Goal: Task Accomplishment & Management: Contribute content

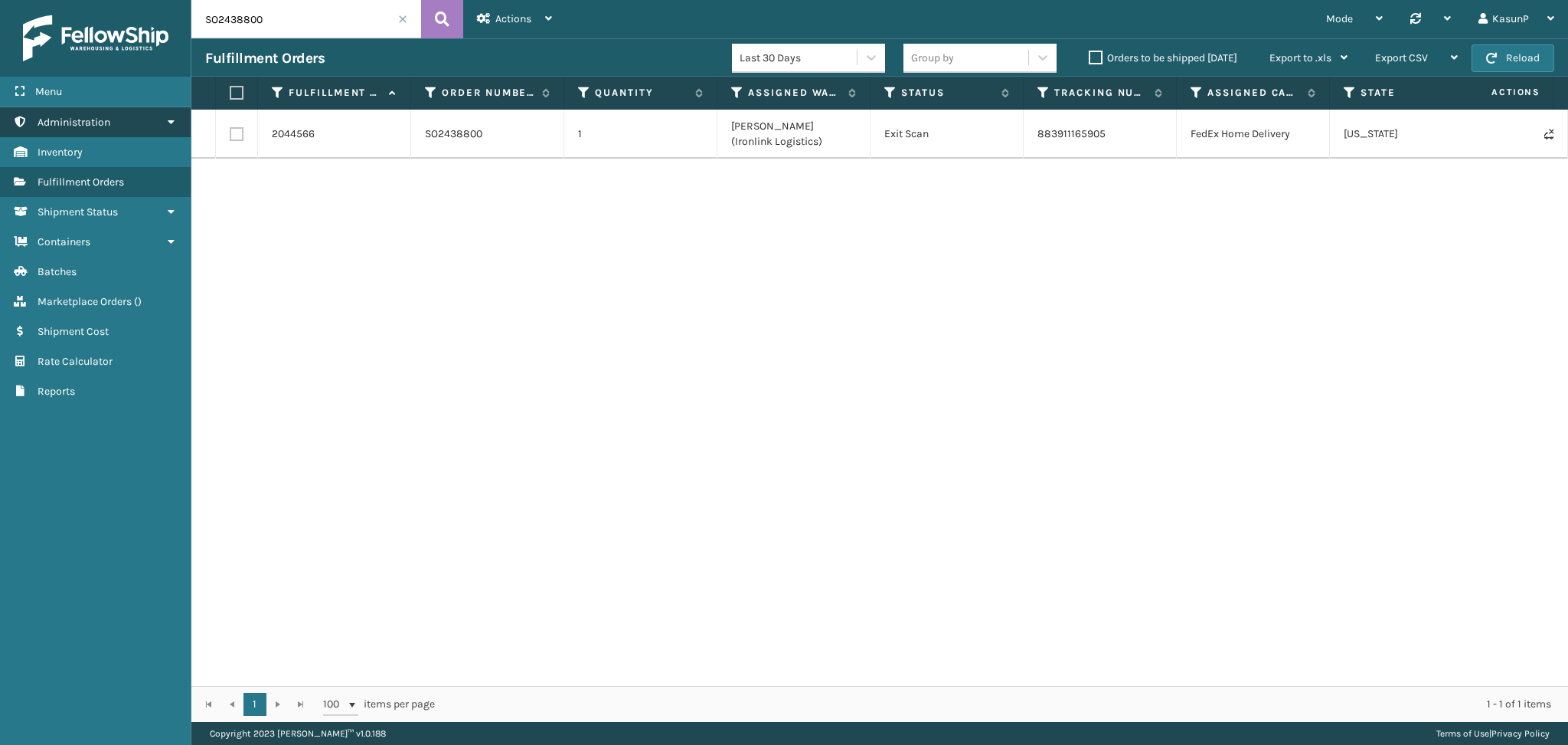
click at [169, 124] on icon at bounding box center [171, 122] width 12 height 11
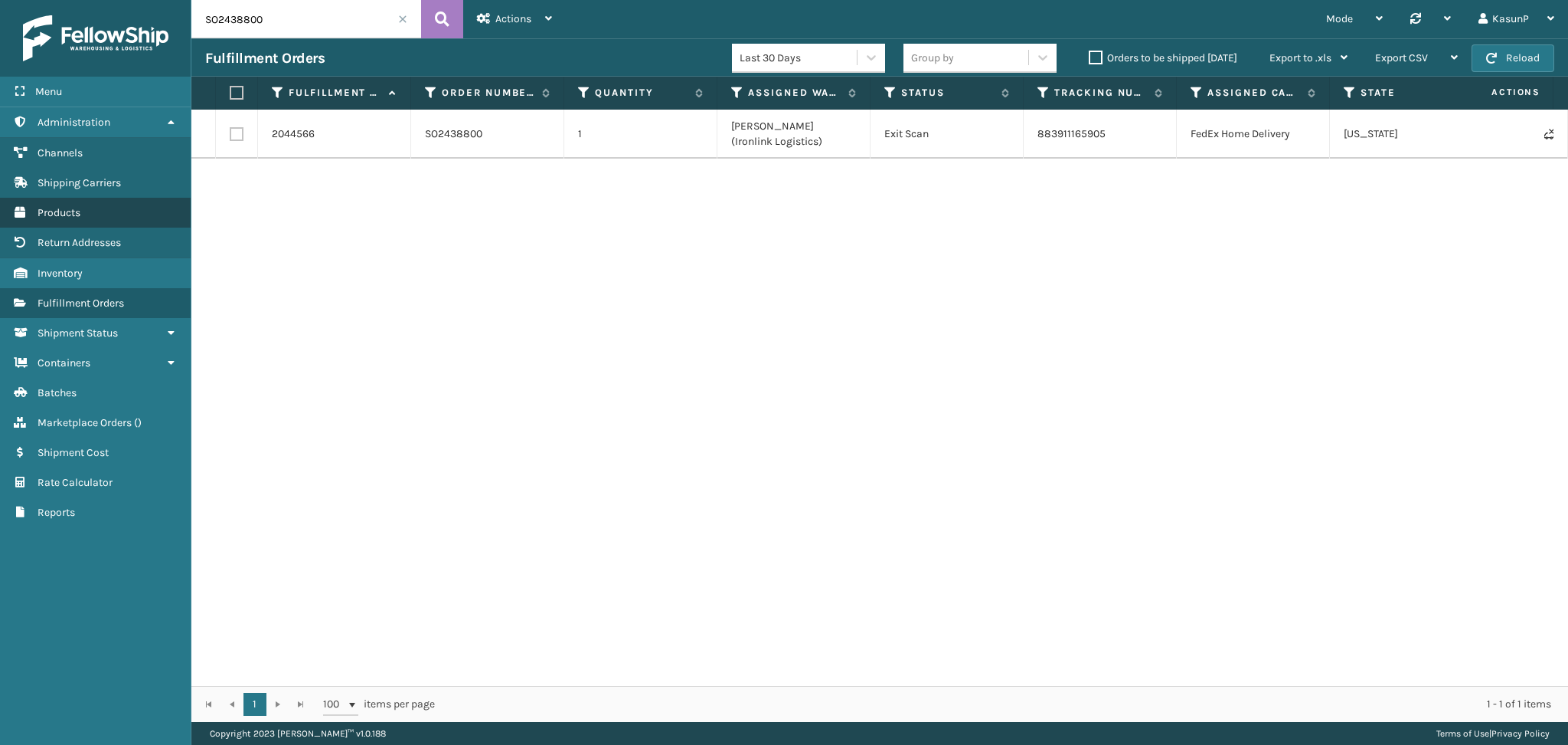
click at [66, 213] on span "Products" at bounding box center [58, 212] width 42 height 13
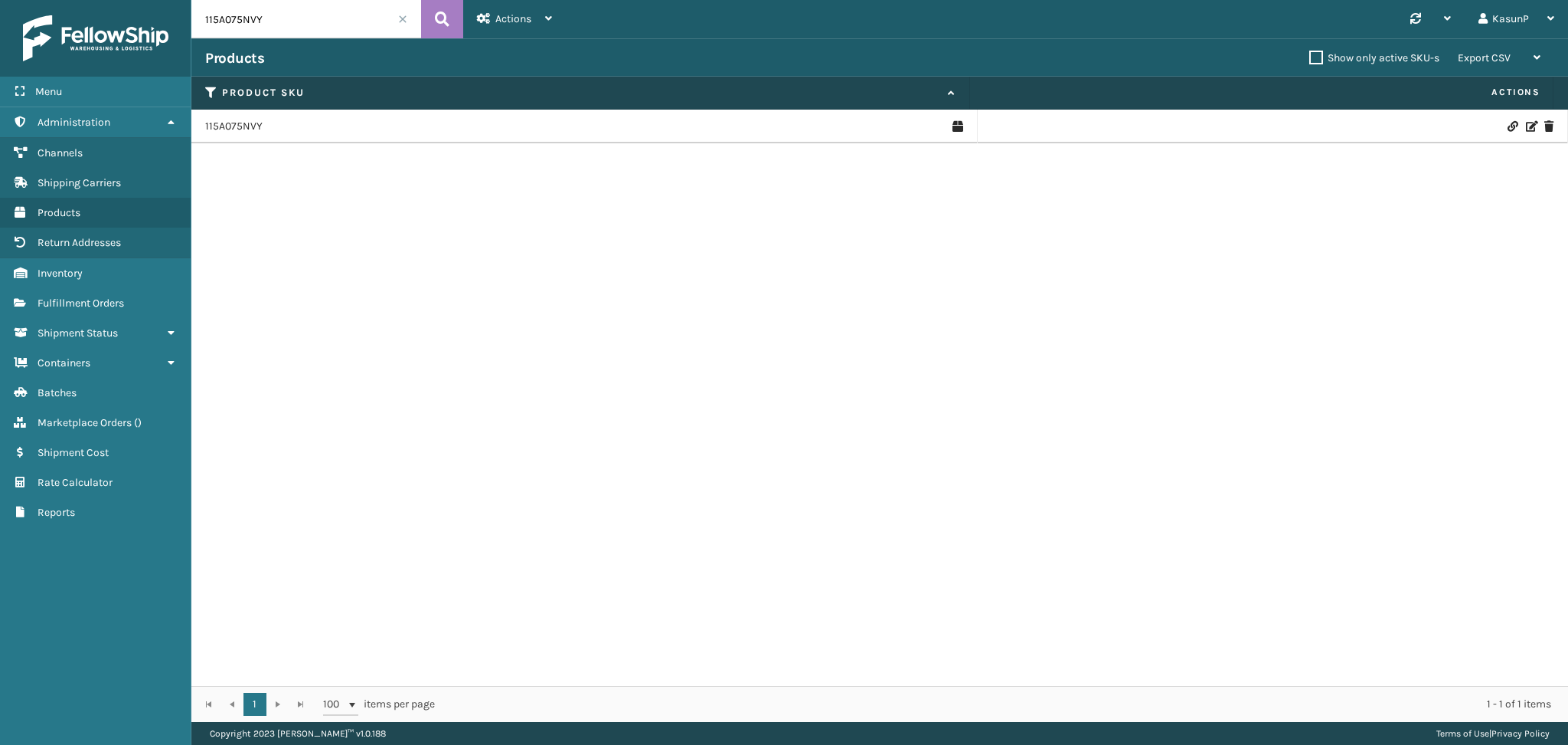
click at [226, 22] on input "115A075NVY" at bounding box center [306, 19] width 230 height 39
paste input "PO50128"
click at [236, 29] on input "PO50128" at bounding box center [306, 19] width 230 height 39
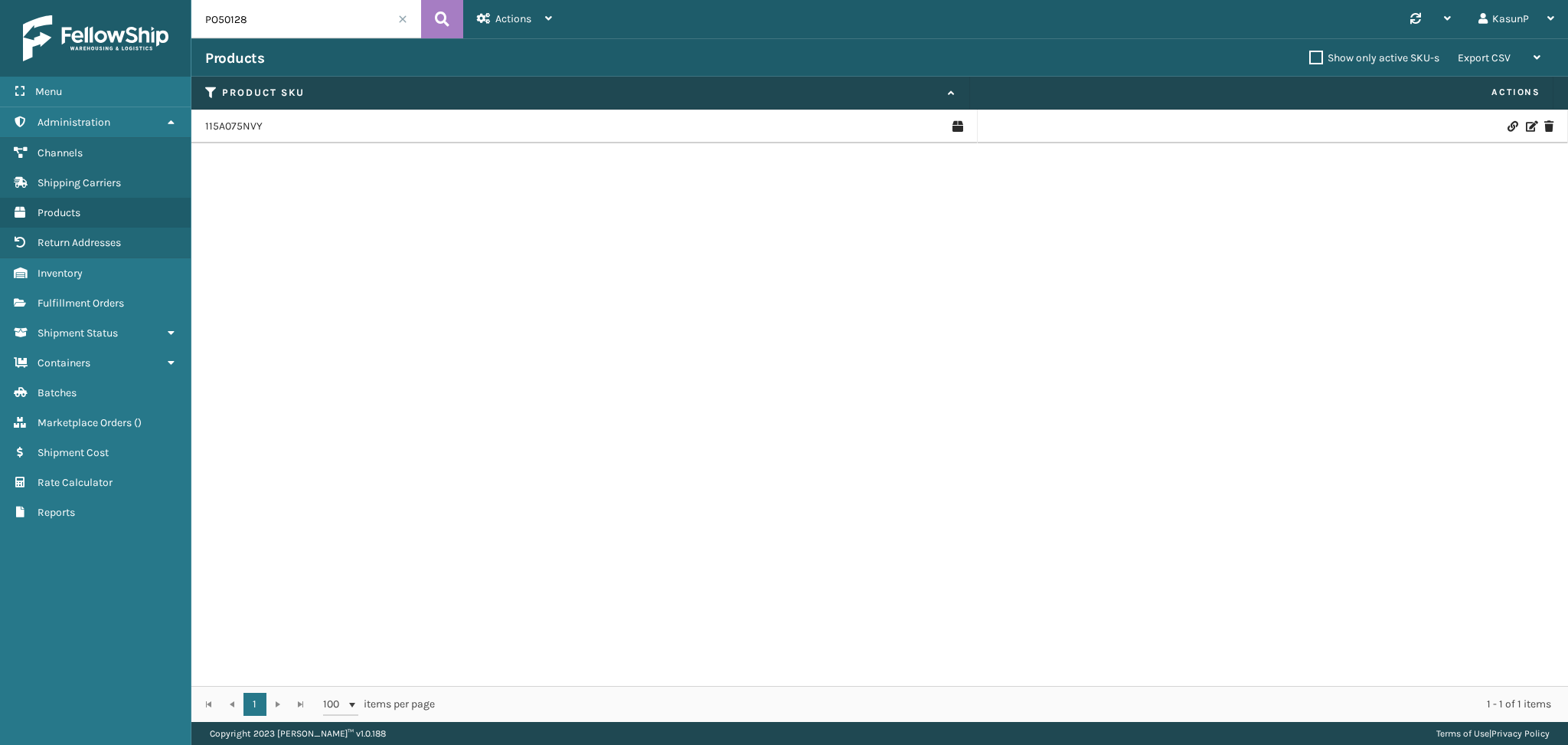
paste input "117A076LTG"
type input "117A076LTG"
click at [445, 19] on icon at bounding box center [441, 19] width 15 height 23
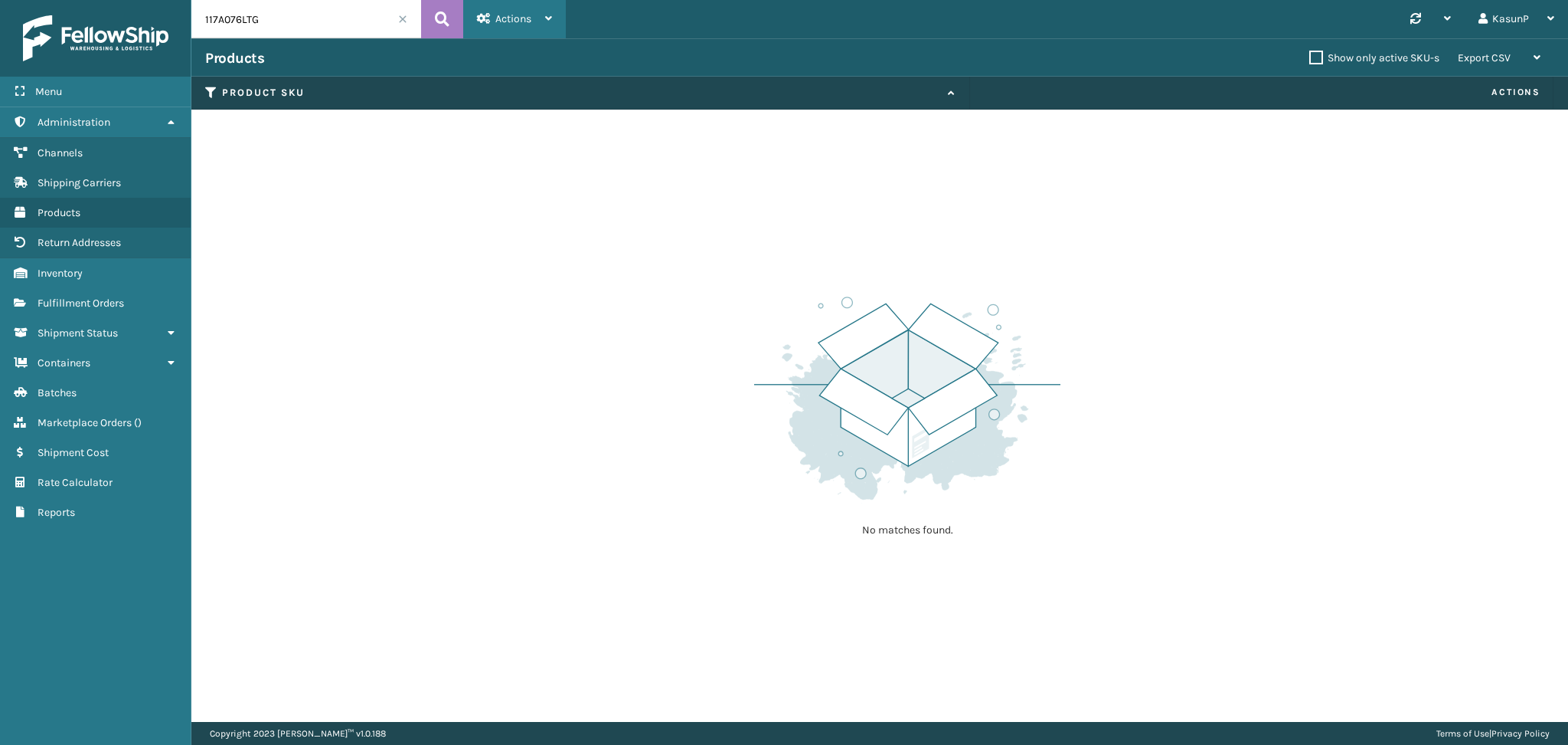
click at [553, 23] on div "Actions New Product Import Products Import Virtual SKUs Settings Remove All Fil…" at bounding box center [514, 19] width 103 height 39
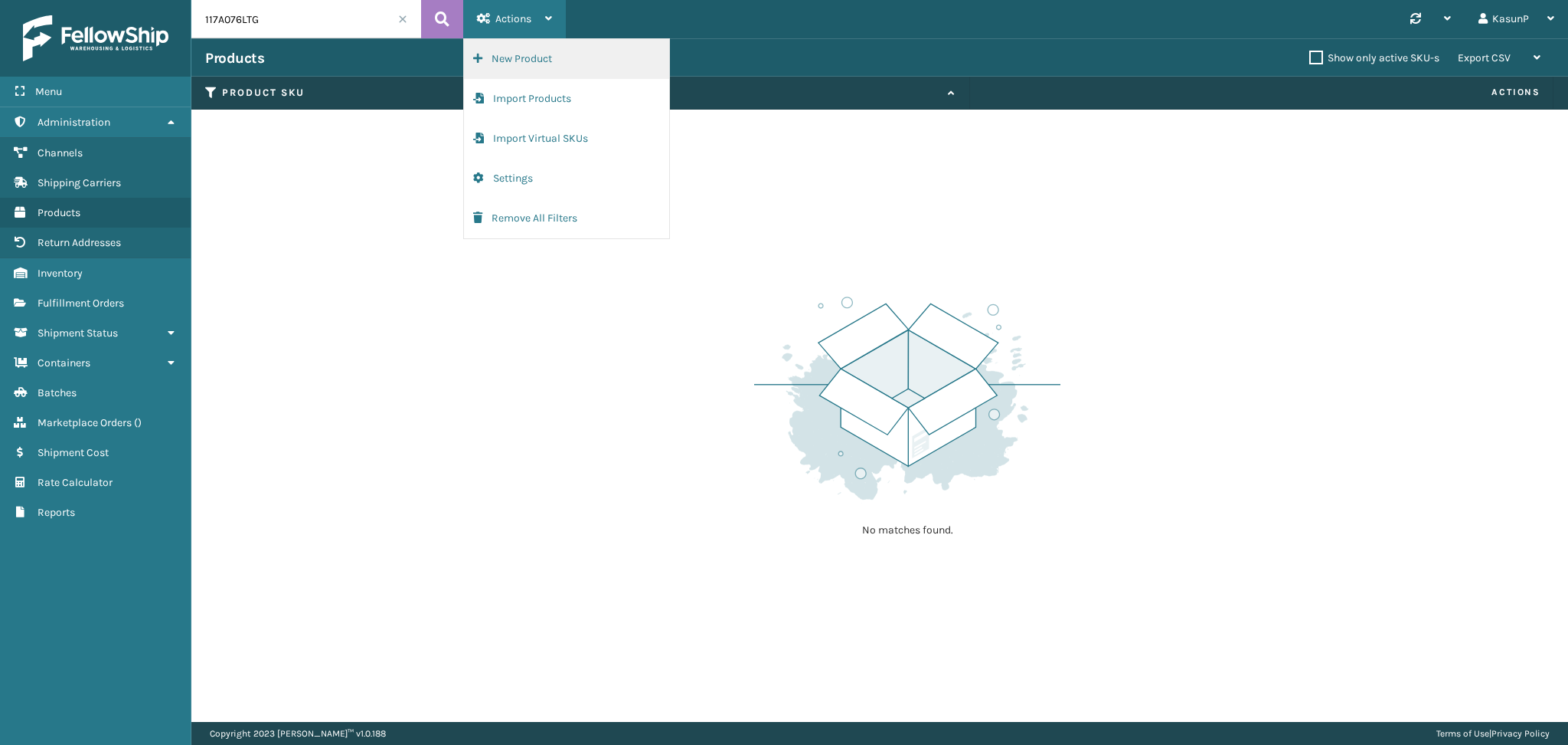
click at [540, 52] on button "New Product" at bounding box center [567, 59] width 205 height 40
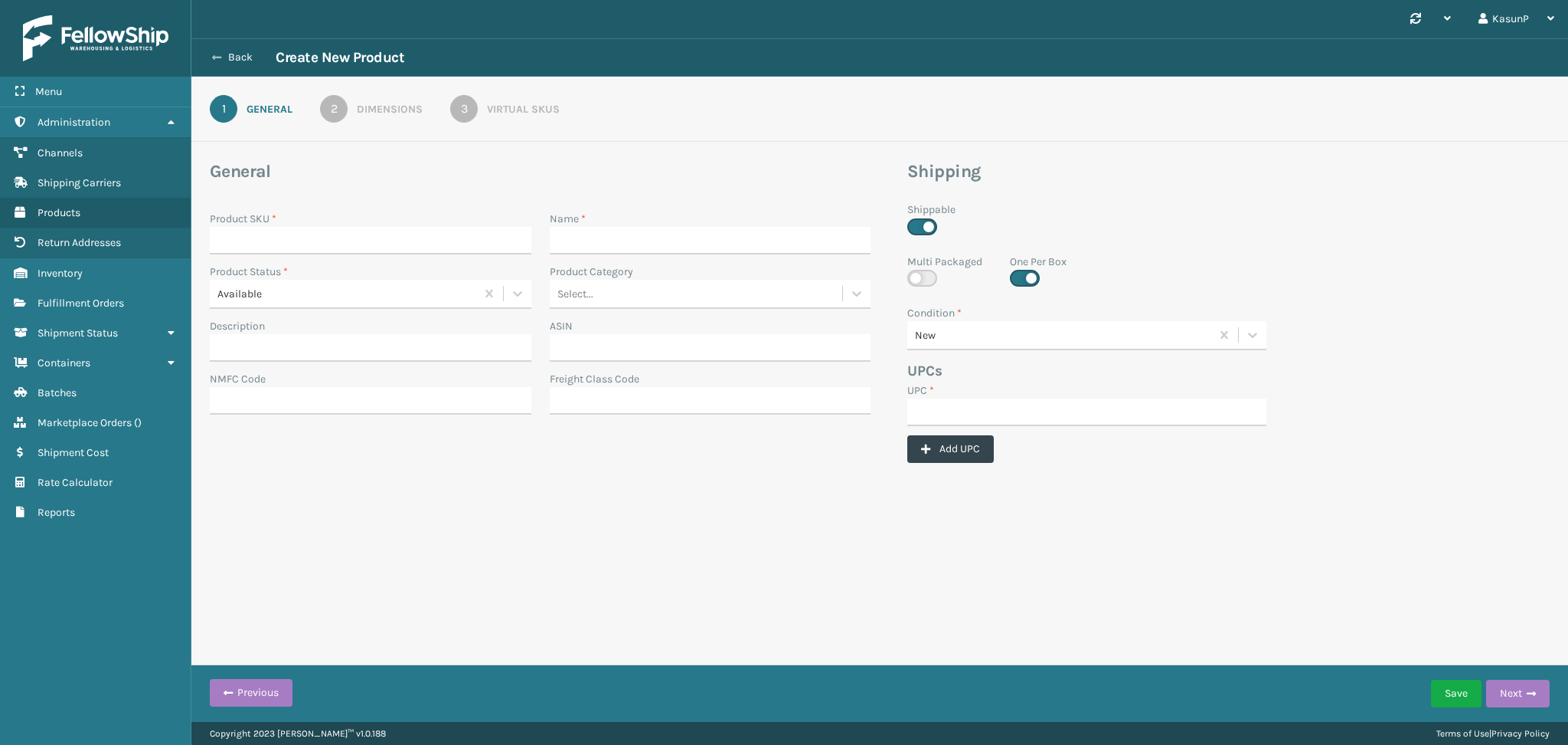
click at [239, 59] on button "Back" at bounding box center [240, 57] width 70 height 14
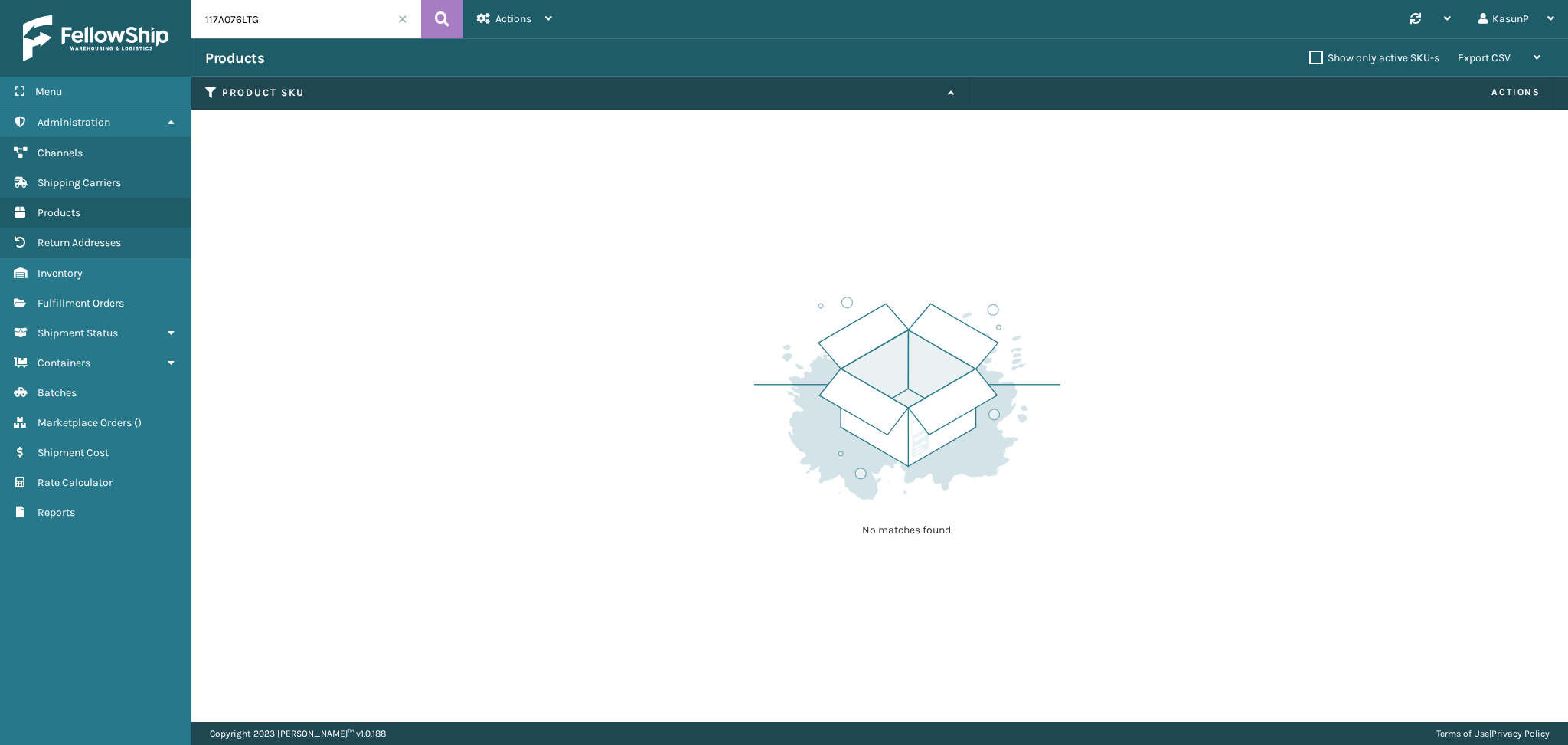
click at [400, 20] on span at bounding box center [402, 19] width 9 height 9
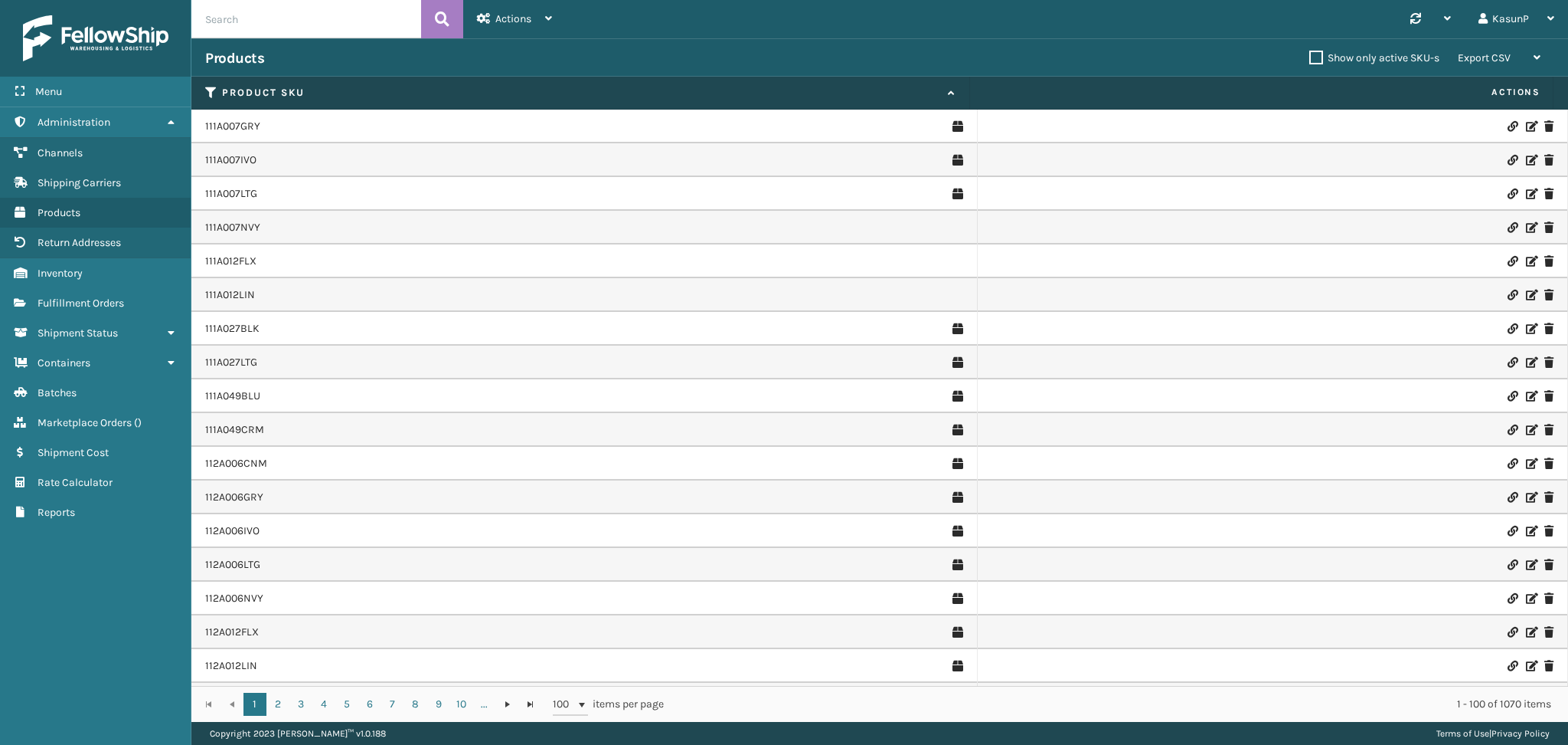
click at [1168, 29] on div "Synchronise all channels KasunP Log Out" at bounding box center [1066, 19] width 1002 height 39
click at [244, 129] on link "111A007GRY" at bounding box center [233, 126] width 55 height 16
click at [251, 124] on link "111A007GRY" at bounding box center [233, 126] width 55 height 16
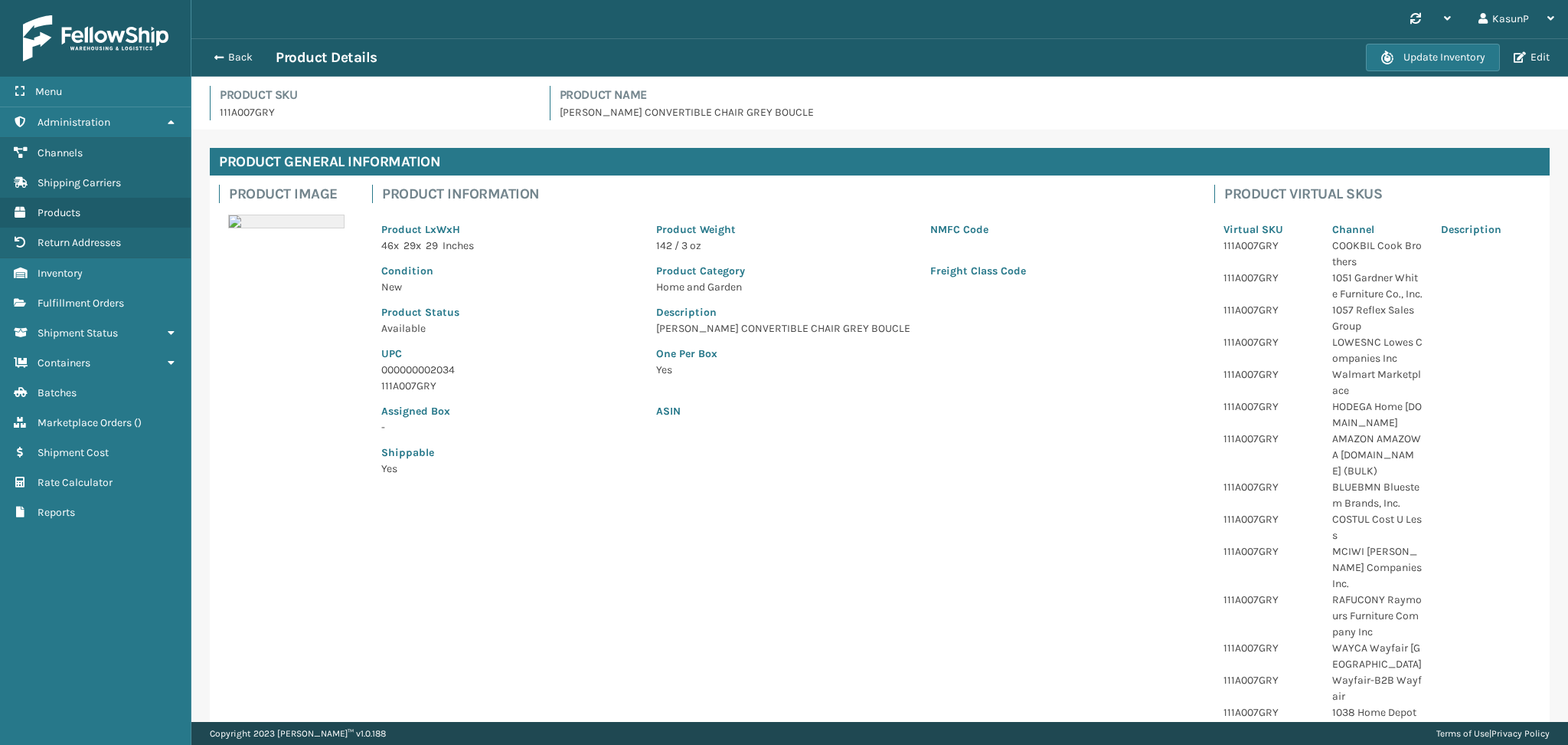
click at [432, 370] on p "000000002034" at bounding box center [510, 370] width 257 height 16
copy p "000000002034"
click at [1529, 58] on button "Edit" at bounding box center [1531, 57] width 45 height 14
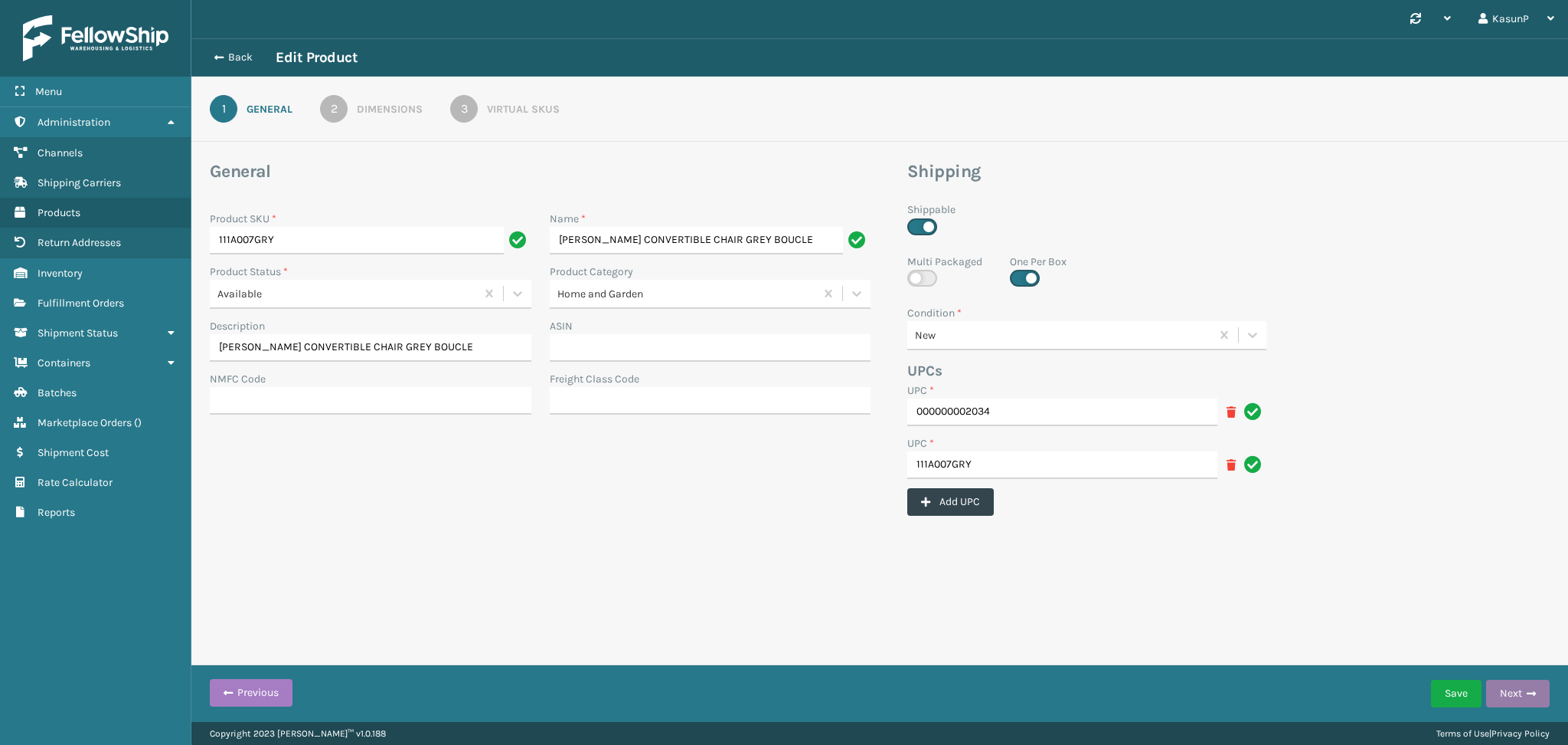
click at [1522, 684] on button "Next" at bounding box center [1518, 694] width 63 height 28
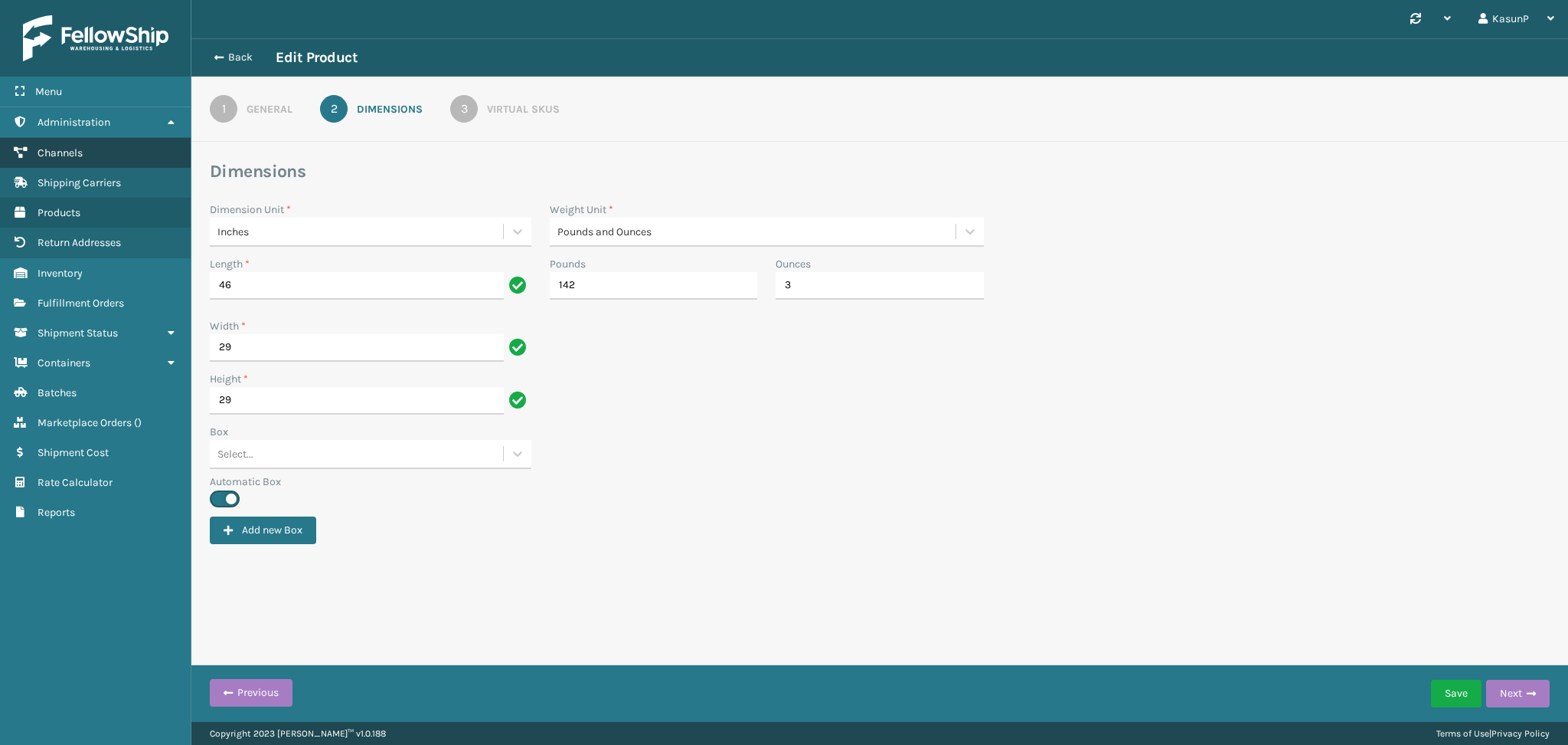
click at [77, 150] on span "Channels" at bounding box center [60, 152] width 45 height 13
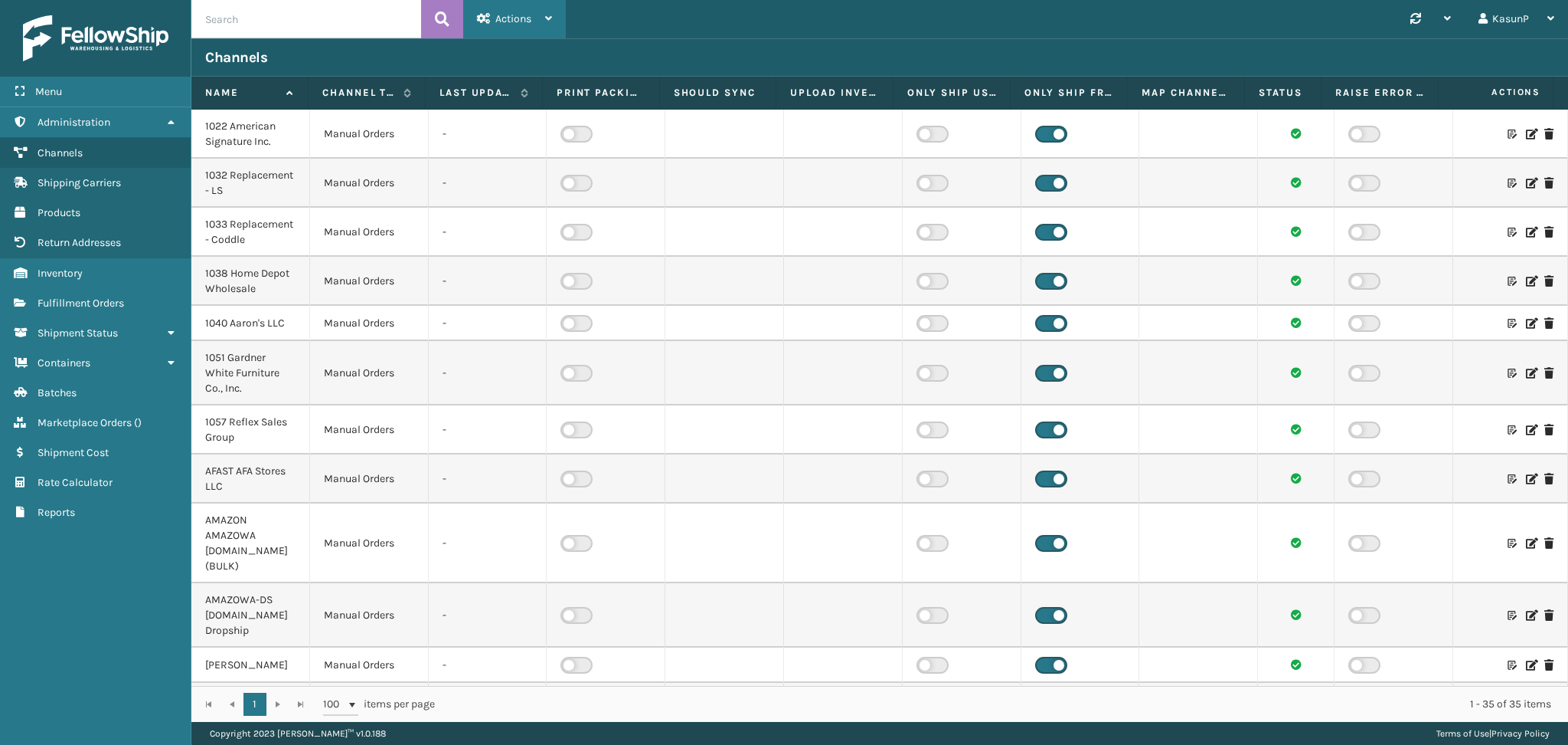
click at [550, 18] on icon at bounding box center [548, 18] width 7 height 11
click at [927, 43] on div "Channels" at bounding box center [880, 57] width 1376 height 39
click at [521, 19] on span "Actions" at bounding box center [513, 18] width 36 height 13
click at [744, 19] on div "Synchronise all channels KasunP Log Out" at bounding box center [1066, 19] width 1002 height 39
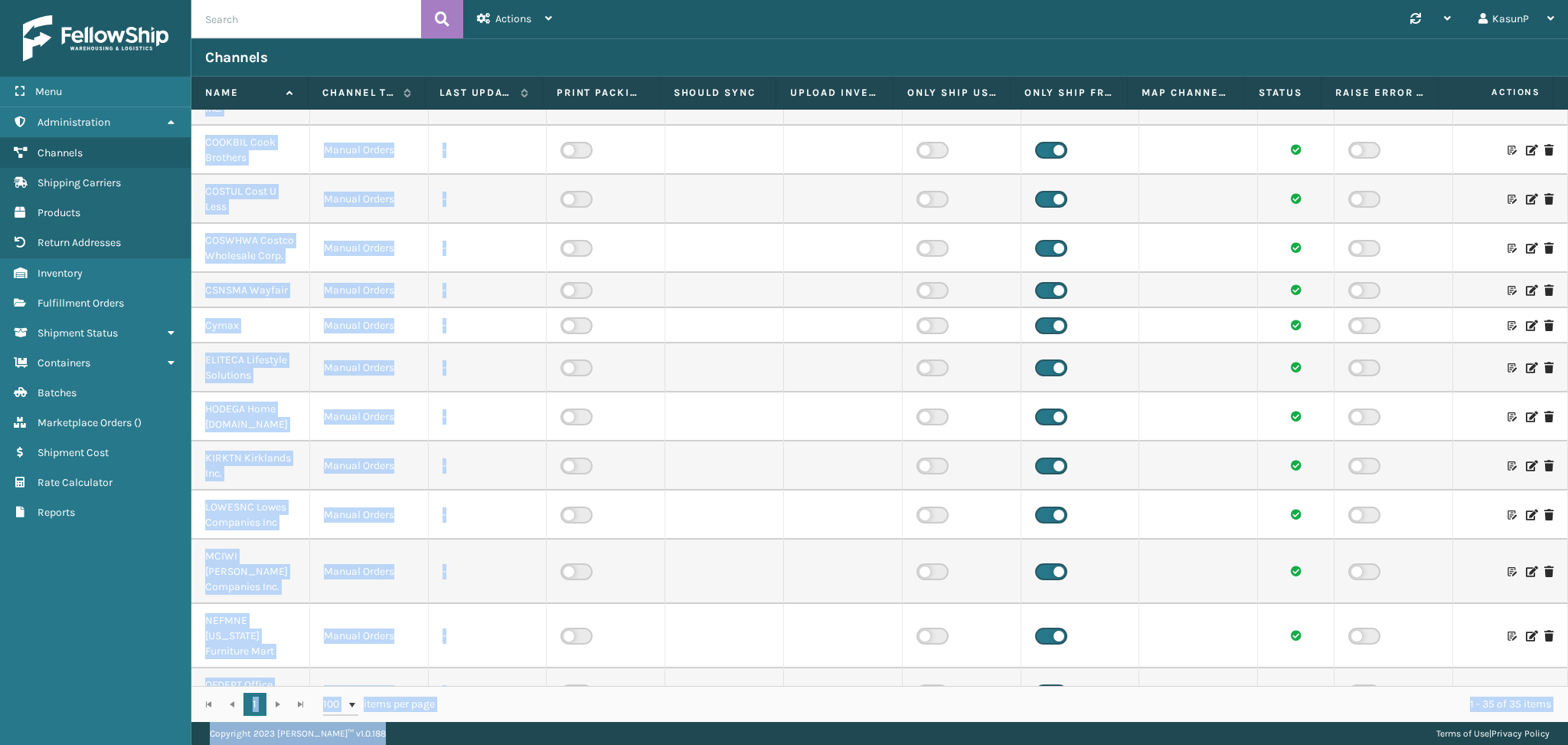
scroll to position [1247, 0]
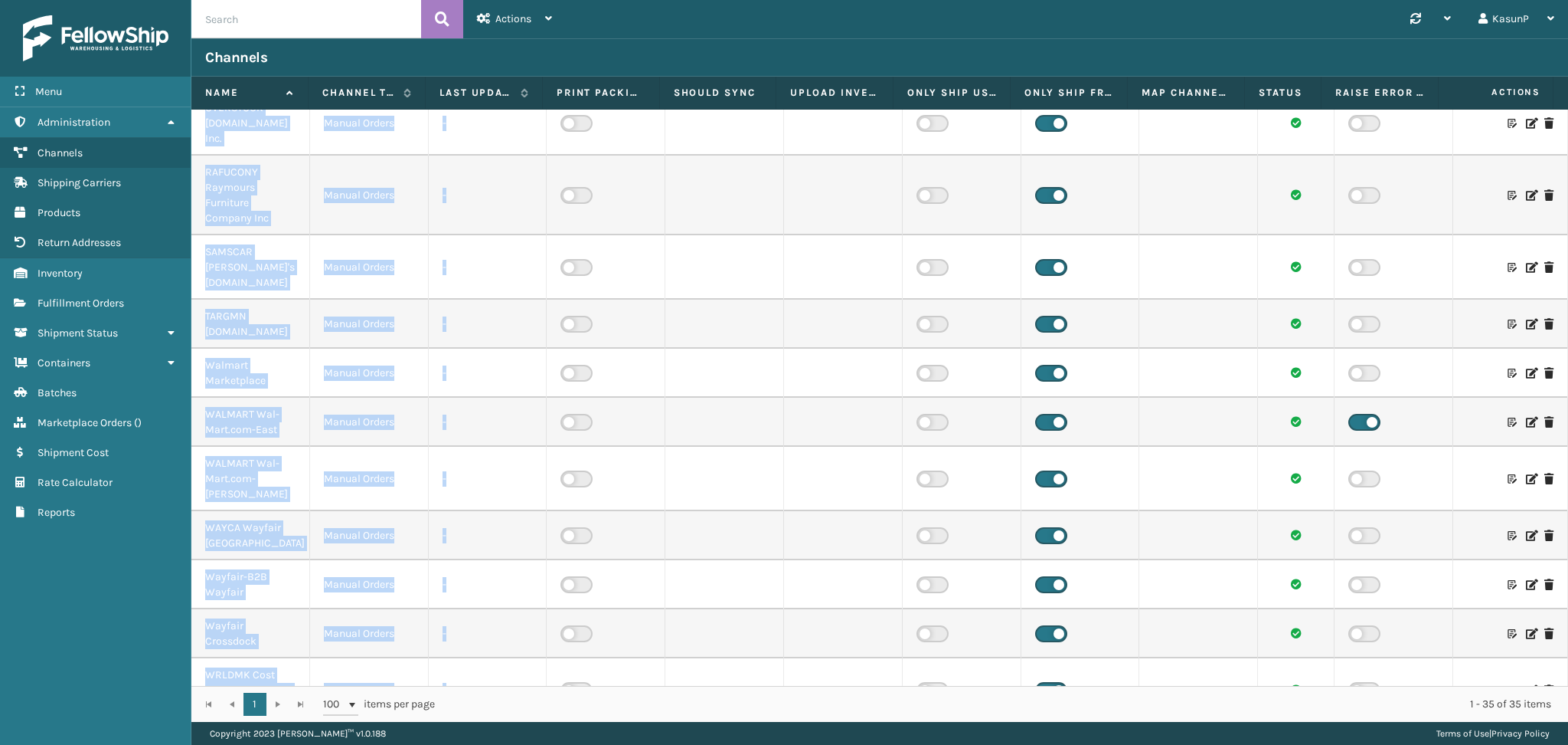
drag, startPoint x: 199, startPoint y: 122, endPoint x: 506, endPoint y: 635, distance: 597.8
copy tbody "3735 Loremips Dolorsita Con. Adipis Elitse - 7974 Doeiusmodte - IN Utlabo Etdol…"
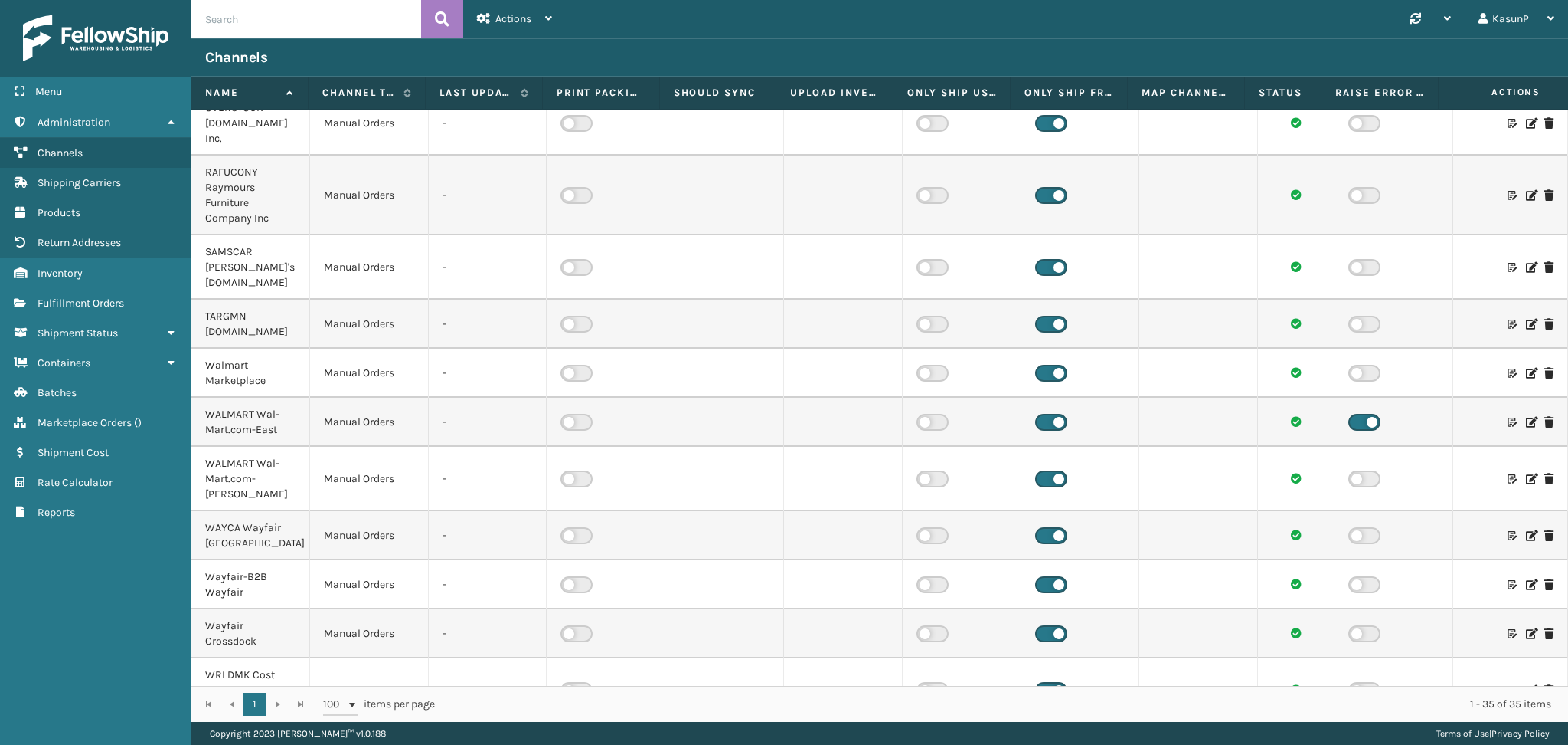
click at [836, 26] on div "Synchronise all channels KasunP Log Out" at bounding box center [1066, 19] width 1002 height 39
click at [62, 212] on span "Products" at bounding box center [58, 212] width 42 height 13
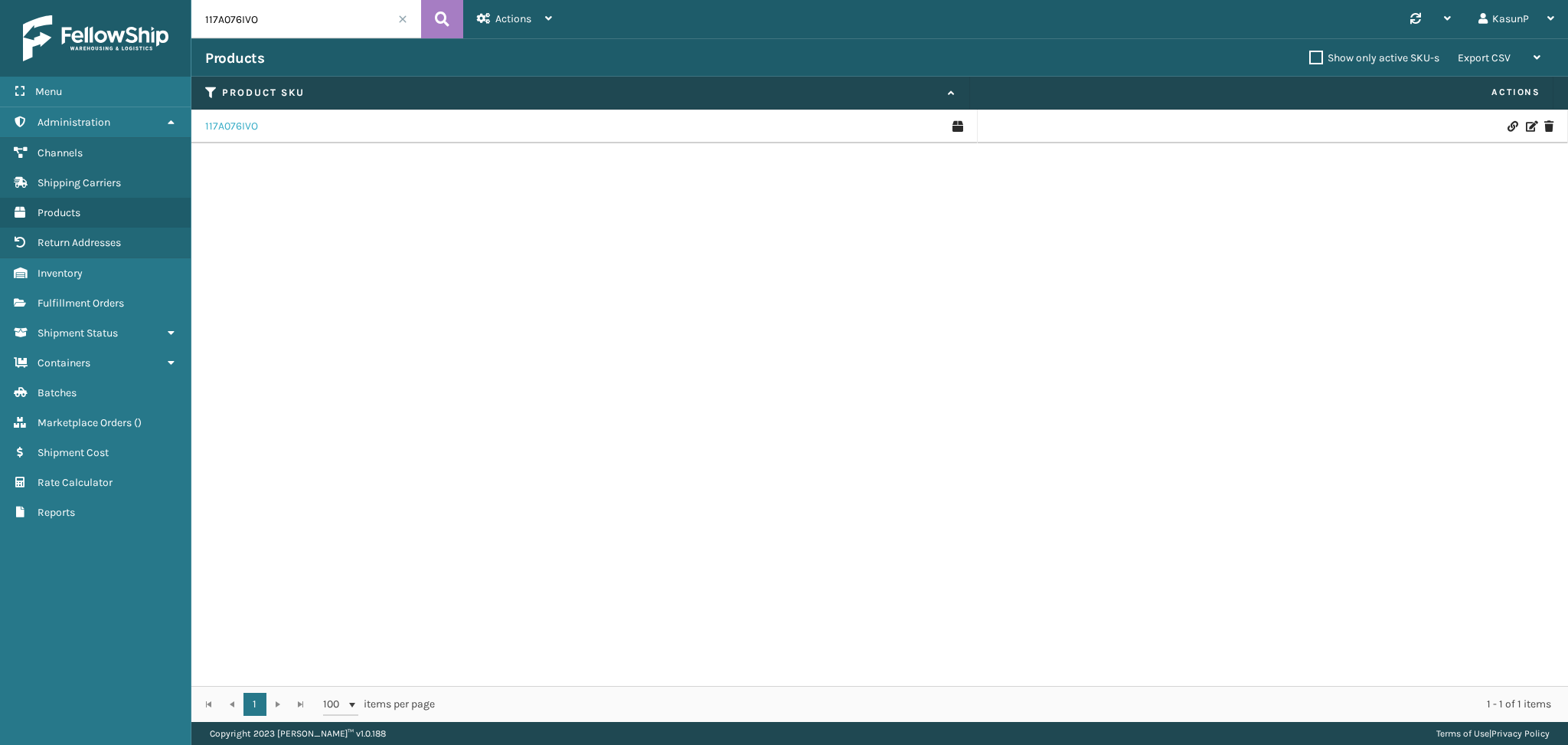
click at [240, 127] on link "117A076IVO" at bounding box center [231, 126] width 52 height 16
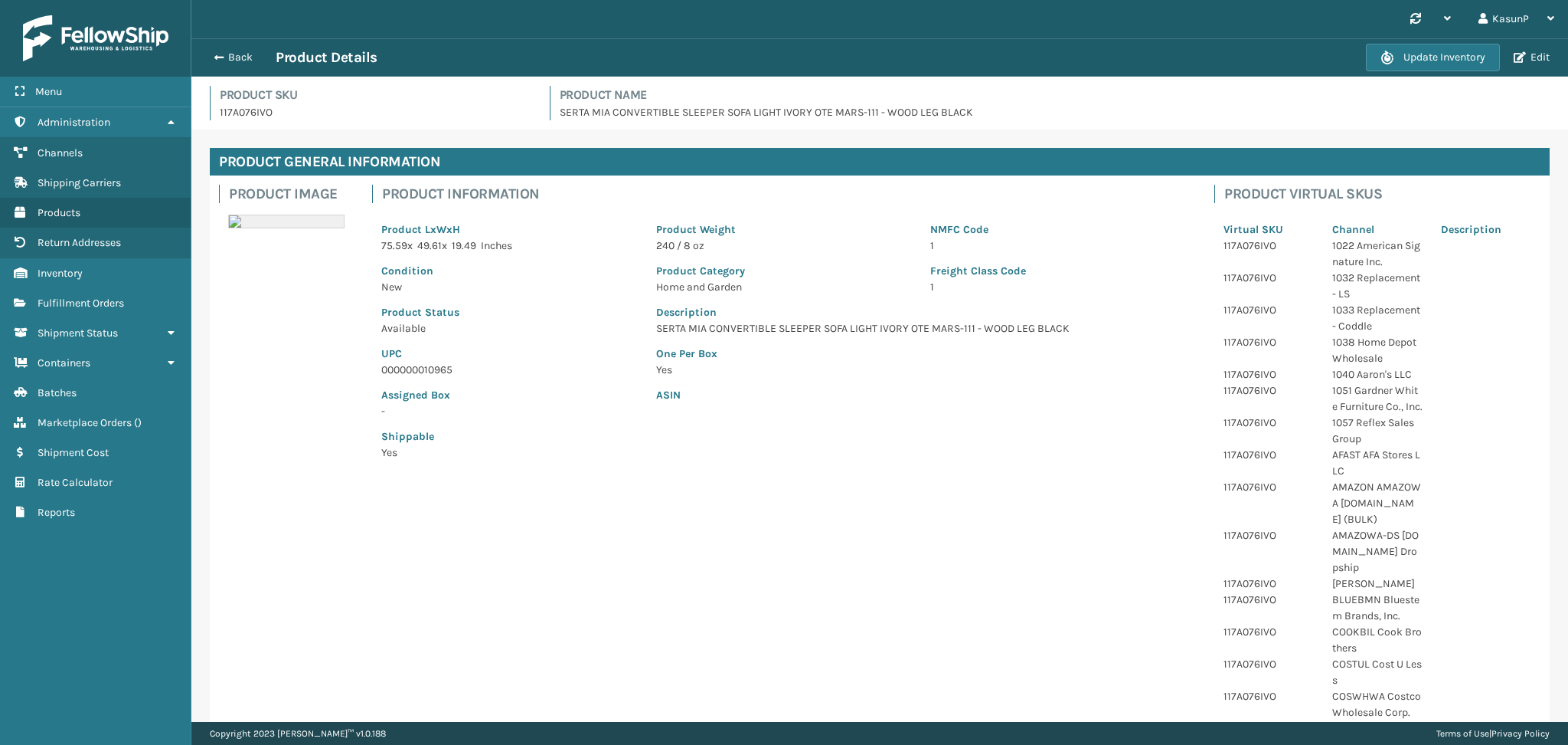
click at [434, 371] on p "000000010965" at bounding box center [510, 370] width 257 height 16
copy p "000000010965"
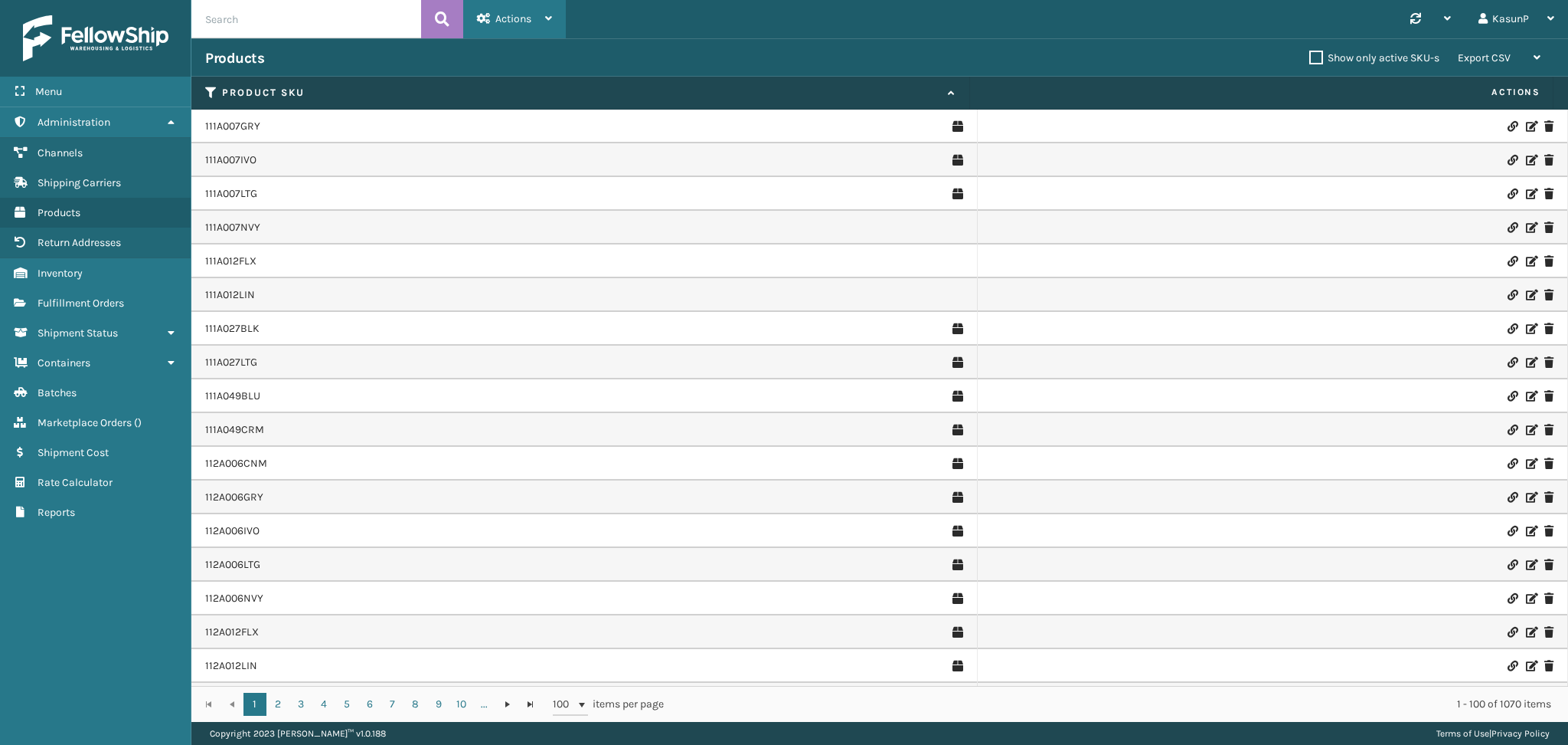
click at [552, 13] on icon at bounding box center [548, 18] width 7 height 11
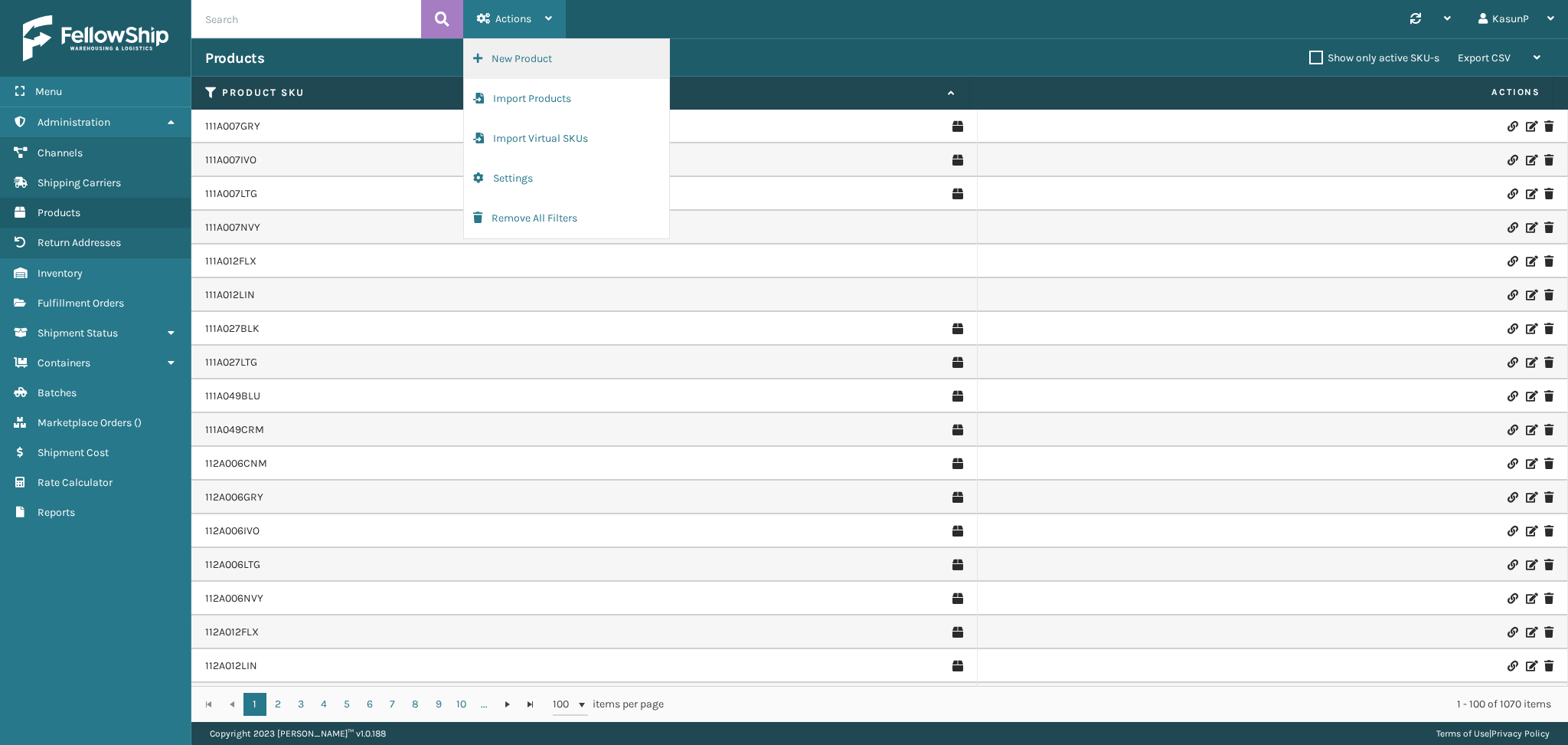
click at [534, 58] on button "New Product" at bounding box center [567, 59] width 205 height 40
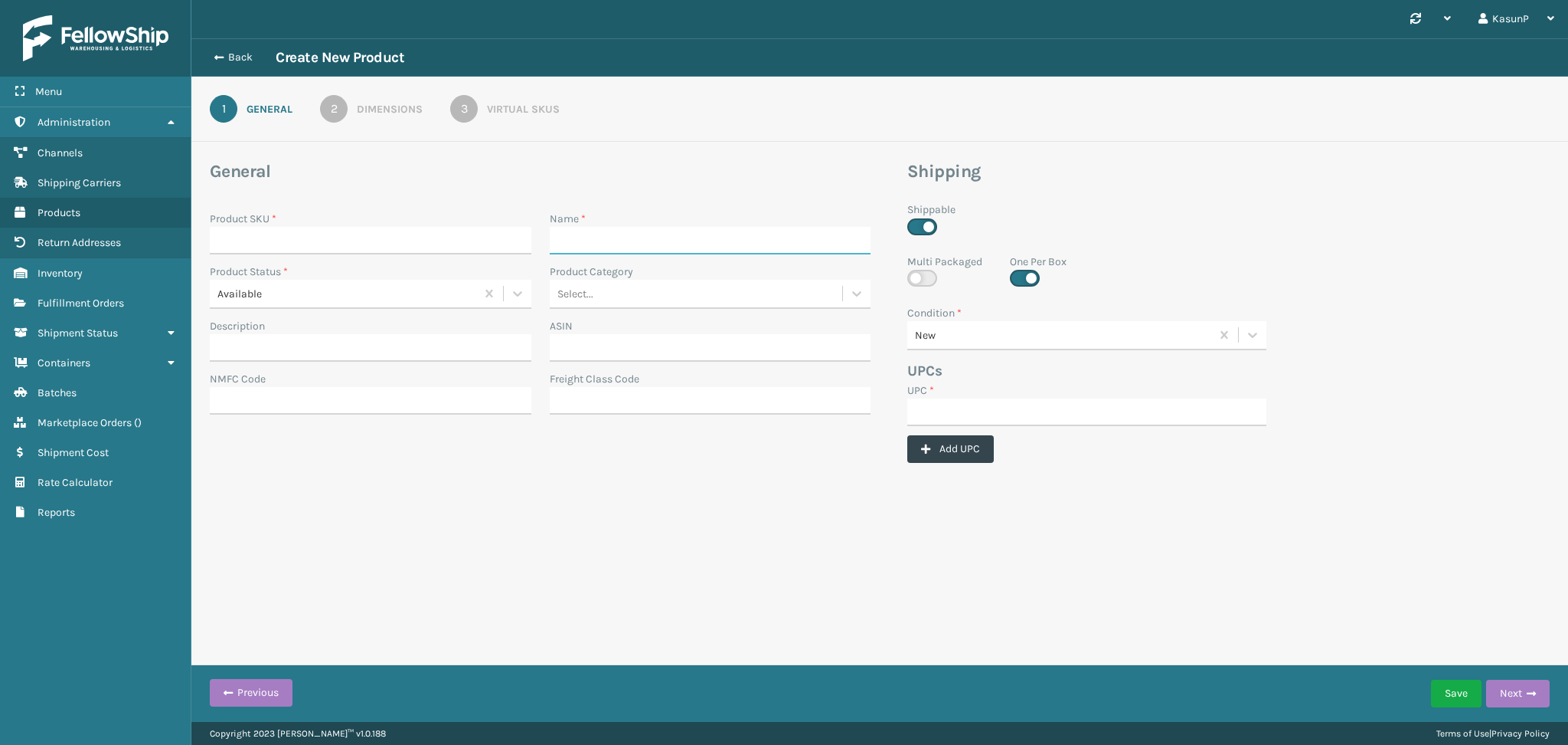
paste input "MIA CONVERTIBLE SLEEPER LIGHT GREY"
type input "MIA CONVERTIBLE SLEEPER LIGHT GREY"
click at [323, 251] on input "Product SKU *" at bounding box center [370, 240] width 322 height 28
paste input "117A076LTG"
type input "117A076LTG"
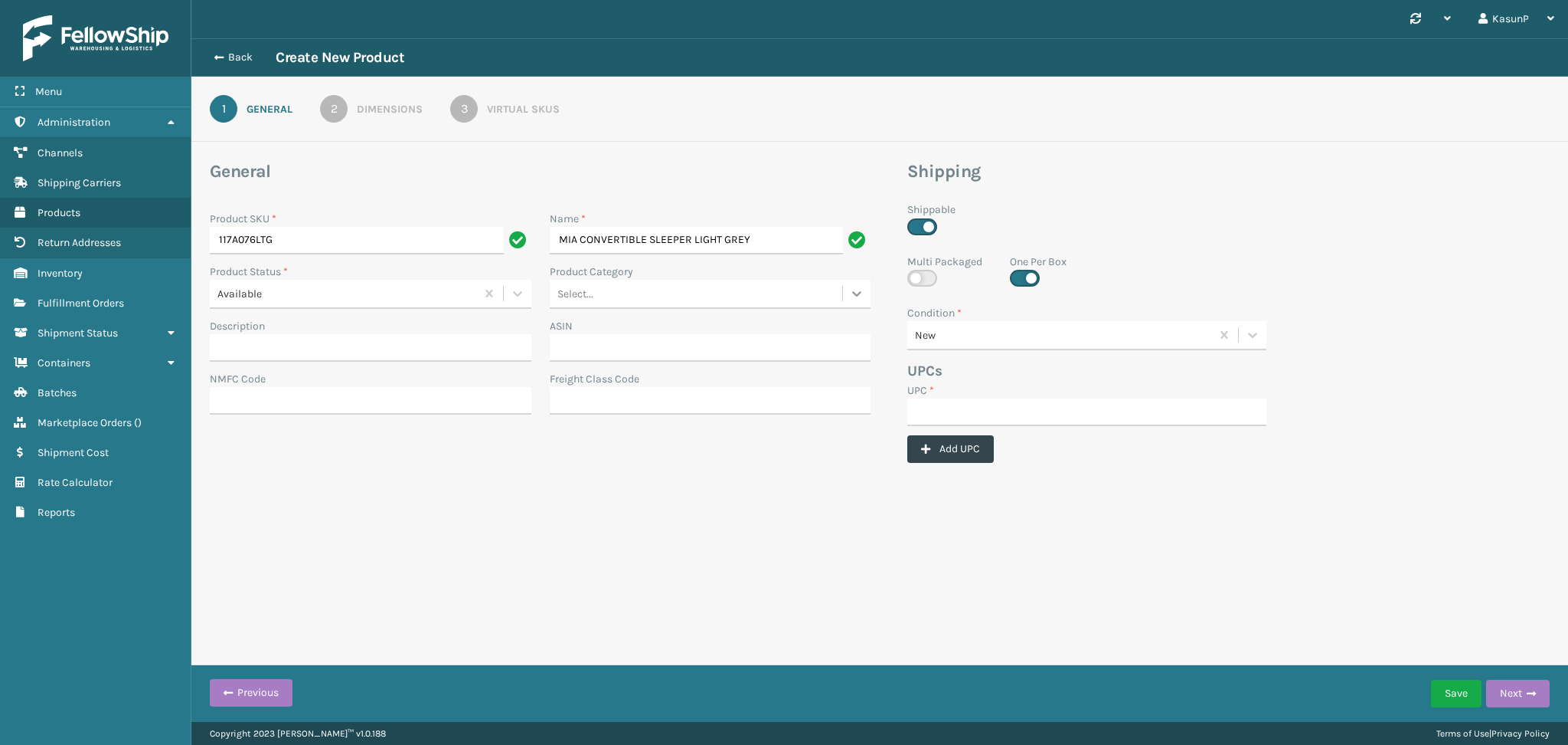
click at [851, 291] on icon at bounding box center [857, 293] width 16 height 16
click at [1173, 163] on h3 "Shipping" at bounding box center [1181, 171] width 547 height 23
click at [750, 295] on div "Select..." at bounding box center [696, 294] width 293 height 26
click at [677, 469] on div "Home and Garden" at bounding box center [711, 473] width 322 height 29
click at [946, 406] on input "UPC *" at bounding box center [1087, 412] width 359 height 28
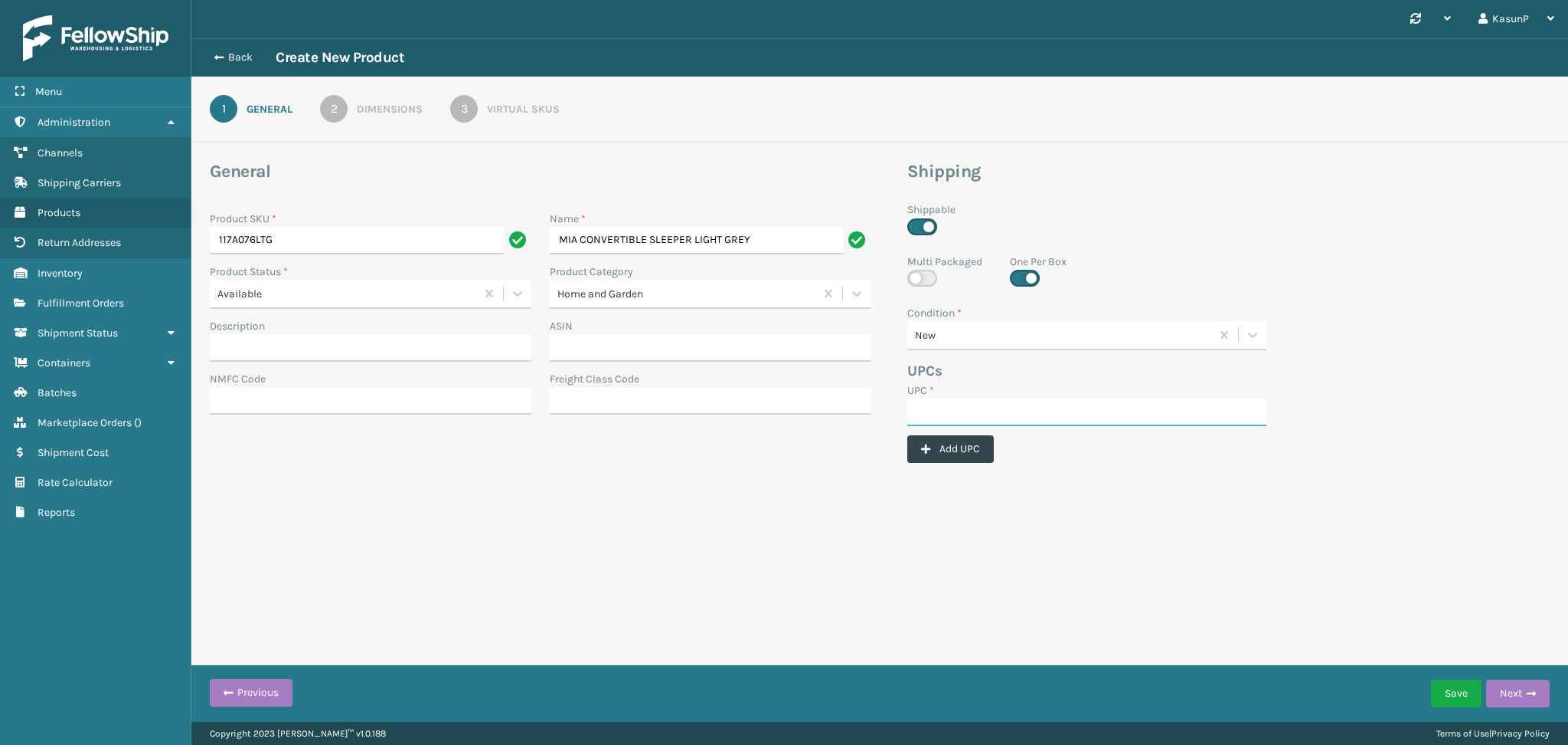
paste input "000000002034"
paste input "10964"
type input "000000010964"
click at [1260, 555] on div "Synchronise all channels KasunP Log Out Back Create New Product 1 General 2 Dim…" at bounding box center [880, 361] width 1376 height 721
click at [1518, 687] on button "Next" at bounding box center [1518, 694] width 63 height 28
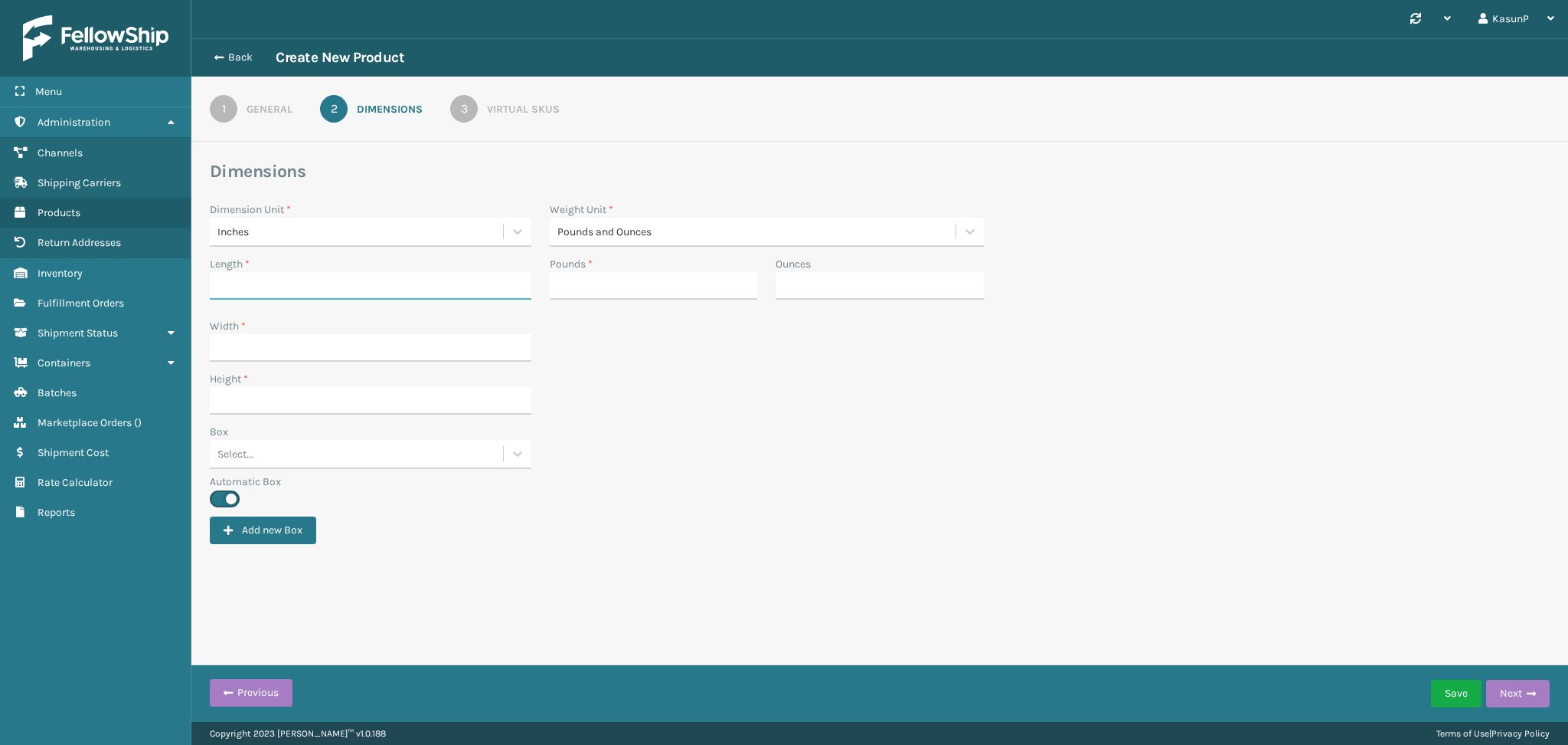
click at [298, 287] on input "Length *" at bounding box center [370, 286] width 322 height 28
paste input "19.49"
type input "19.49"
drag, startPoint x: 264, startPoint y: 287, endPoint x: 213, endPoint y: 287, distance: 51.0
click at [213, 287] on input "19.49" at bounding box center [356, 286] width 294 height 28
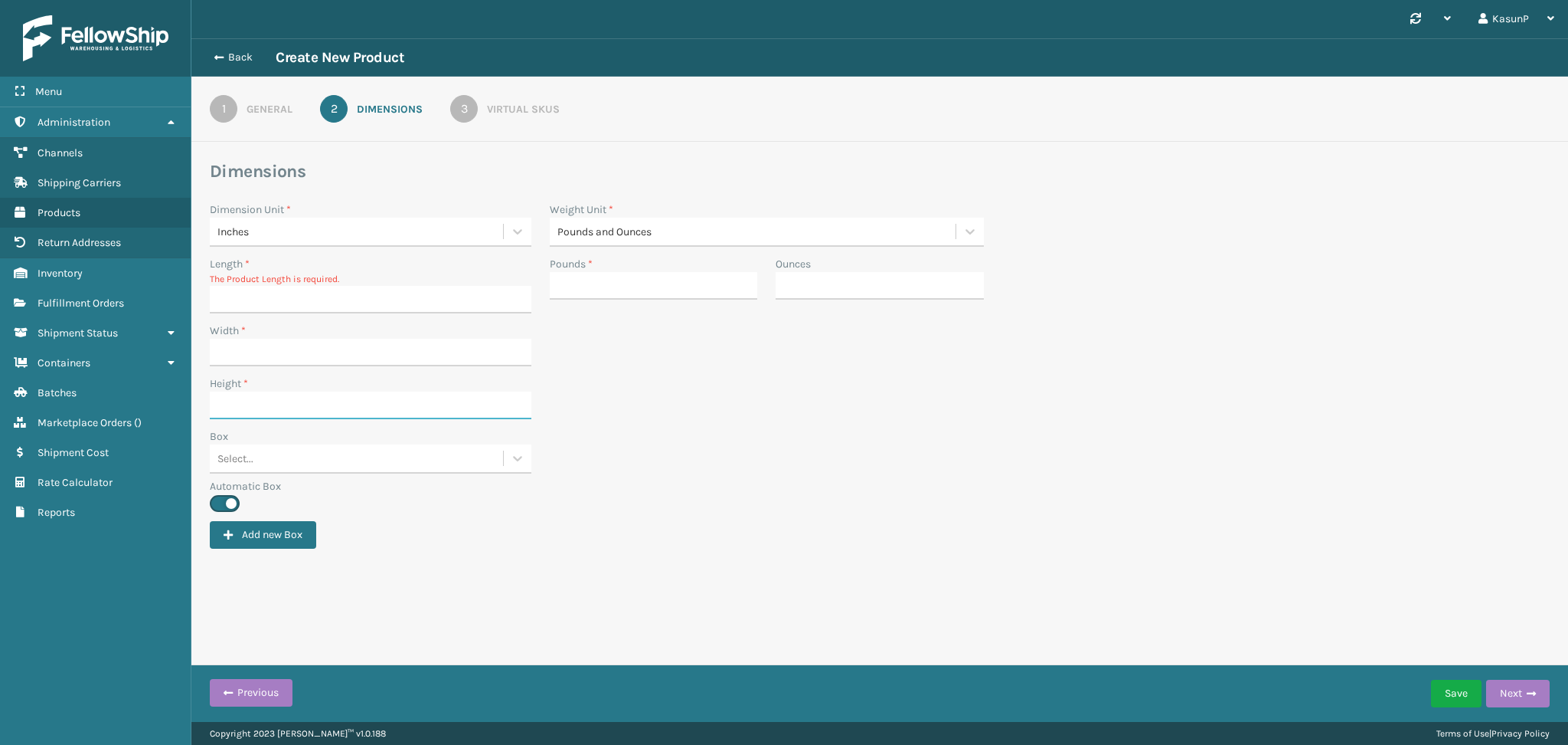
click at [258, 415] on input "Height *" at bounding box center [370, 405] width 322 height 28
paste input "19.49"
type input "19.49"
click at [277, 294] on input "Length *" at bounding box center [370, 299] width 322 height 28
paste input "75.59"
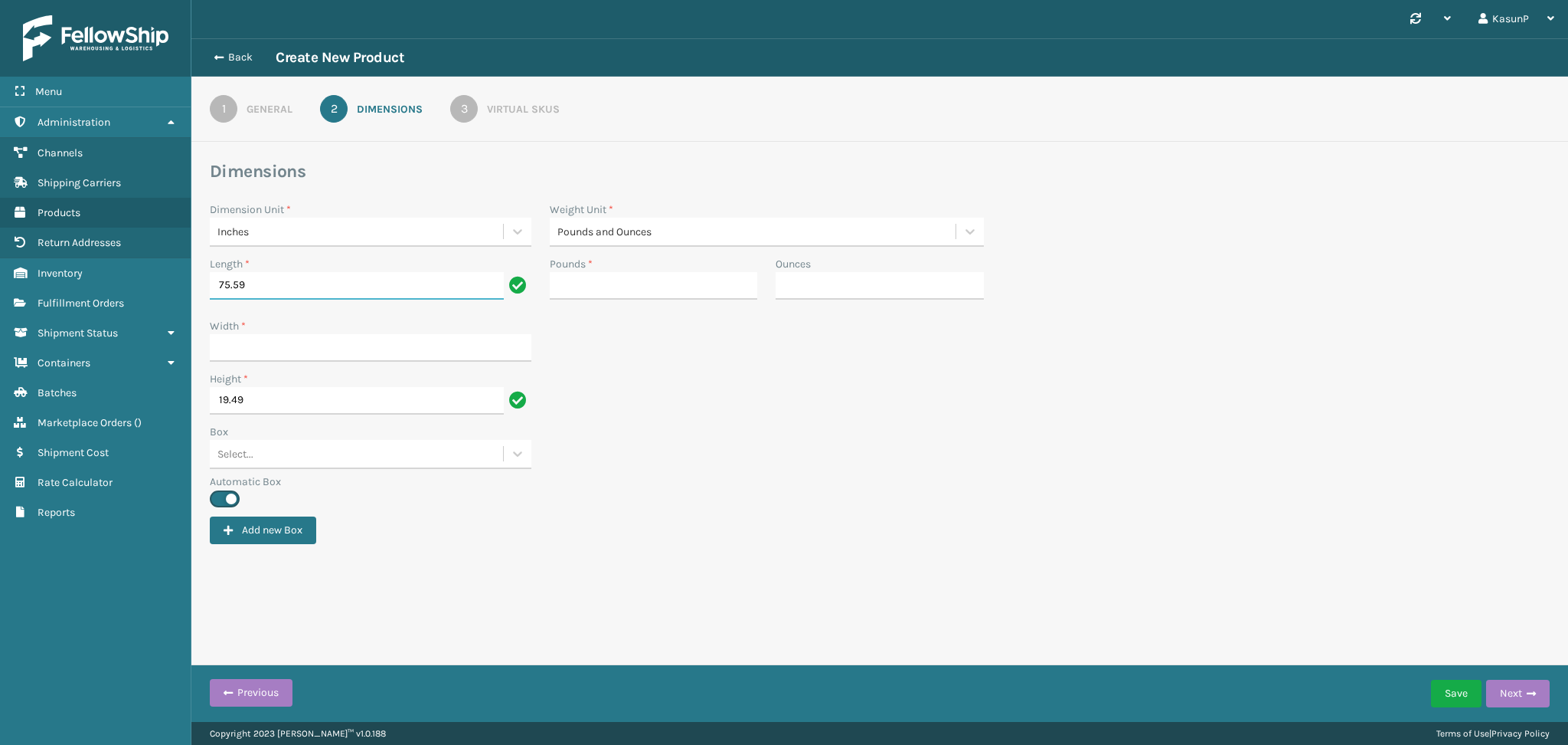
type input "75.59"
click at [252, 343] on input "Width *" at bounding box center [370, 348] width 322 height 28
paste input "49.61"
type input "49.61"
click at [784, 437] on div "Box Select..." at bounding box center [879, 449] width 1358 height 49
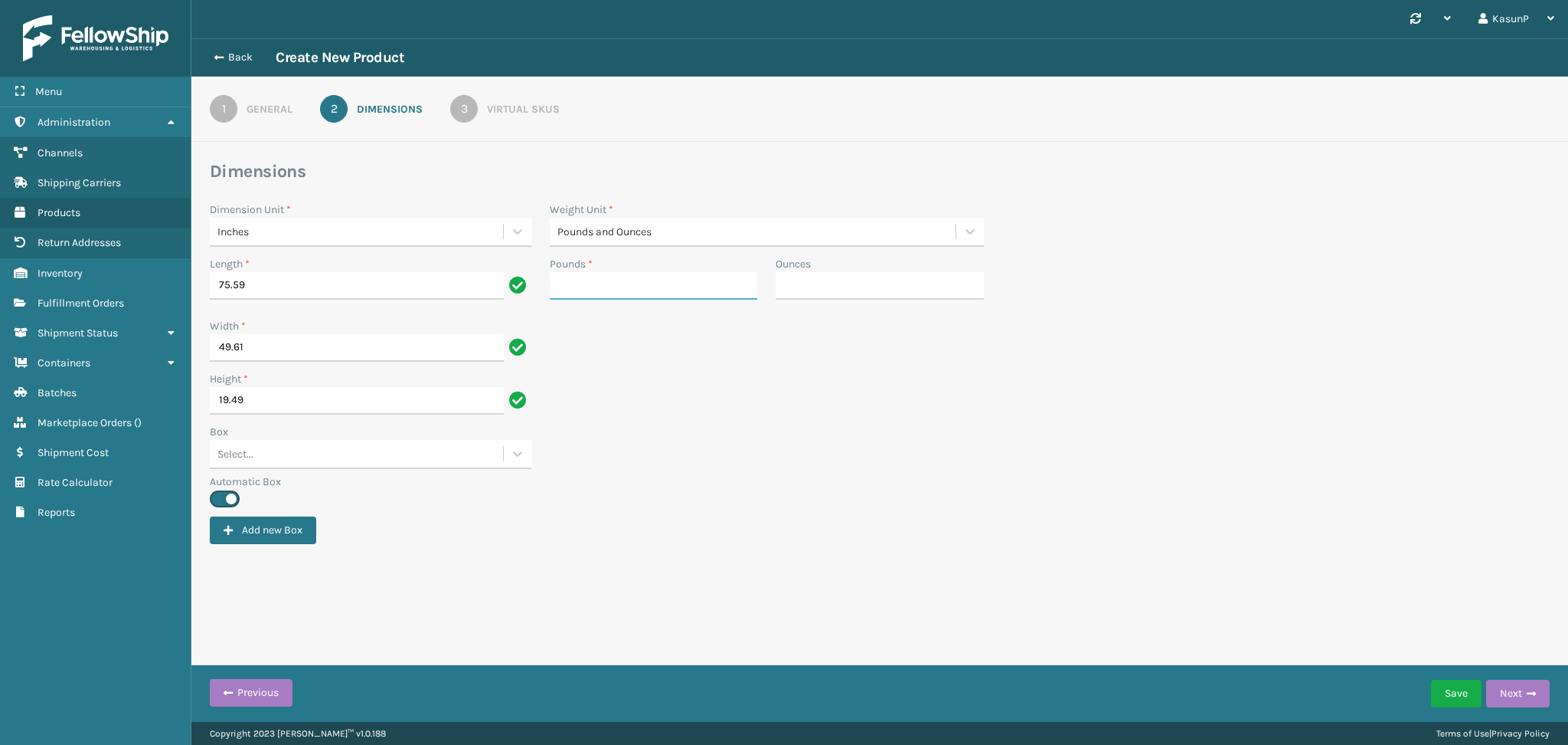
click at [645, 275] on input "Pounds *" at bounding box center [654, 286] width 208 height 28
type input "240"
click at [816, 293] on input "Ounces" at bounding box center [879, 286] width 208 height 28
type input "8"
click at [785, 433] on div "Box Select..." at bounding box center [879, 449] width 1358 height 49
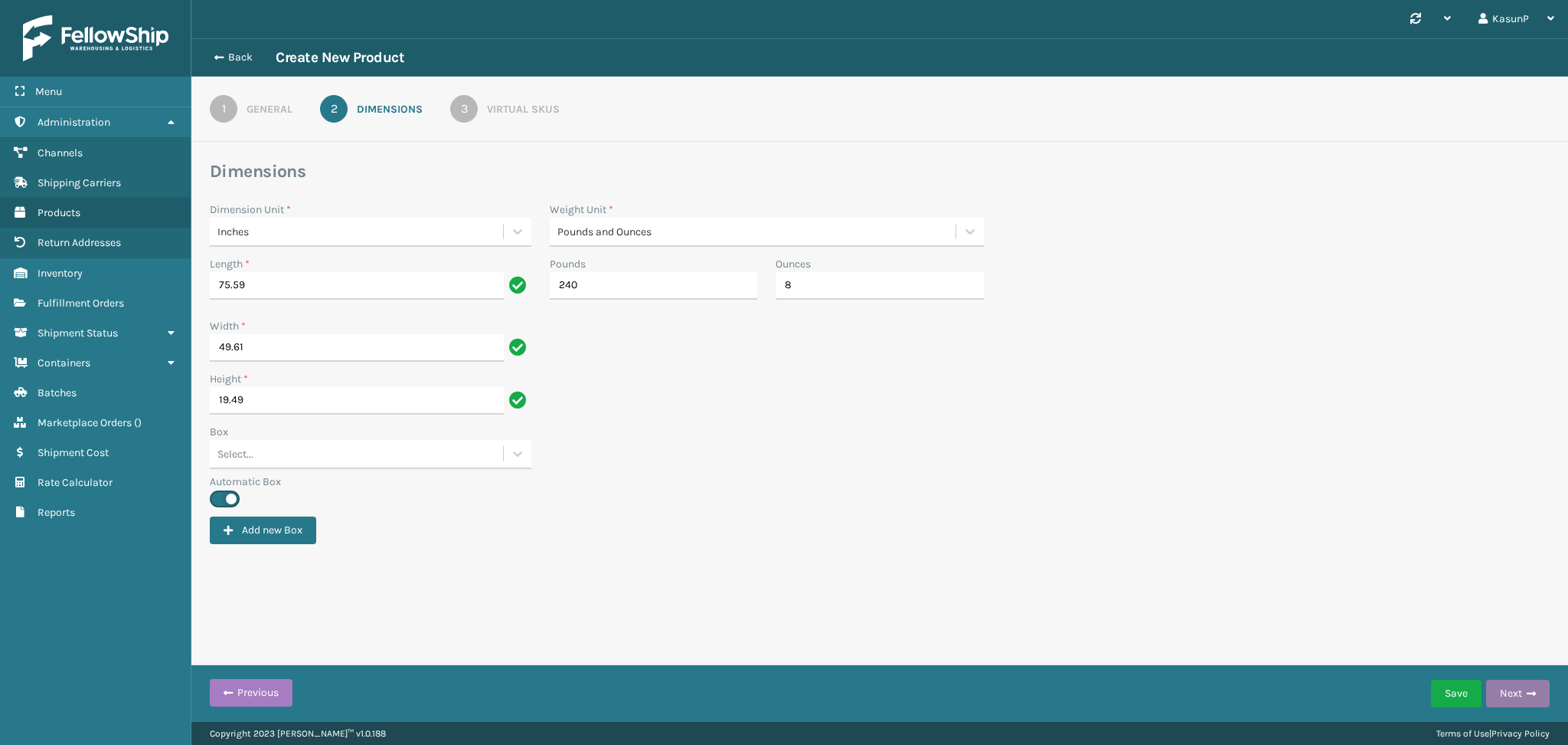
click at [1522, 687] on button "Next" at bounding box center [1518, 694] width 63 height 28
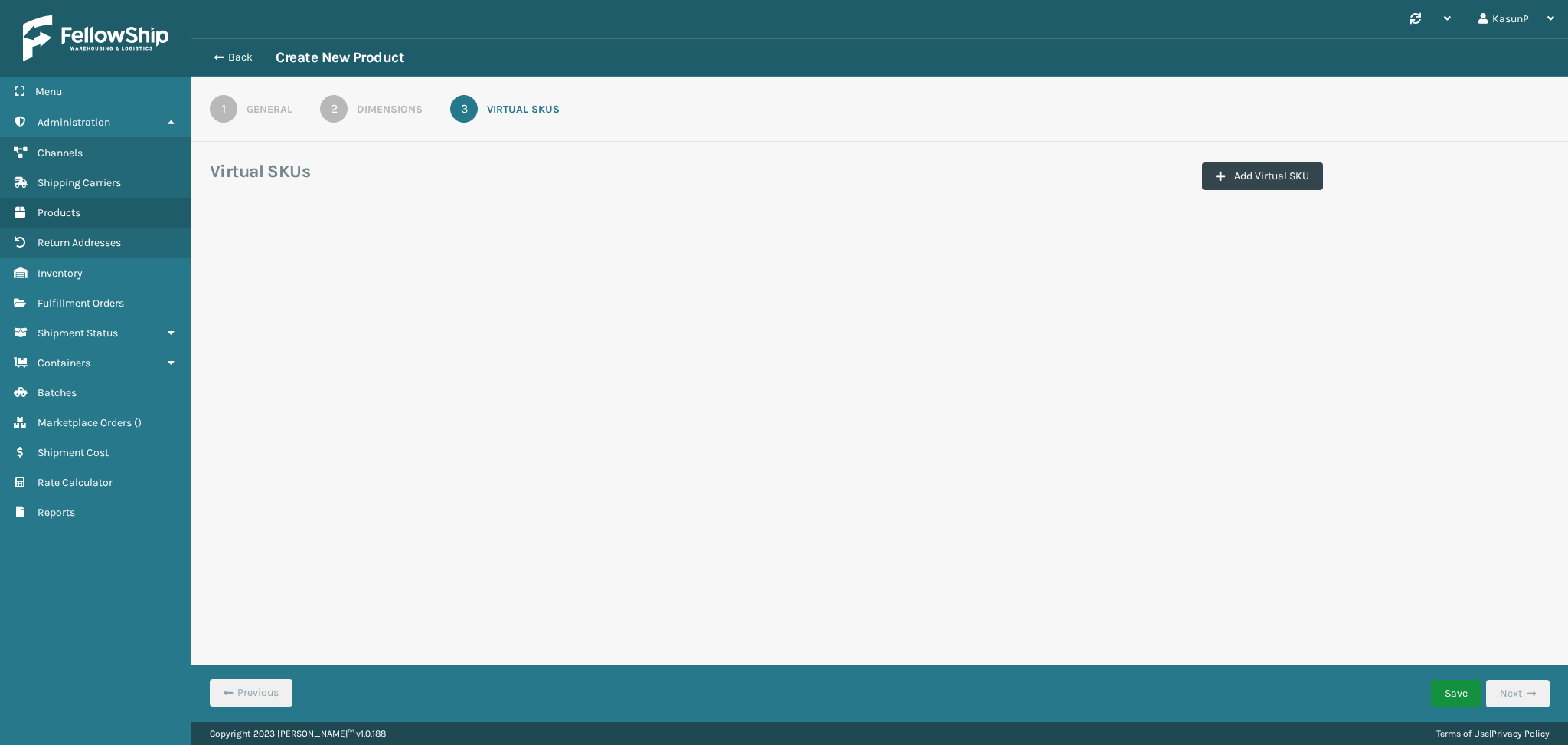
click at [1457, 694] on button "Save" at bounding box center [1455, 694] width 50 height 28
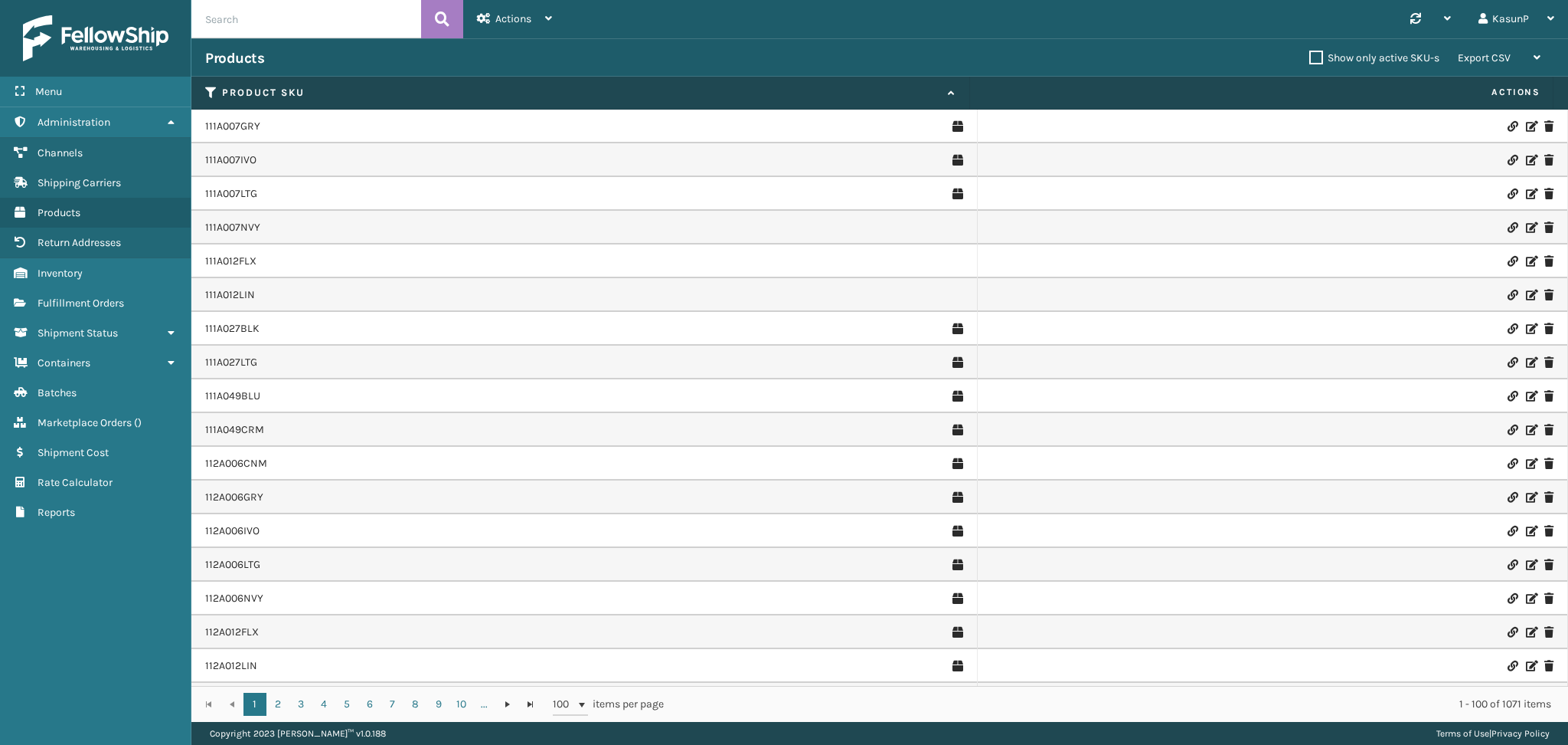
click at [327, 26] on input "text" at bounding box center [306, 19] width 230 height 39
paste input "117A076LTG"
type input "117A076LTG"
click at [446, 22] on icon at bounding box center [441, 19] width 15 height 23
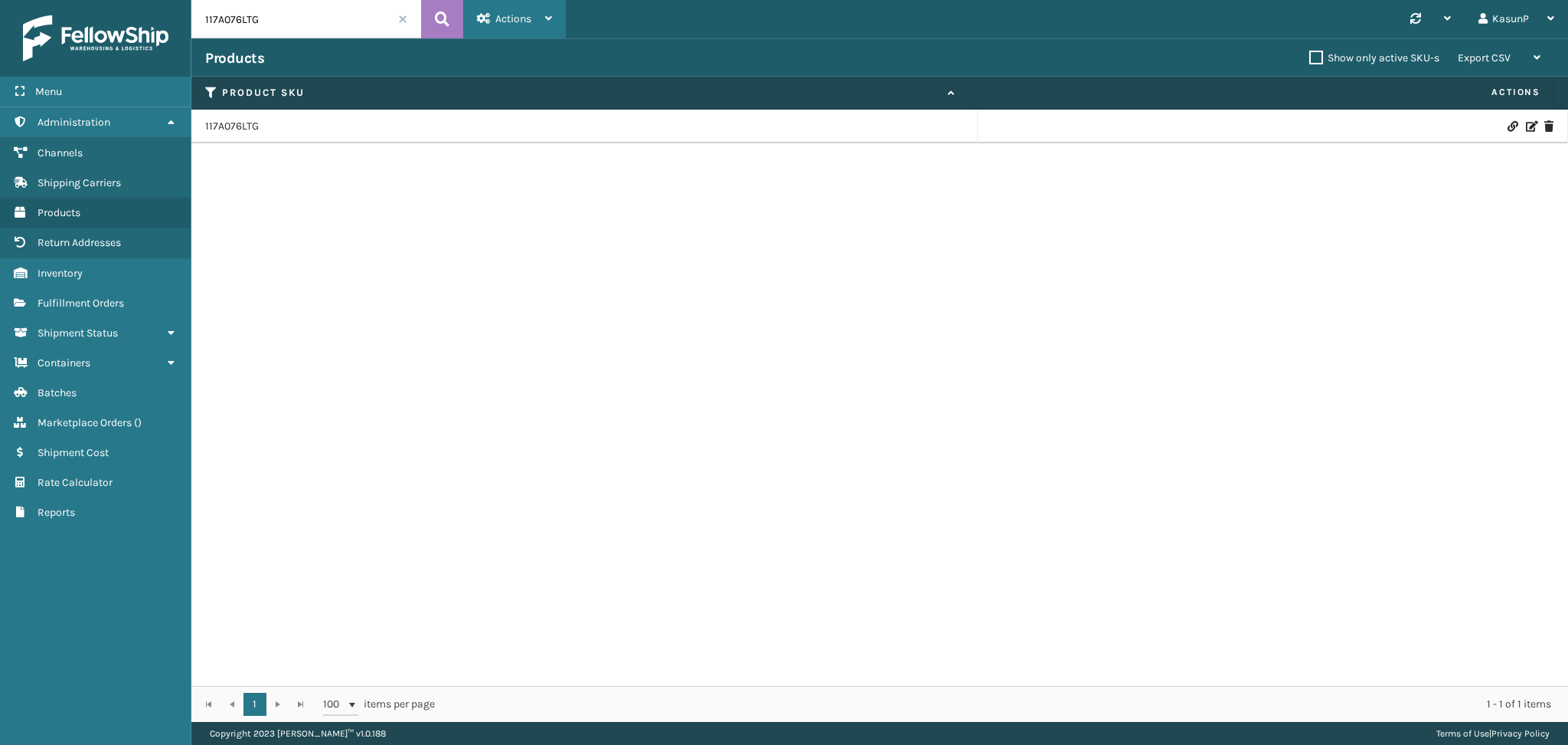
click at [544, 19] on div "Actions" at bounding box center [514, 19] width 75 height 39
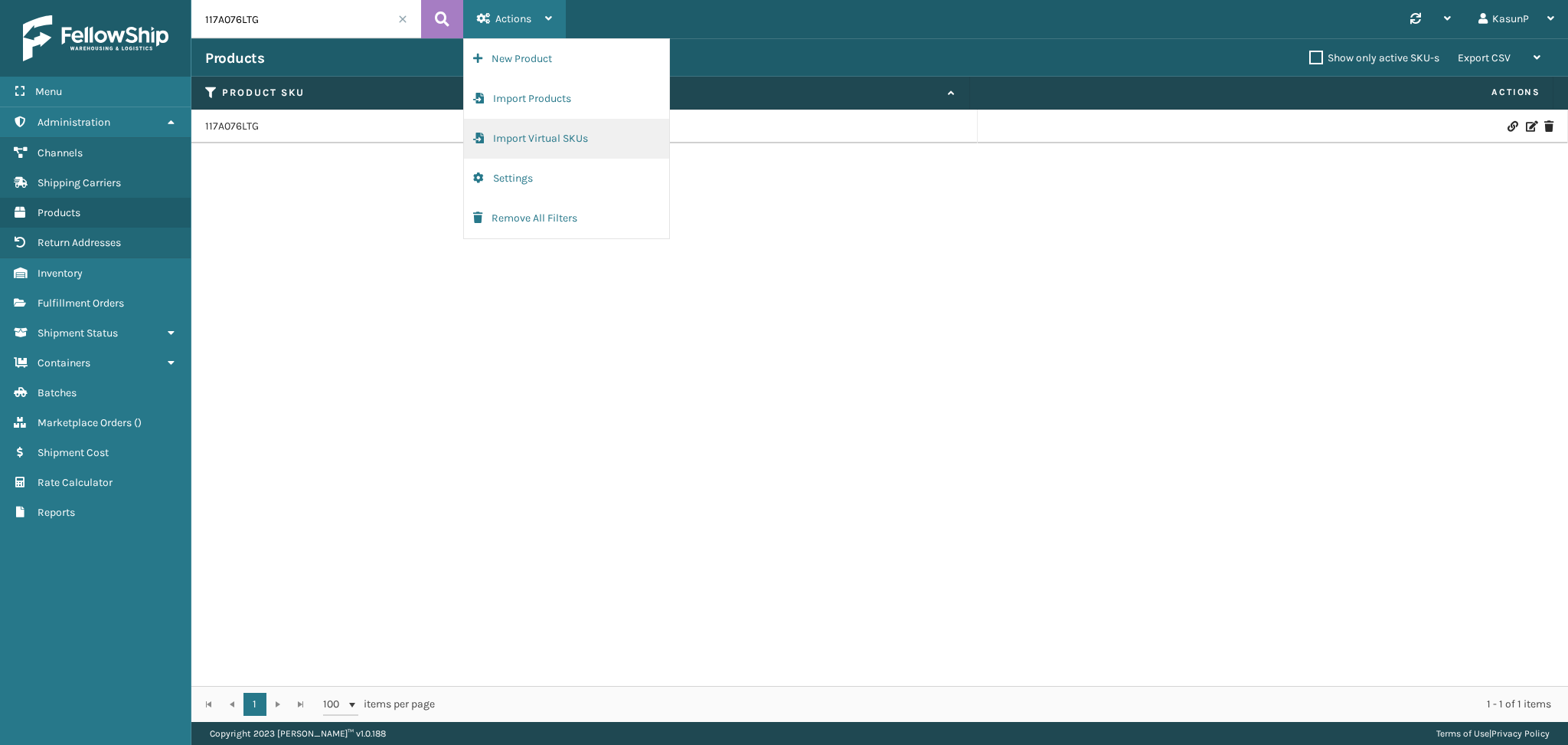
click at [560, 138] on button "Import Virtual SKUs" at bounding box center [567, 138] width 205 height 40
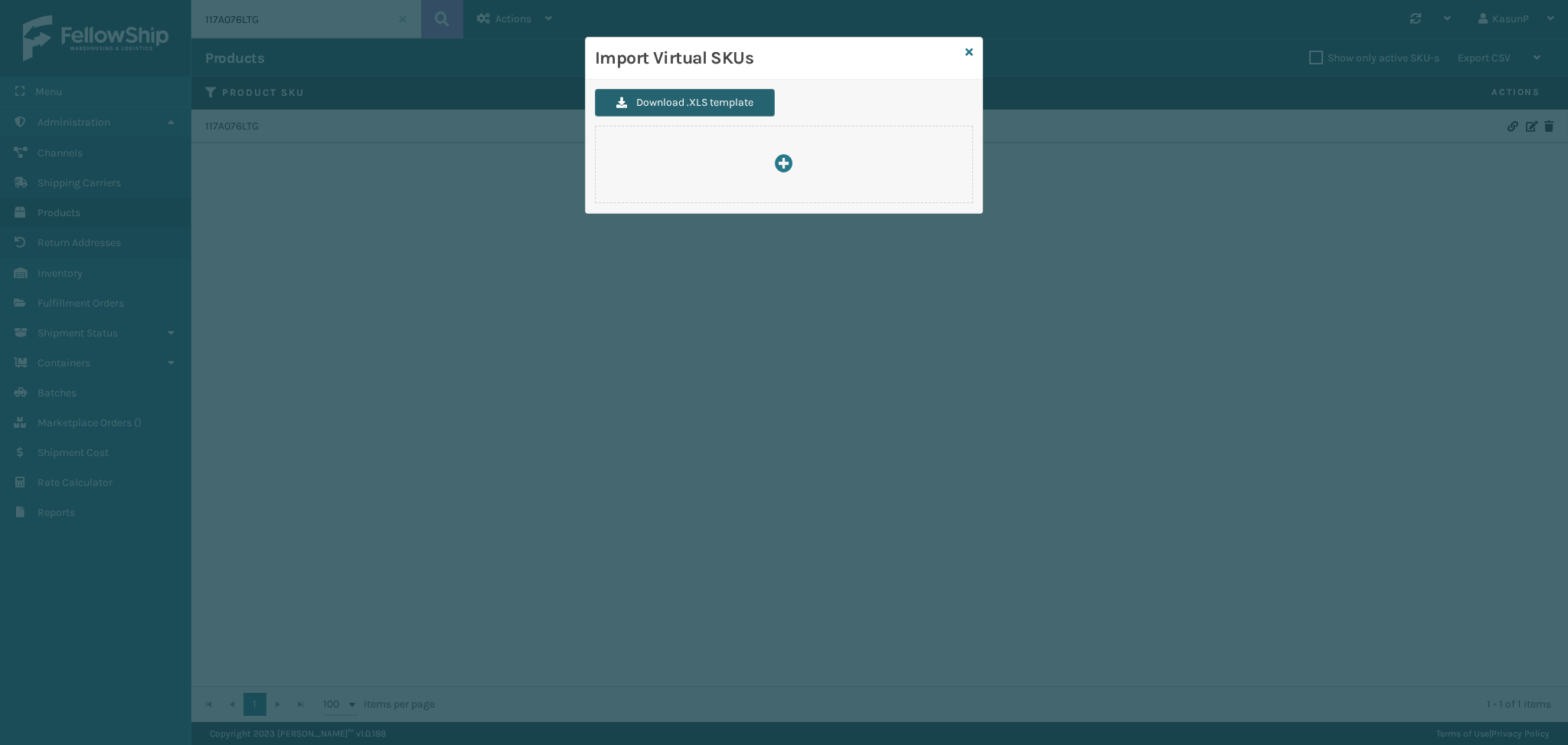
click at [705, 101] on button "Download .XLS template" at bounding box center [684, 103] width 180 height 28
click at [970, 52] on icon at bounding box center [970, 51] width 8 height 11
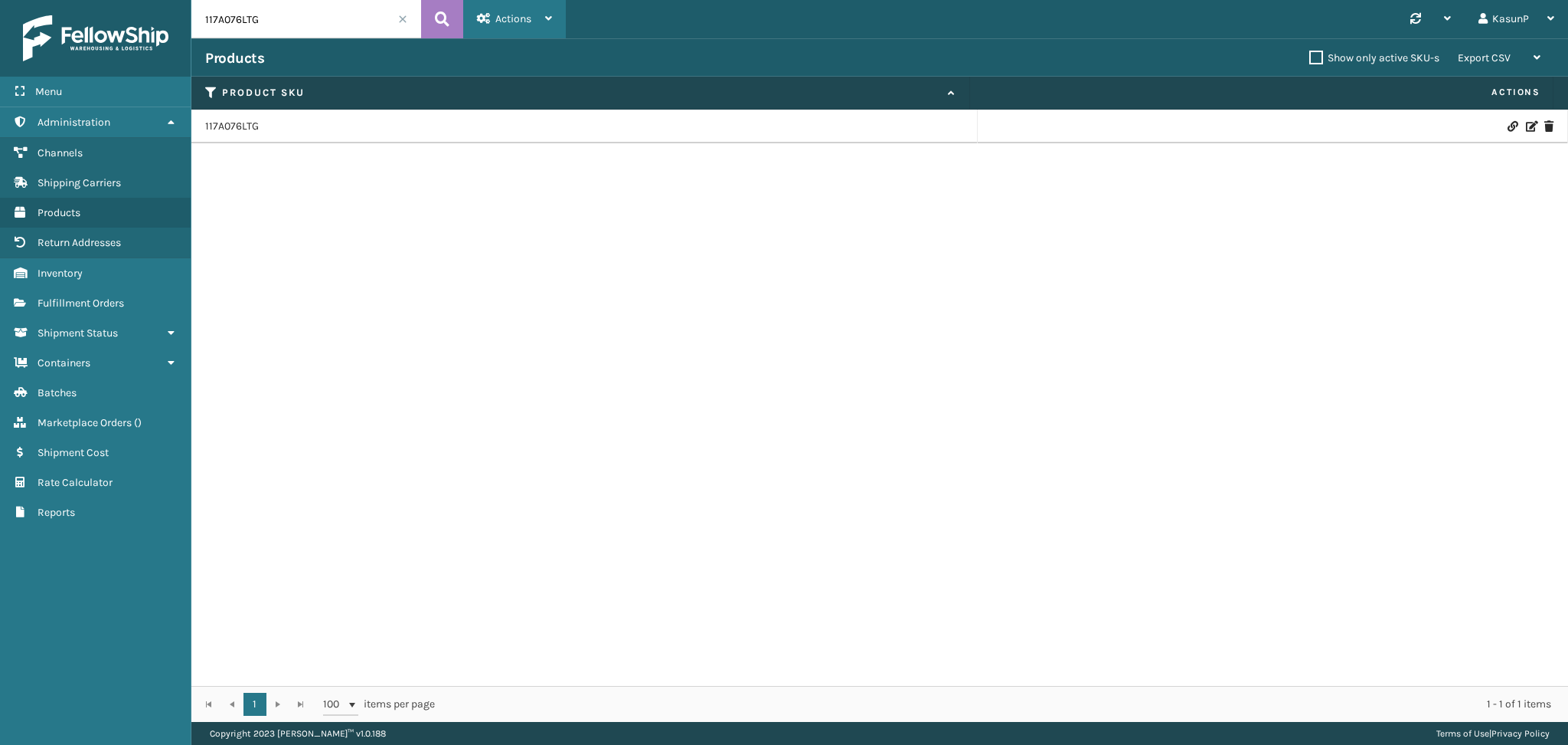
click at [551, 15] on icon at bounding box center [548, 18] width 7 height 11
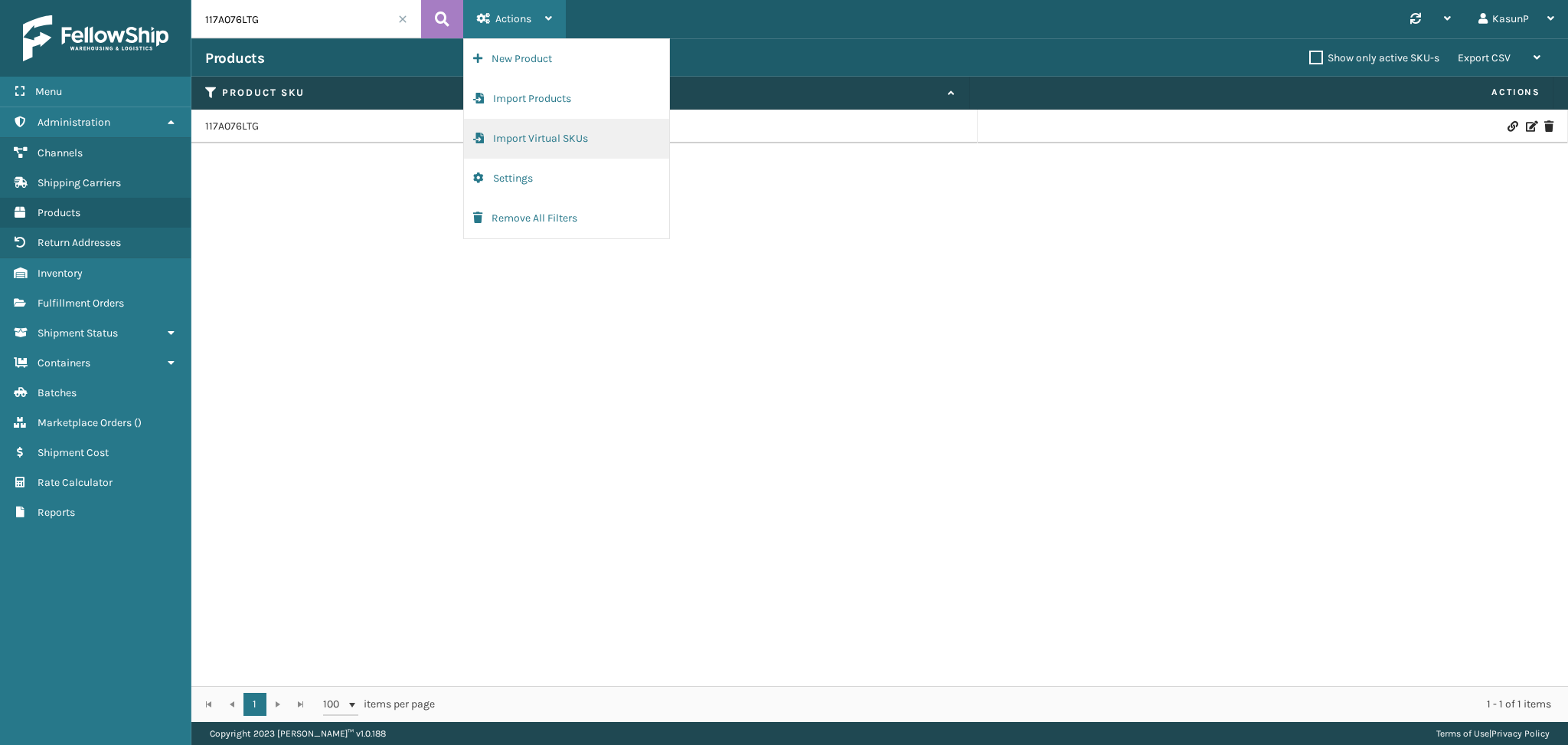
click at [530, 127] on button "Import Virtual SKUs" at bounding box center [567, 138] width 205 height 40
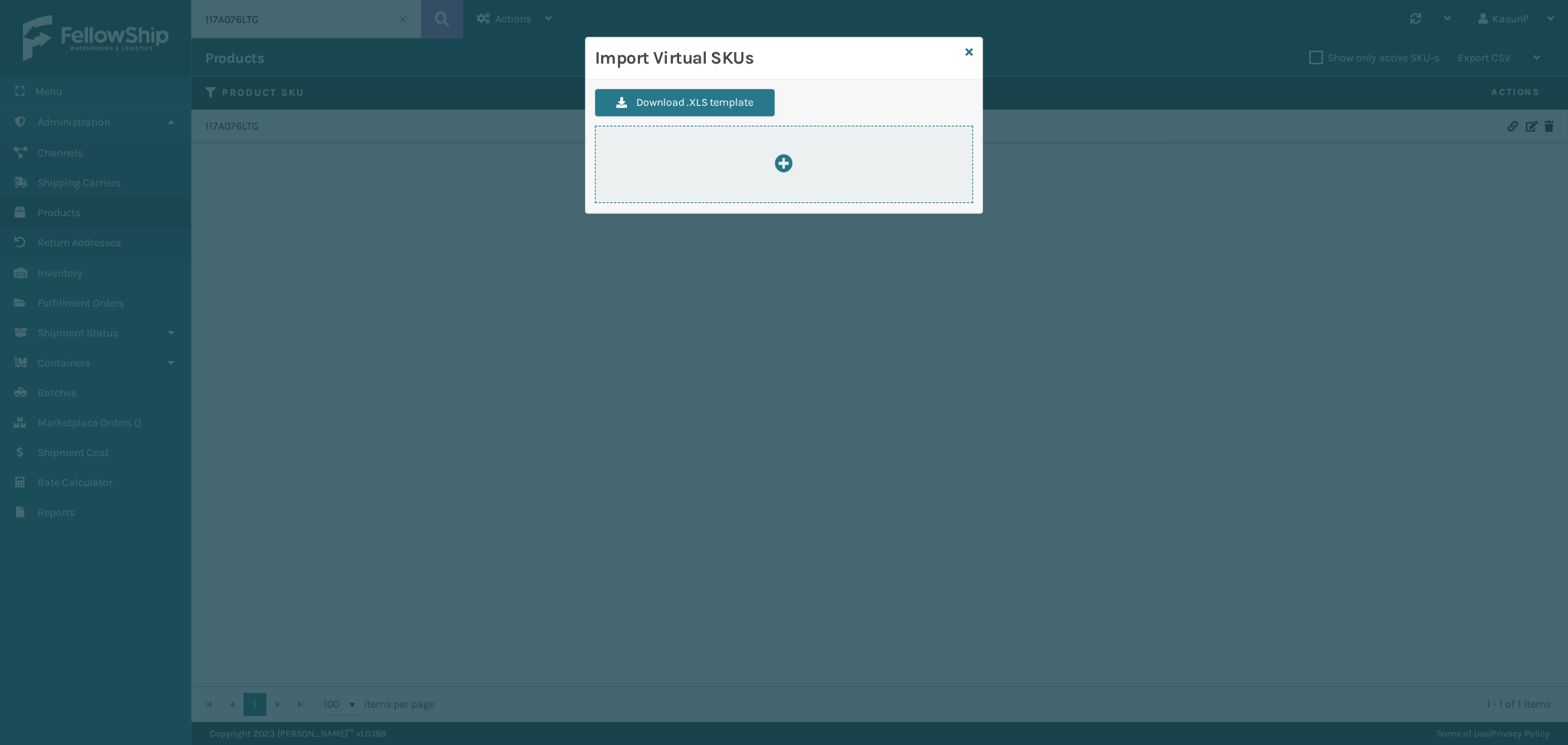
click at [779, 158] on icon at bounding box center [784, 163] width 19 height 19
type input "C:\fakepath\ImportVirtualSkusTemplate (1).xlsx"
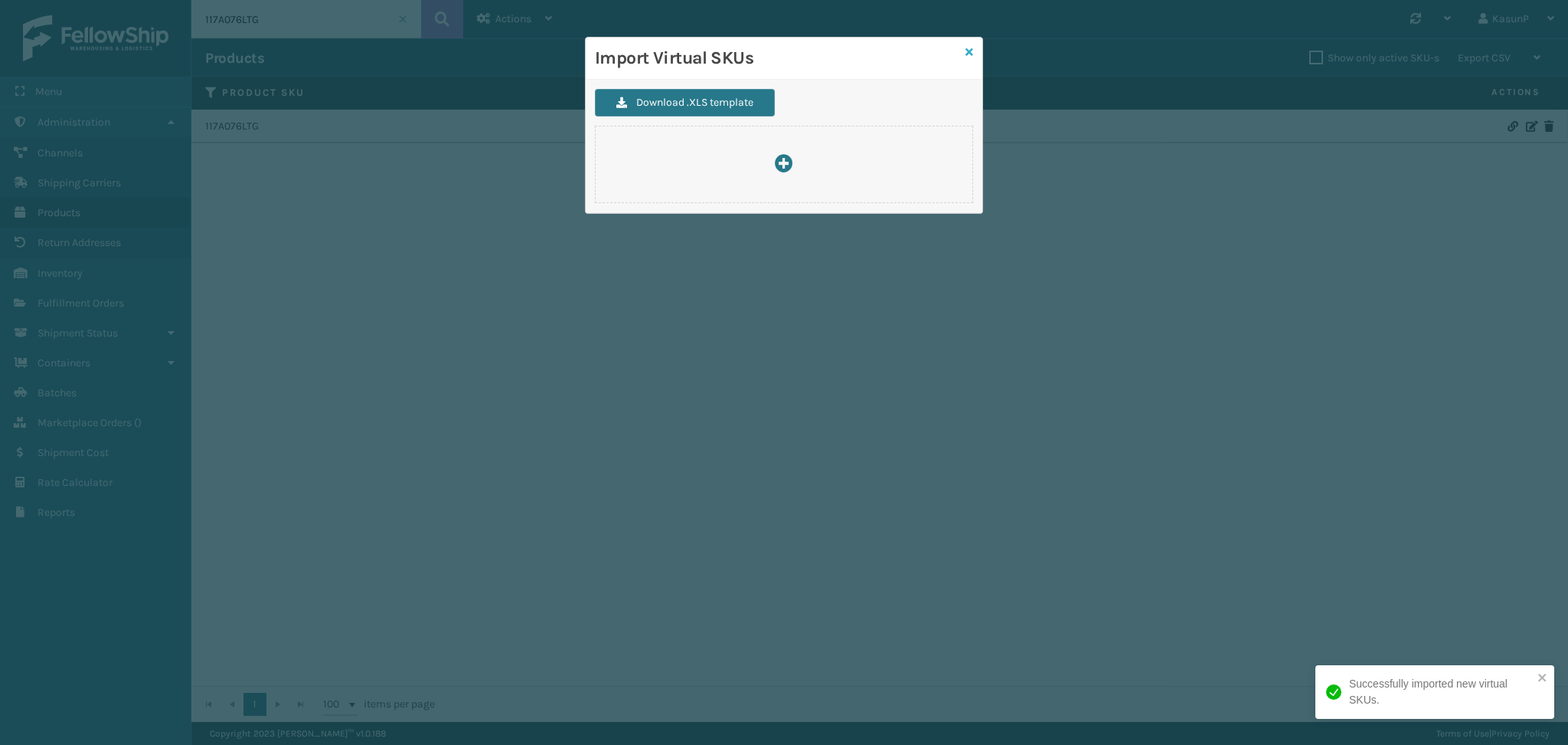
click at [970, 50] on icon at bounding box center [970, 51] width 8 height 11
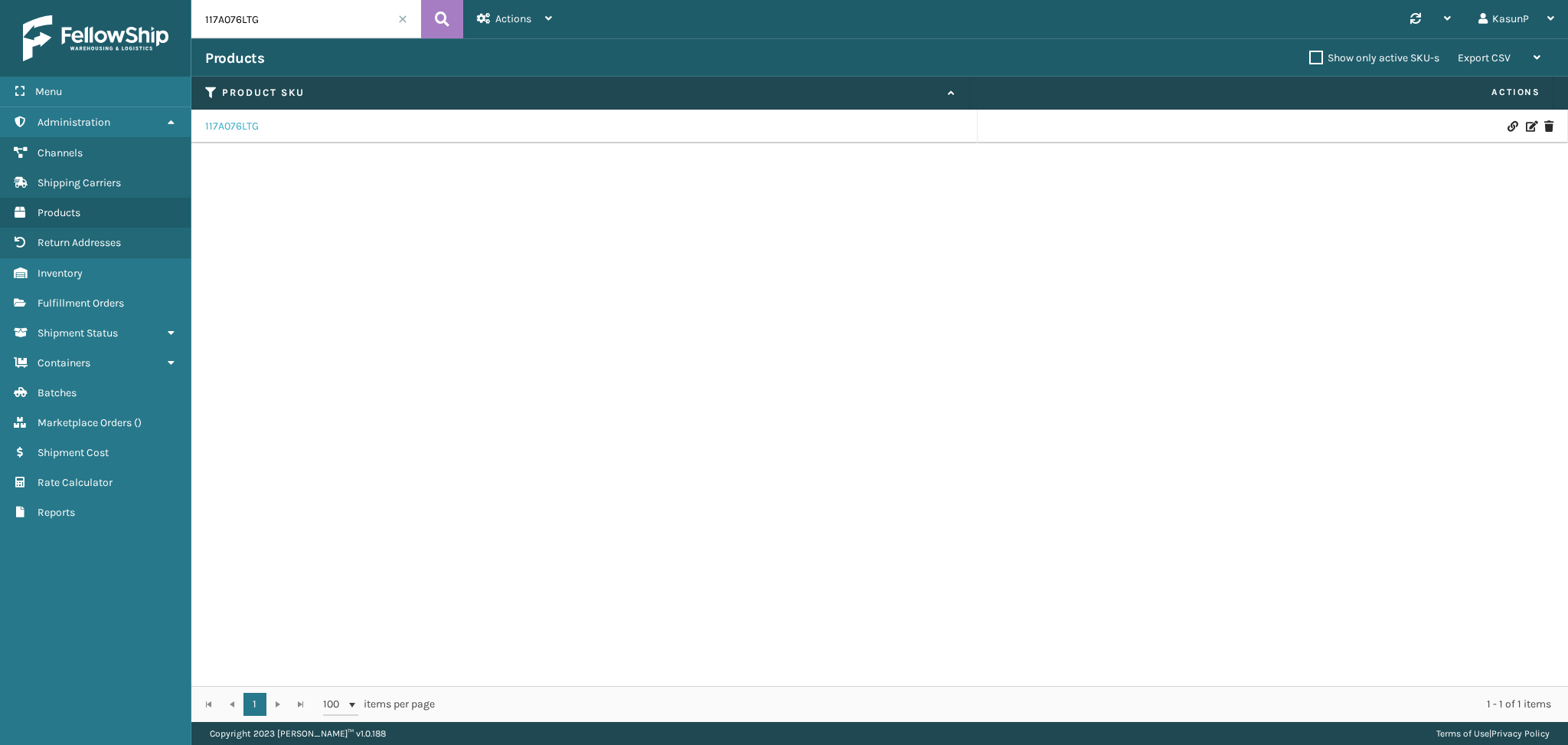
click at [229, 124] on link "117A076LTG" at bounding box center [232, 126] width 53 height 16
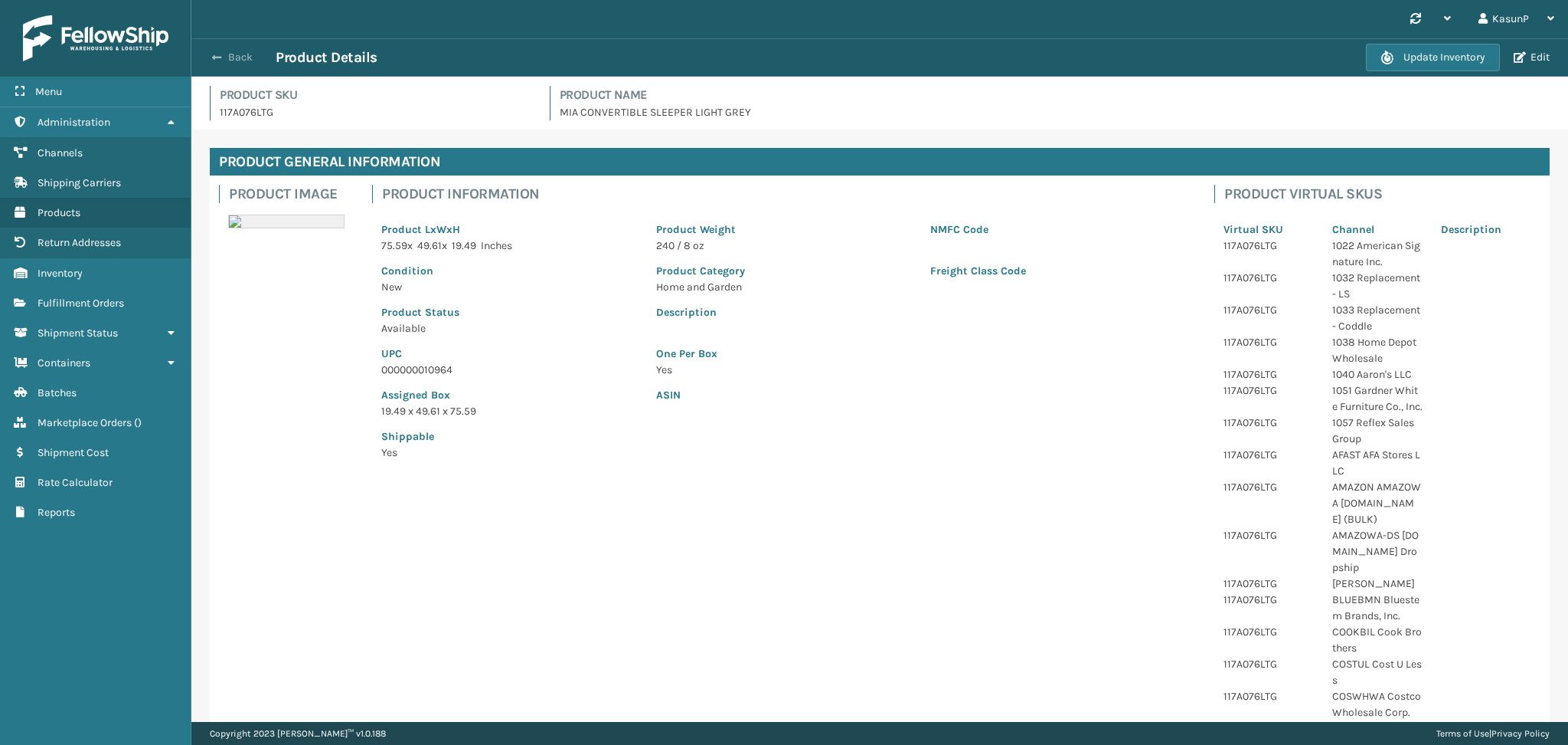
click at [212, 54] on span "button" at bounding box center [216, 57] width 9 height 11
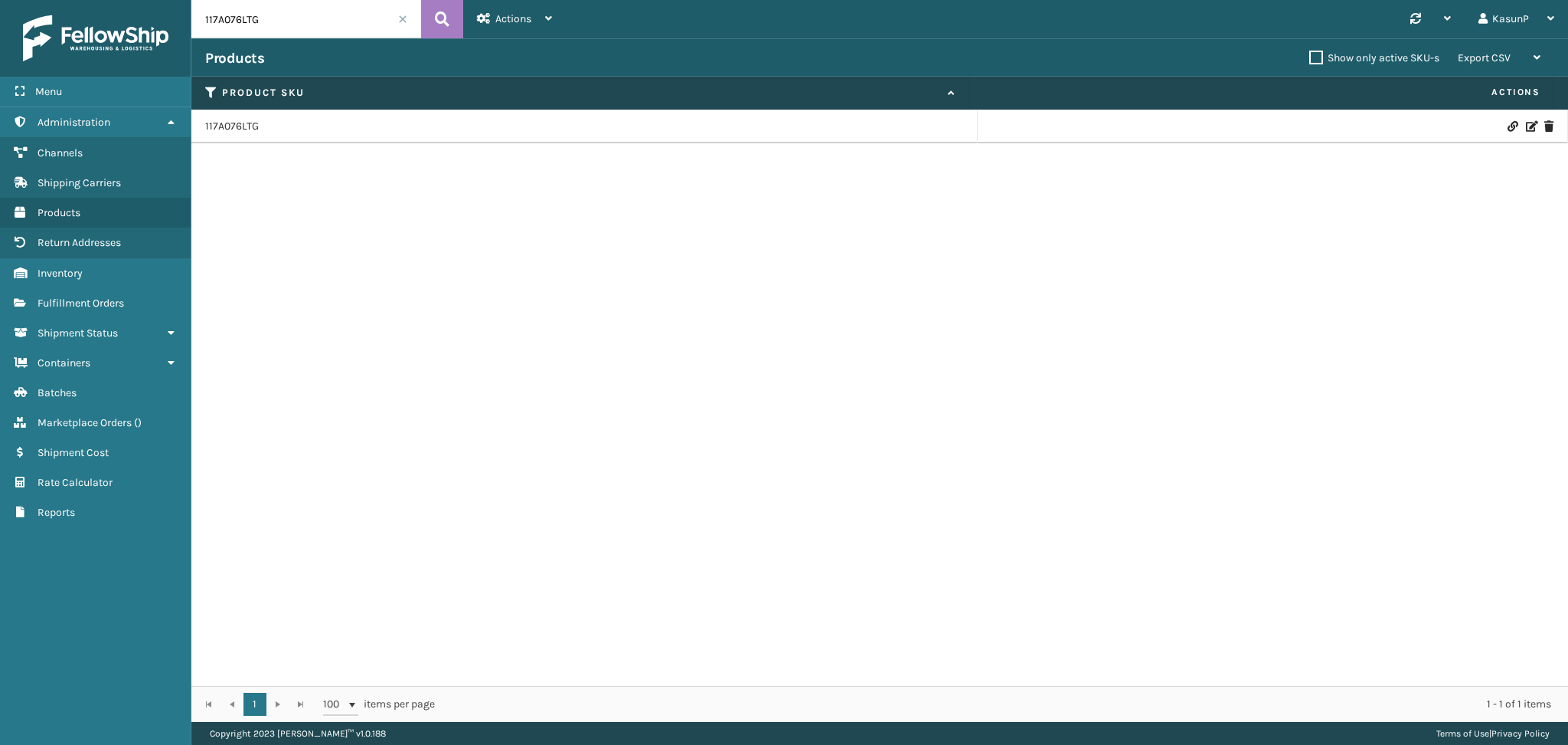
click at [1508, 126] on icon at bounding box center [1512, 126] width 9 height 11
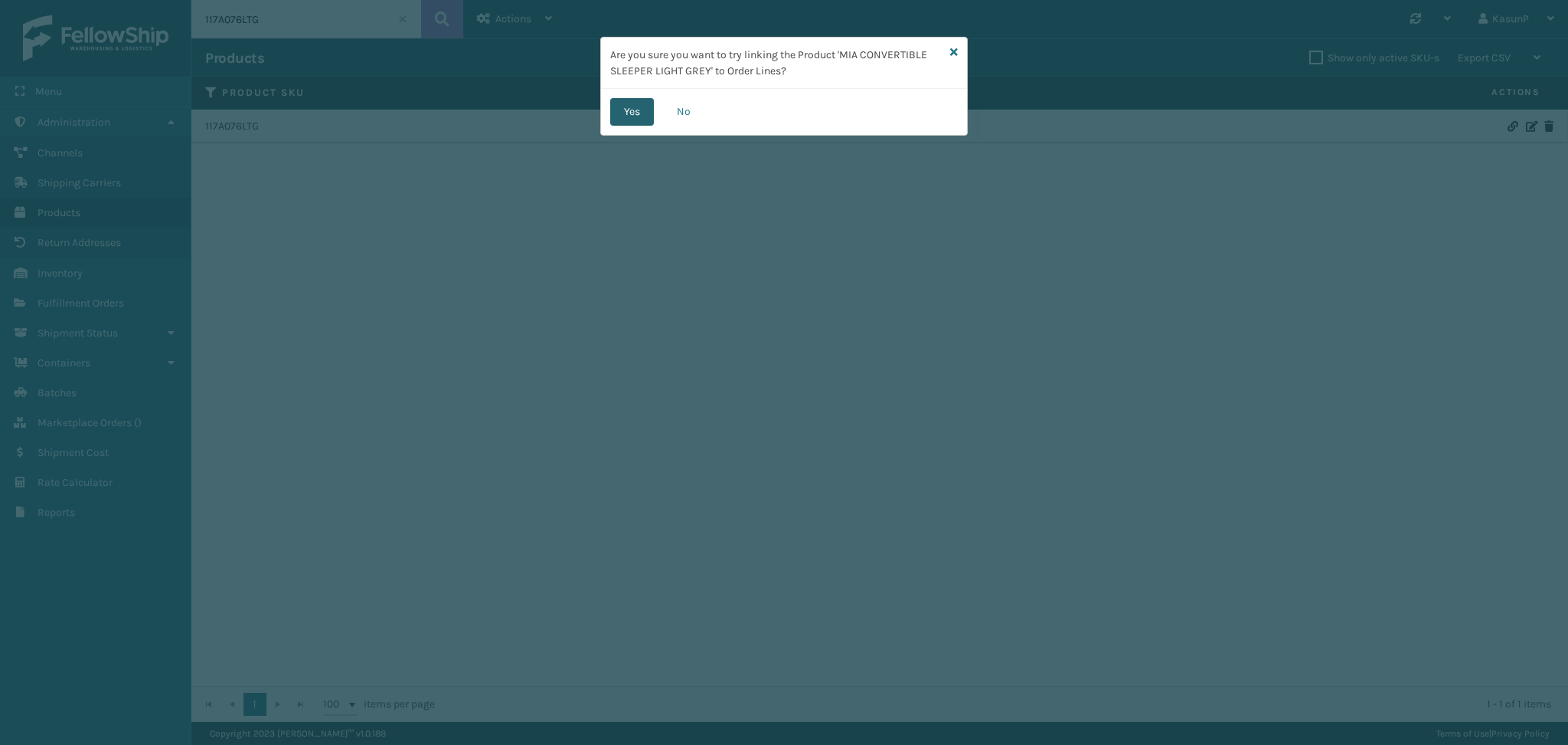
click at [631, 114] on button "Yes" at bounding box center [632, 112] width 43 height 28
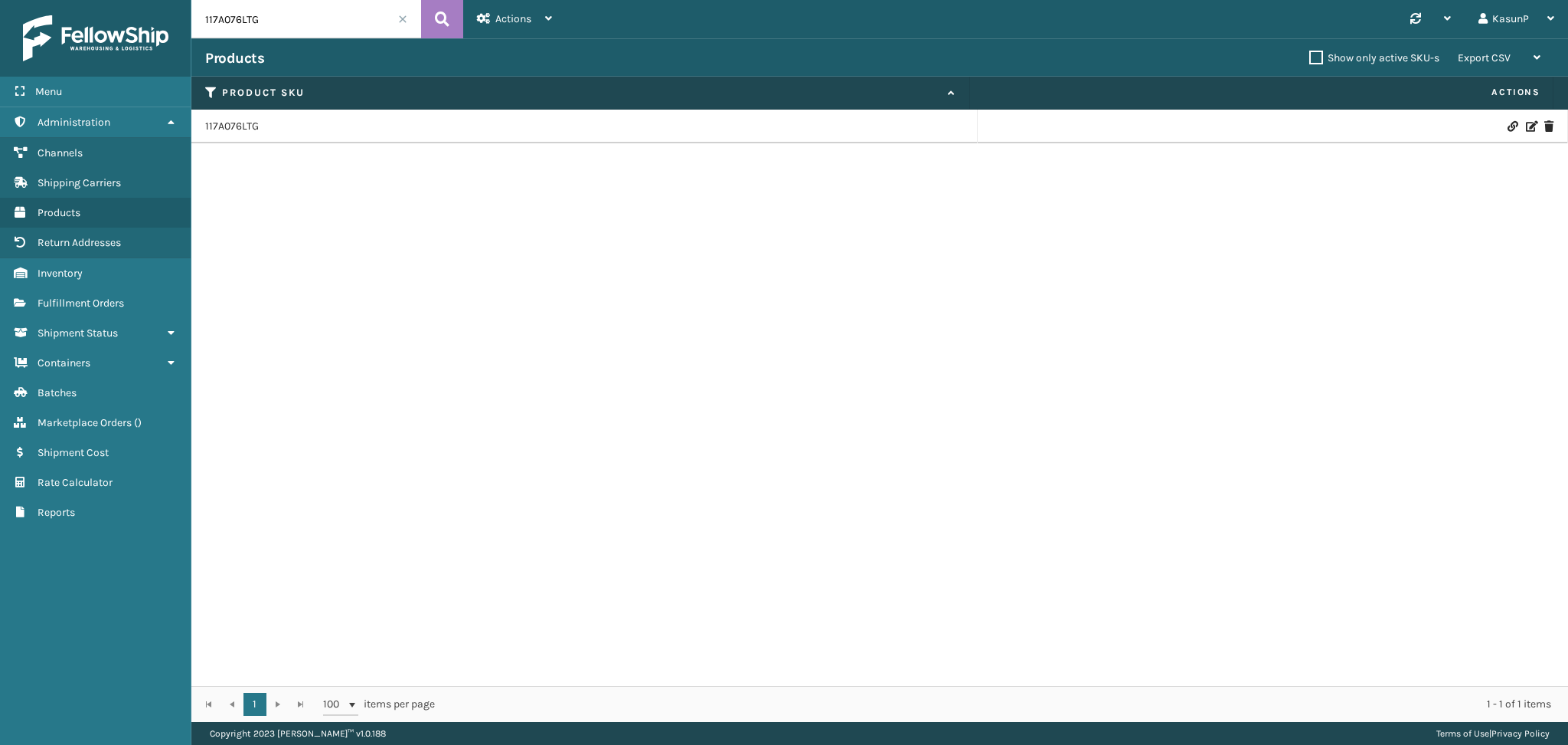
click at [239, 19] on input "117A076LTG" at bounding box center [306, 19] width 230 height 39
paste input "5A075LTG"
click at [437, 18] on icon at bounding box center [441, 19] width 15 height 23
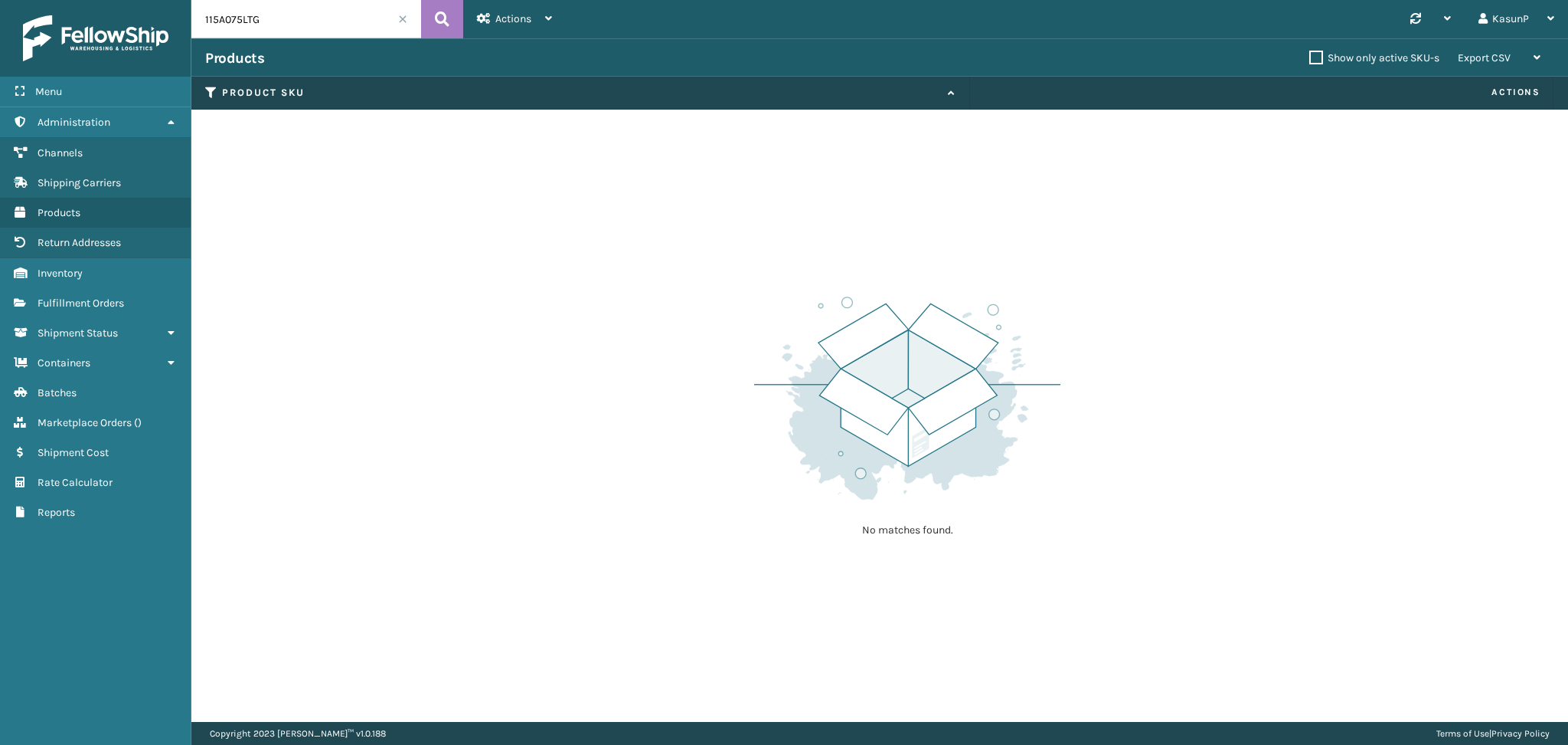
click at [248, 20] on input "115A075LTG" at bounding box center [306, 19] width 230 height 39
paste input "7A076IVO"
type input "117A076IVO"
click at [441, 22] on icon at bounding box center [441, 19] width 15 height 23
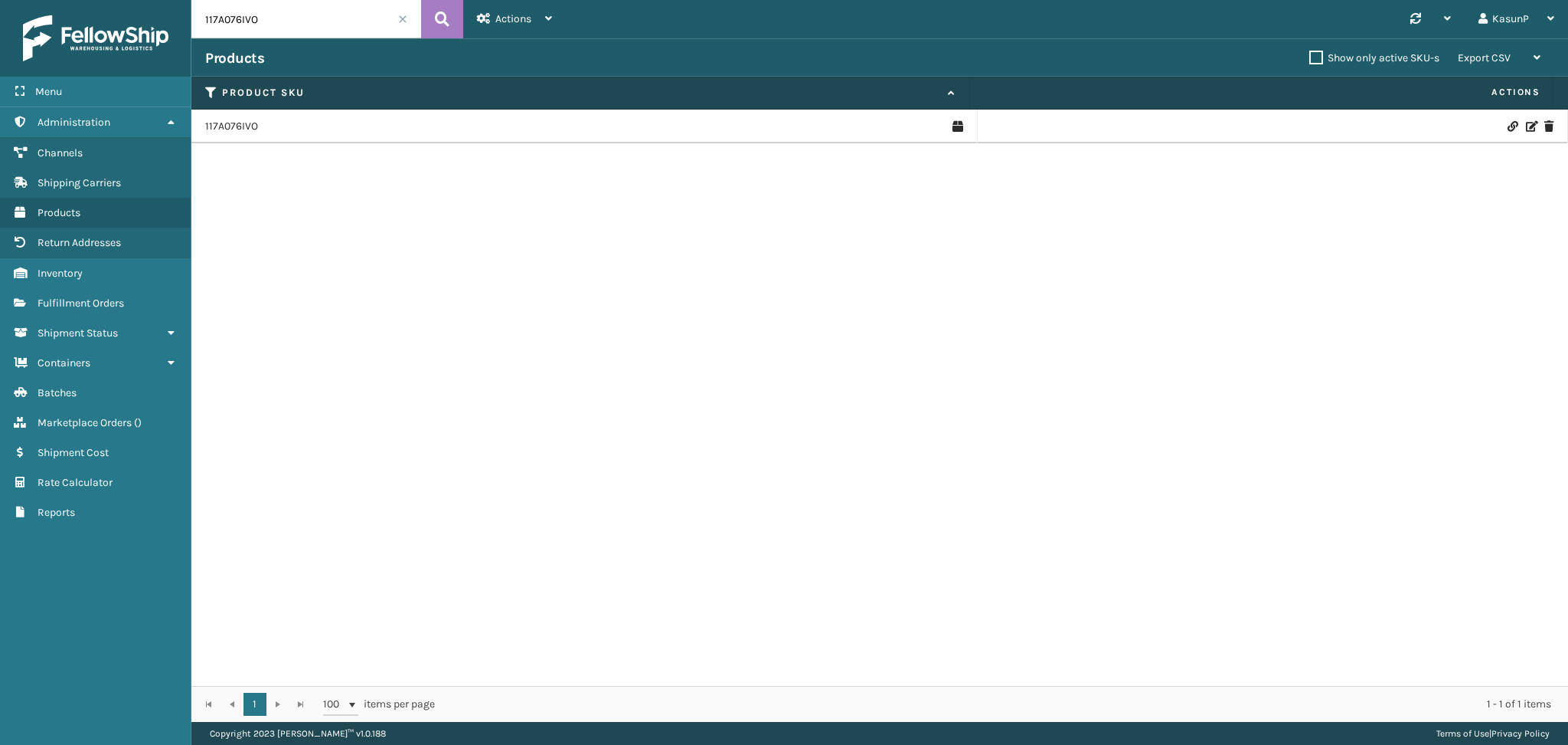
click at [1526, 127] on icon at bounding box center [1529, 126] width 9 height 11
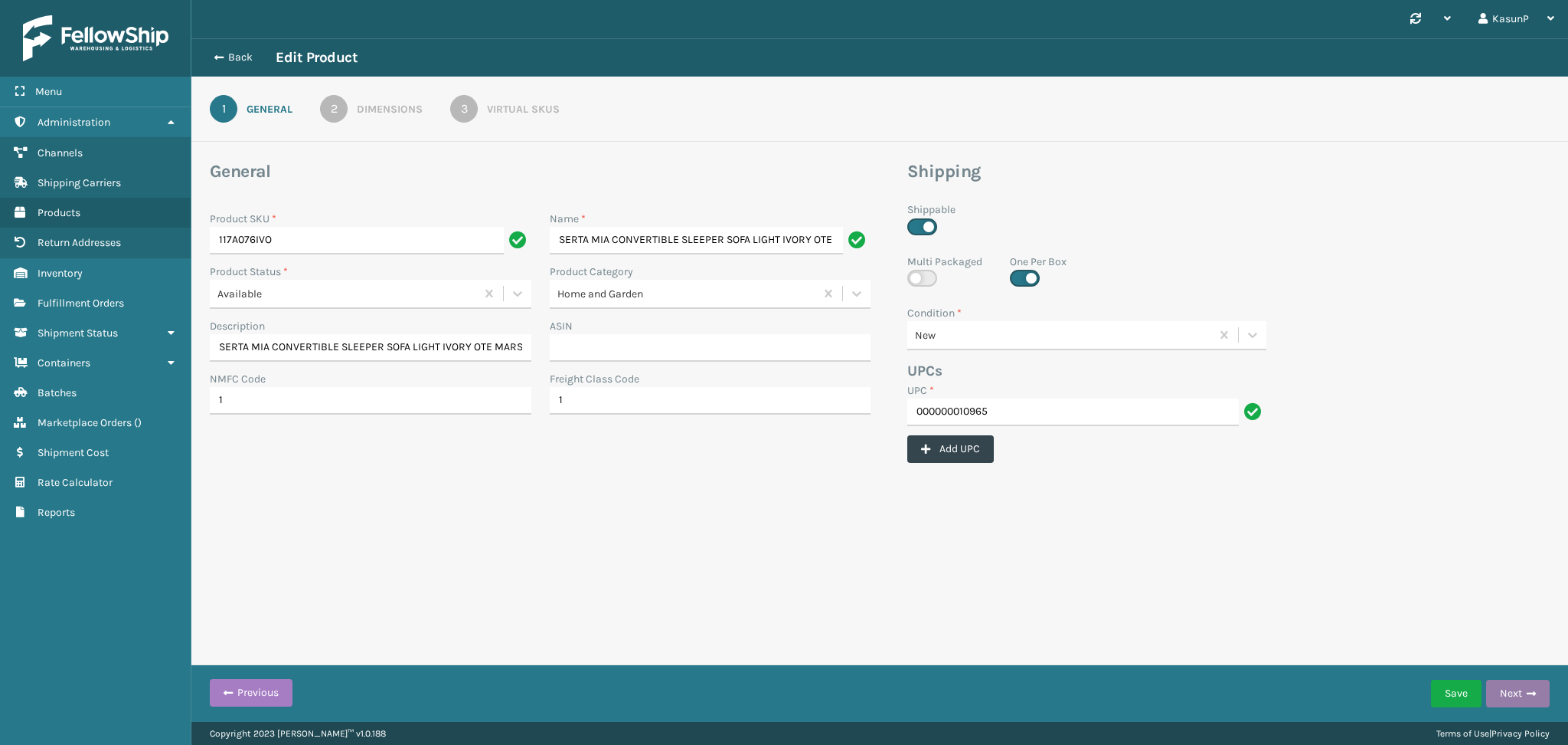
click at [1522, 690] on button "Next" at bounding box center [1518, 694] width 63 height 28
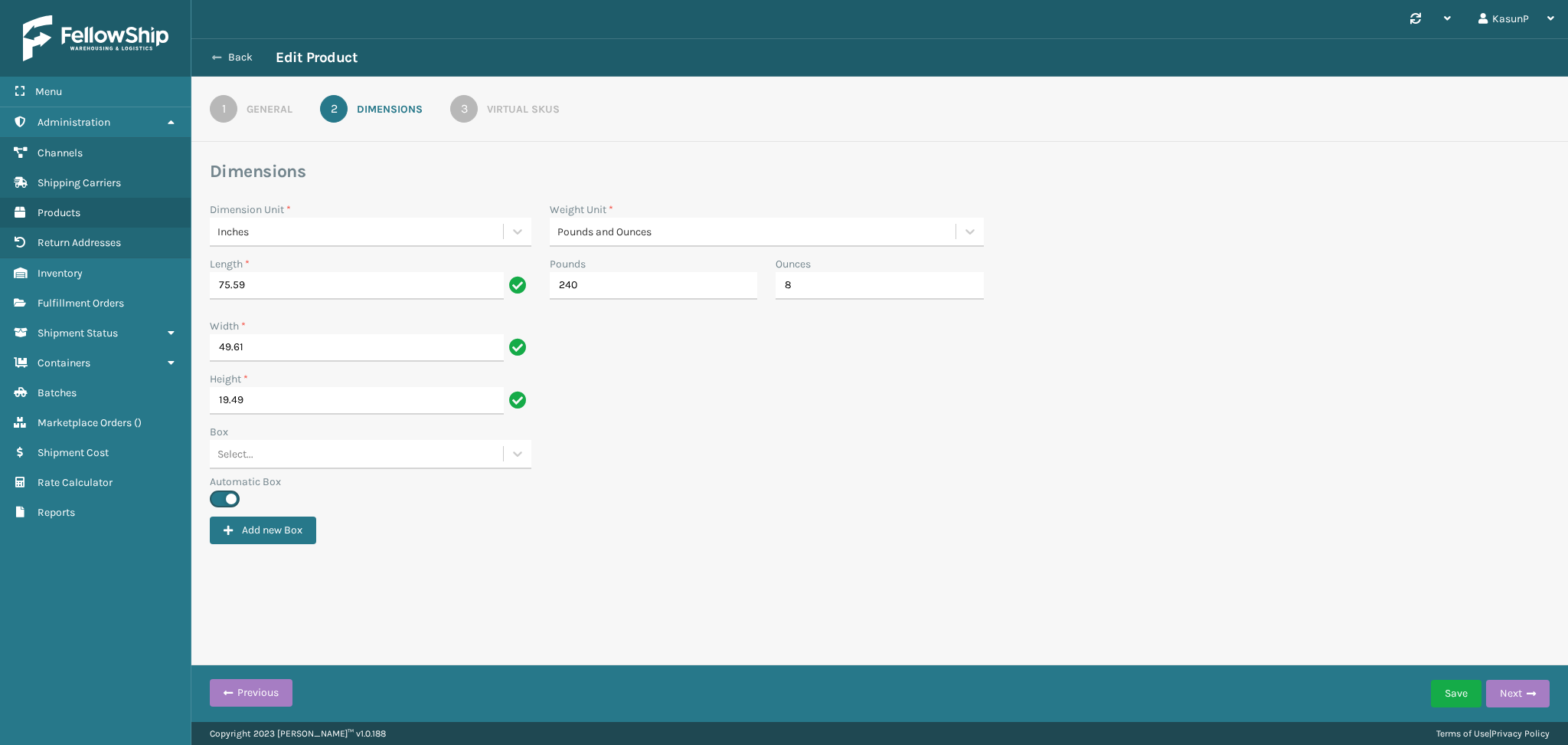
click at [235, 63] on button "Back" at bounding box center [240, 57] width 70 height 14
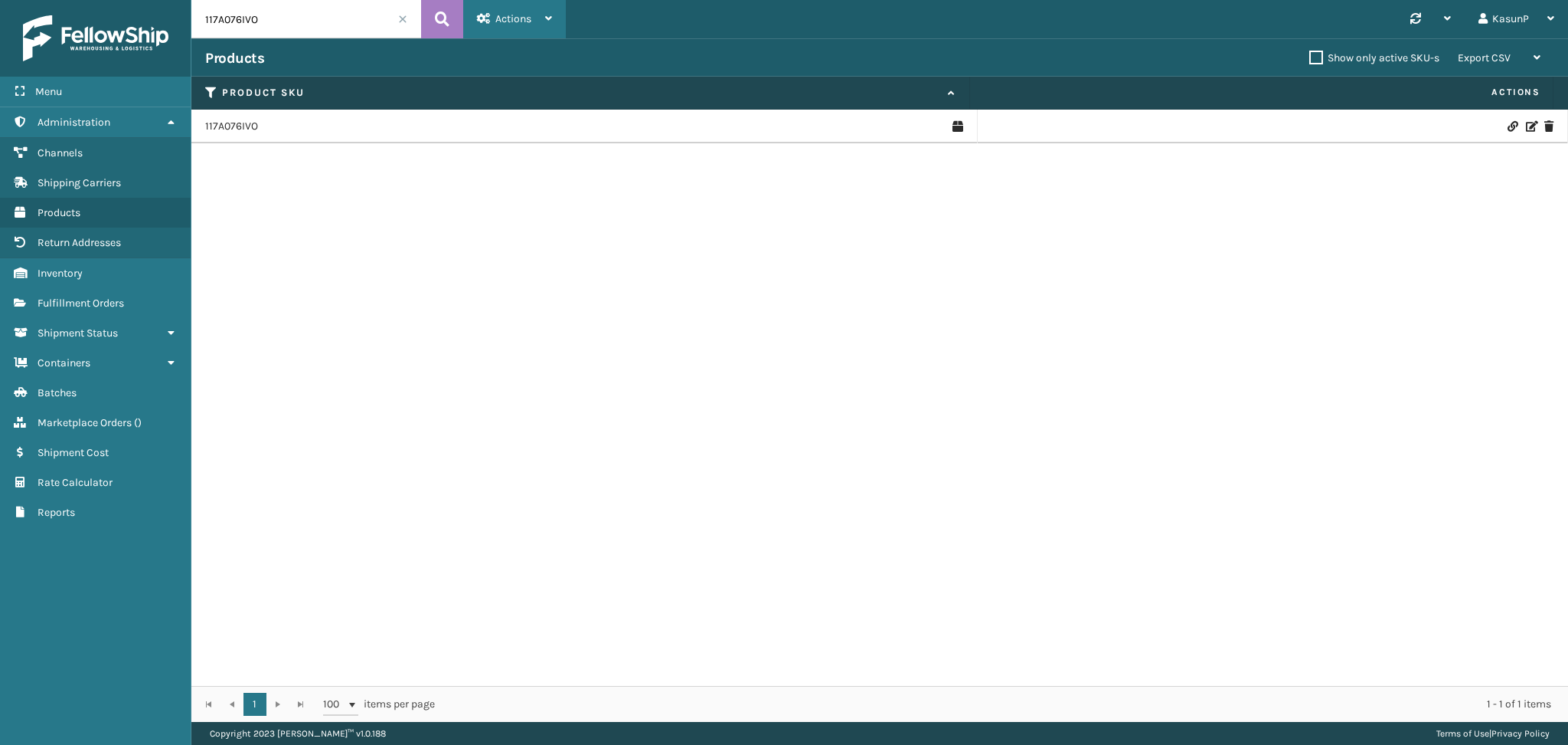
click at [551, 18] on icon at bounding box center [548, 18] width 7 height 11
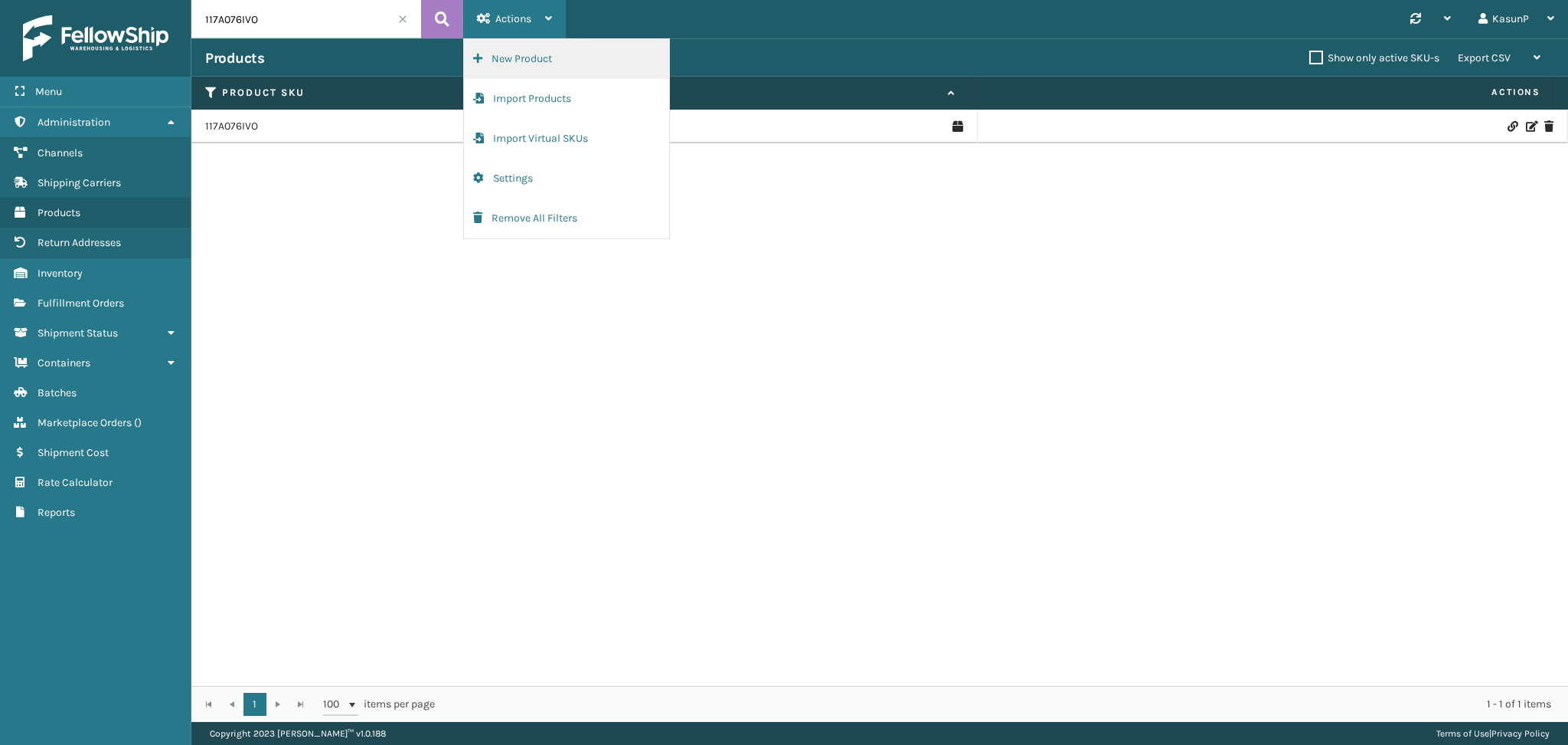
click at [536, 56] on button "New Product" at bounding box center [567, 59] width 205 height 40
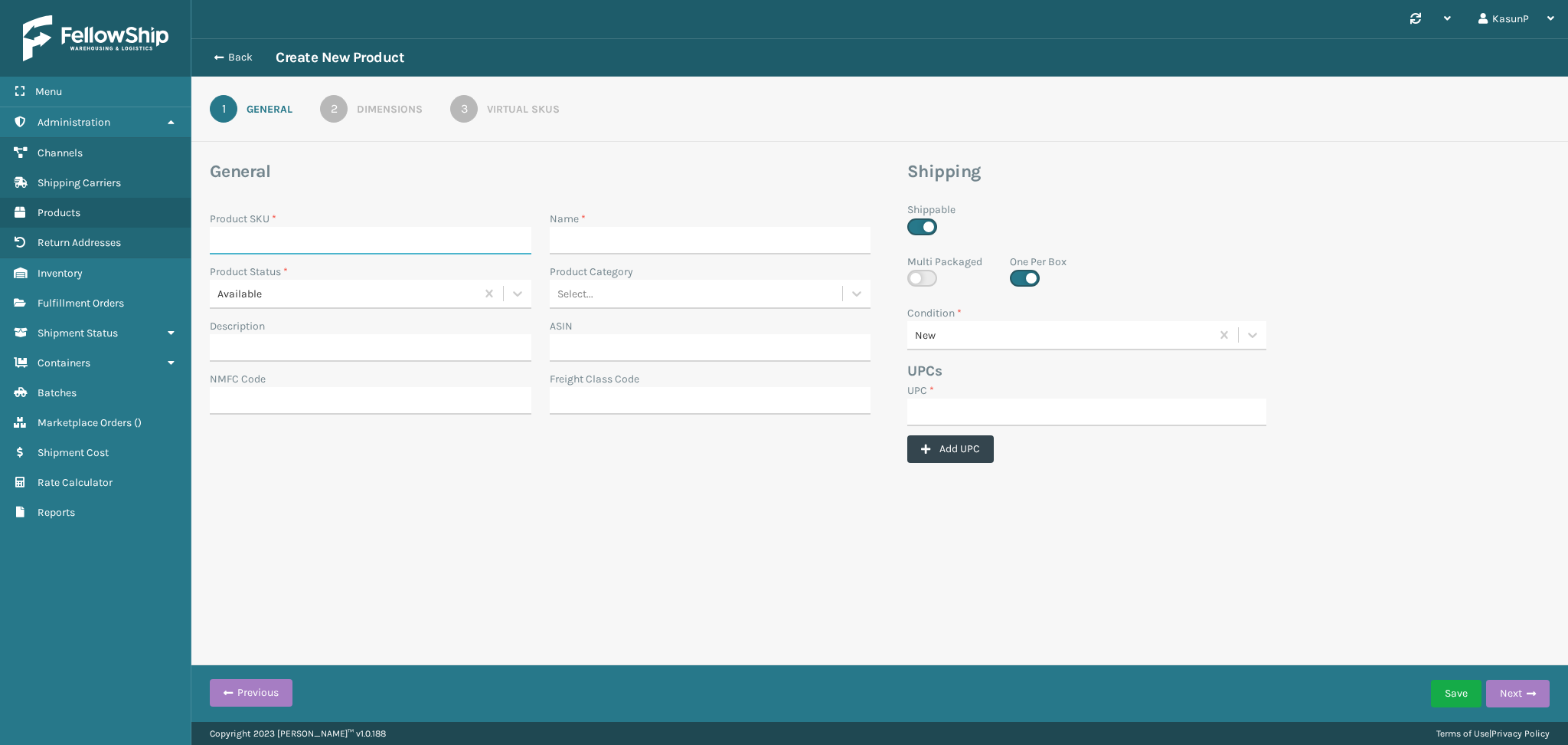
click at [252, 242] on input "Product SKU *" at bounding box center [370, 240] width 322 height 28
paste input "115A075LTG"
type input "115A075LTG"
click at [985, 407] on input "UPC *" at bounding box center [1087, 412] width 359 height 28
click at [953, 414] on input "0000000" at bounding box center [1073, 412] width 332 height 28
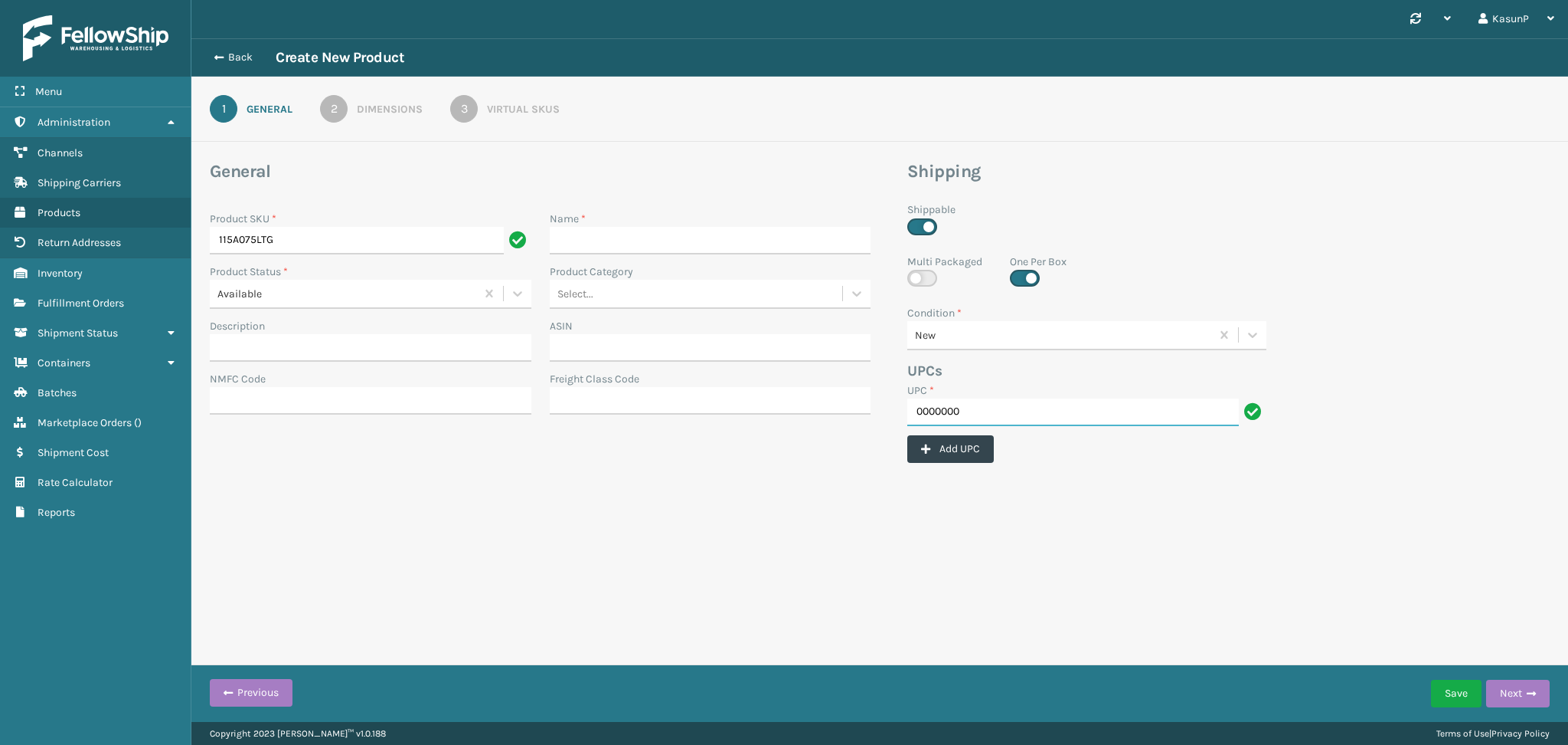
click at [953, 414] on input "0000000" at bounding box center [1073, 412] width 332 height 28
paste input "10965"
type input "000000010967"
click at [583, 238] on input "Name *" at bounding box center [711, 240] width 322 height 28
paste input "CAREY CONVERTIBLE SLEEPER LIGHT GREY"
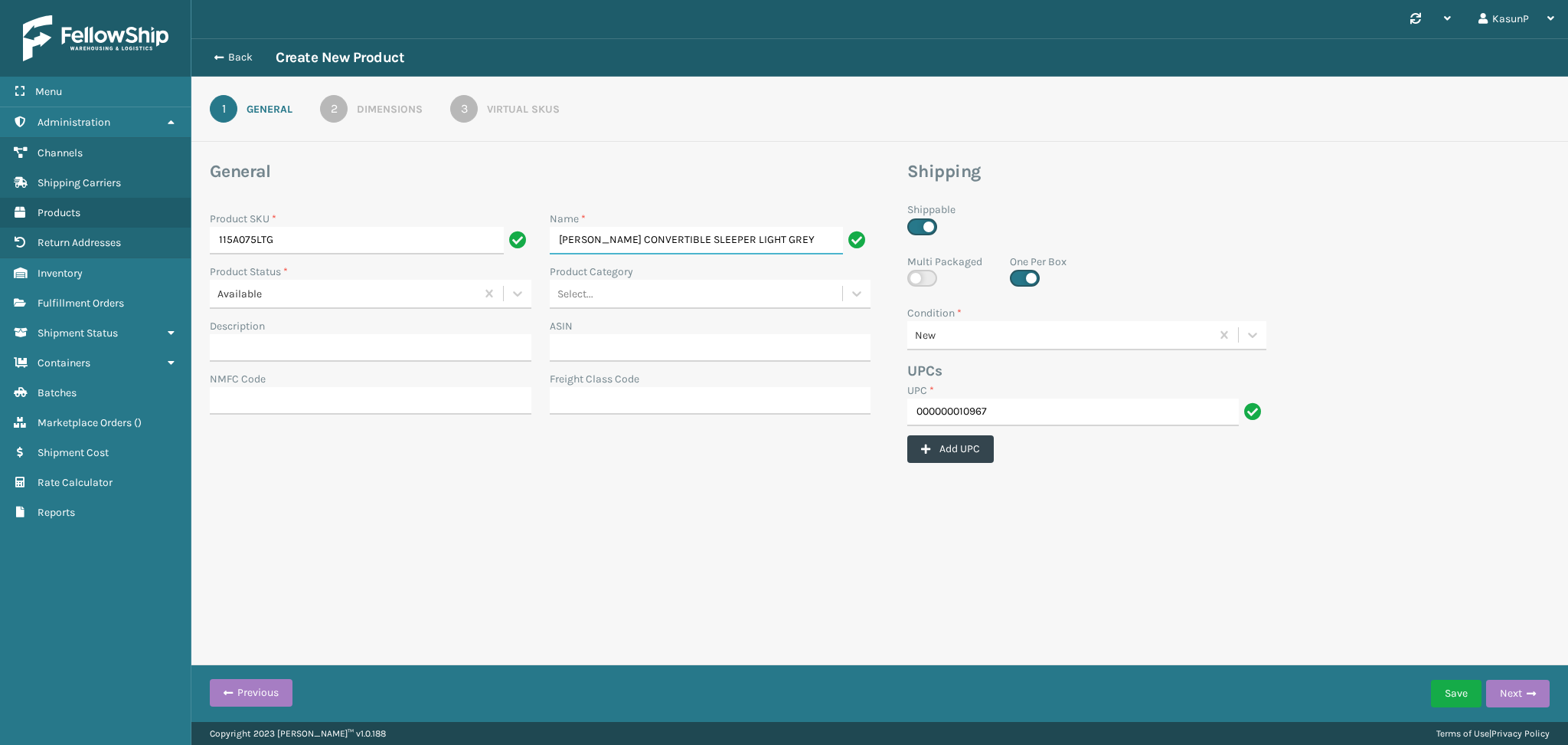
type input "CAREY CONVERTIBLE SLEEPER LIGHT GREY"
click at [782, 284] on div "Select..." at bounding box center [696, 294] width 293 height 26
click at [668, 472] on div "Home and Garden" at bounding box center [711, 473] width 322 height 29
click at [329, 349] on input "Description" at bounding box center [370, 348] width 322 height 28
paste input "SERTA CAREY CONVERTIBLE SLEEPER LIGHT GREY GUMTREE SINCERE - VAPOR - WOOD LEG W…"
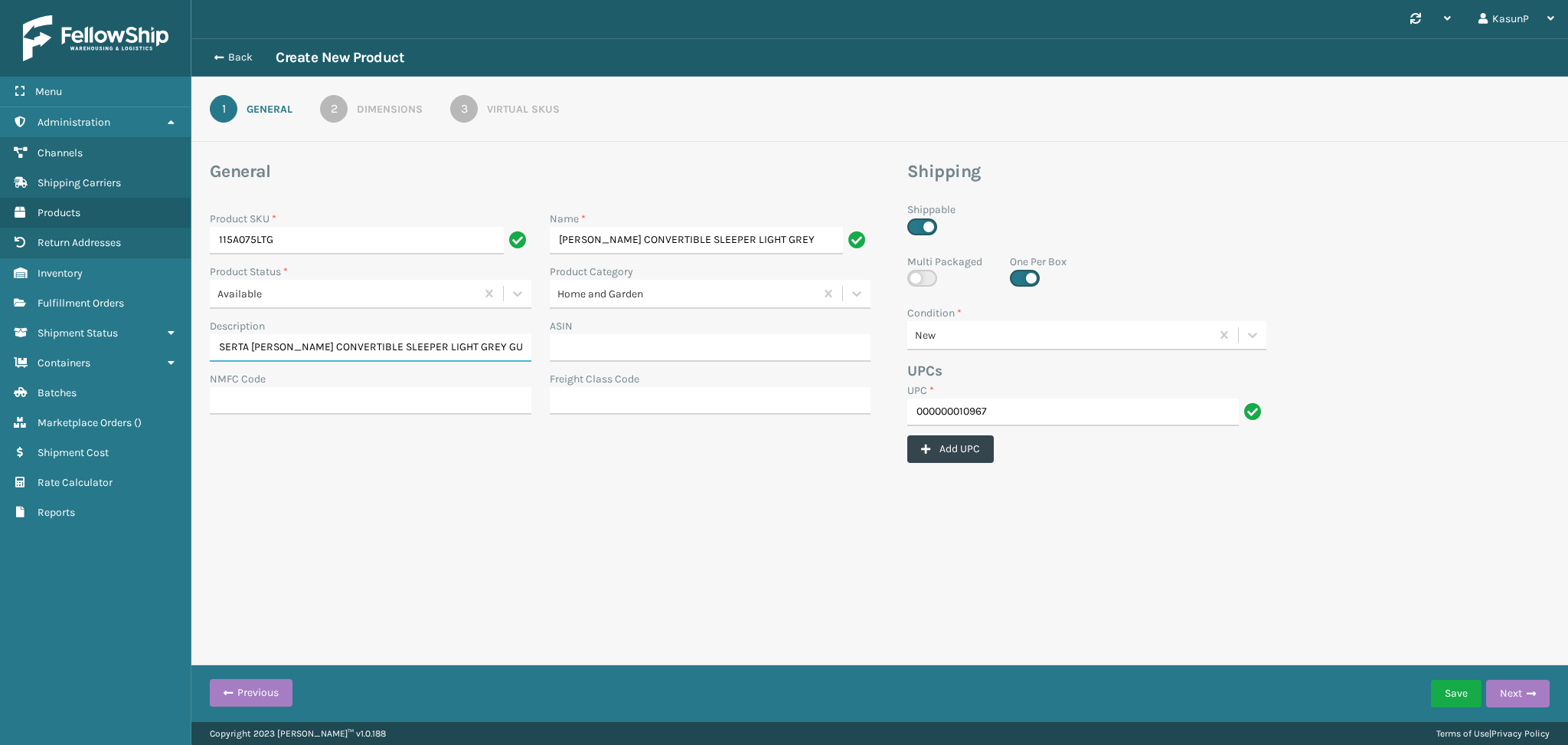
scroll to position [0, 168]
type input "SERTA CAREY CONVERTIBLE SLEEPER LIGHT GREY GUMTREE SINCERE - VAPOR - WOOD LEG W…"
click at [503, 579] on div "Synchronise all channels KasunP Log Out Back Create New Product 1 General 2 Dim…" at bounding box center [880, 361] width 1376 height 721
click at [1515, 691] on button "Next" at bounding box center [1518, 694] width 63 height 28
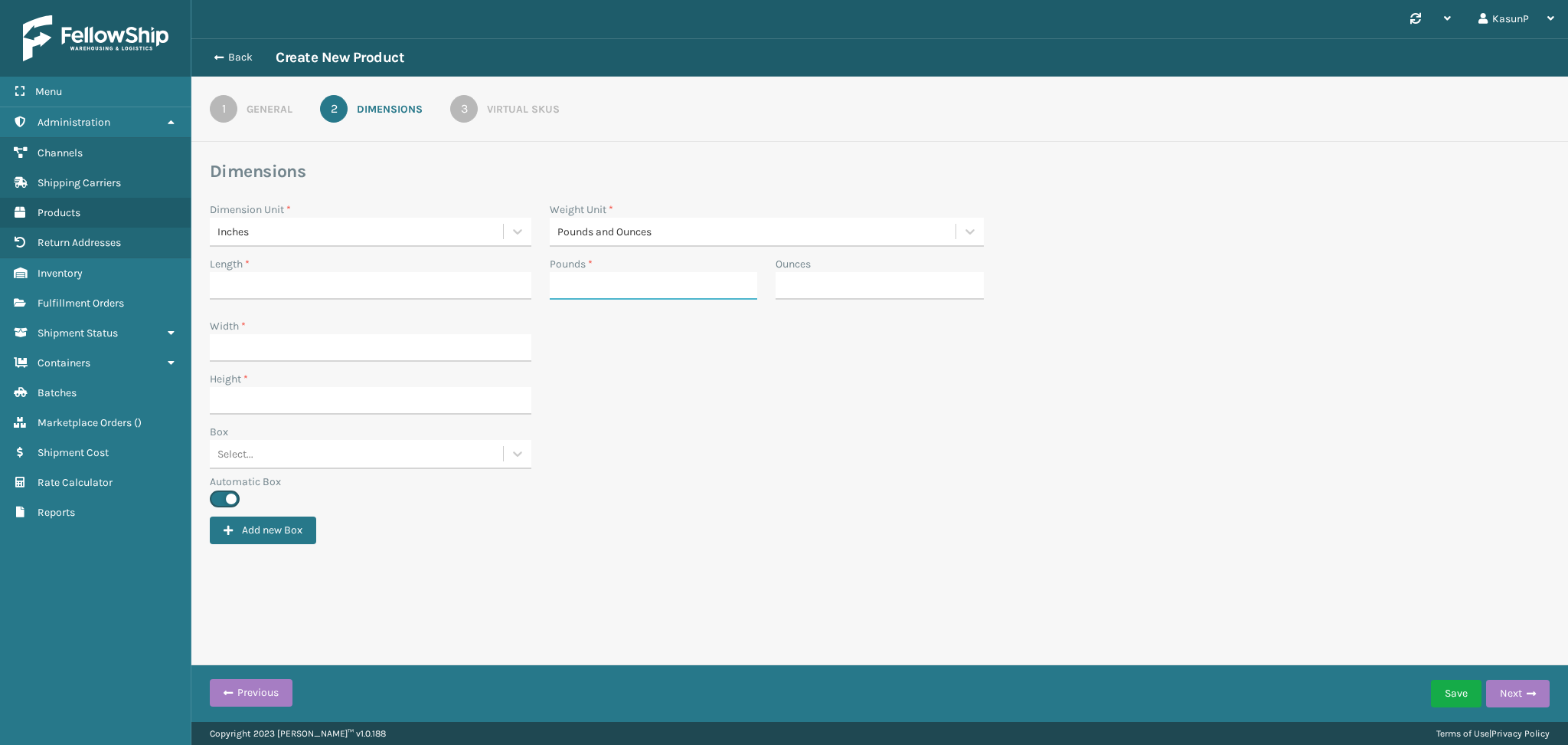
click at [605, 275] on input "Pounds *" at bounding box center [654, 286] width 208 height 28
type input "261"
click at [829, 291] on input "Ounces" at bounding box center [879, 286] width 208 height 28
type input "2"
click at [777, 449] on div "Box Select..." at bounding box center [879, 449] width 1358 height 49
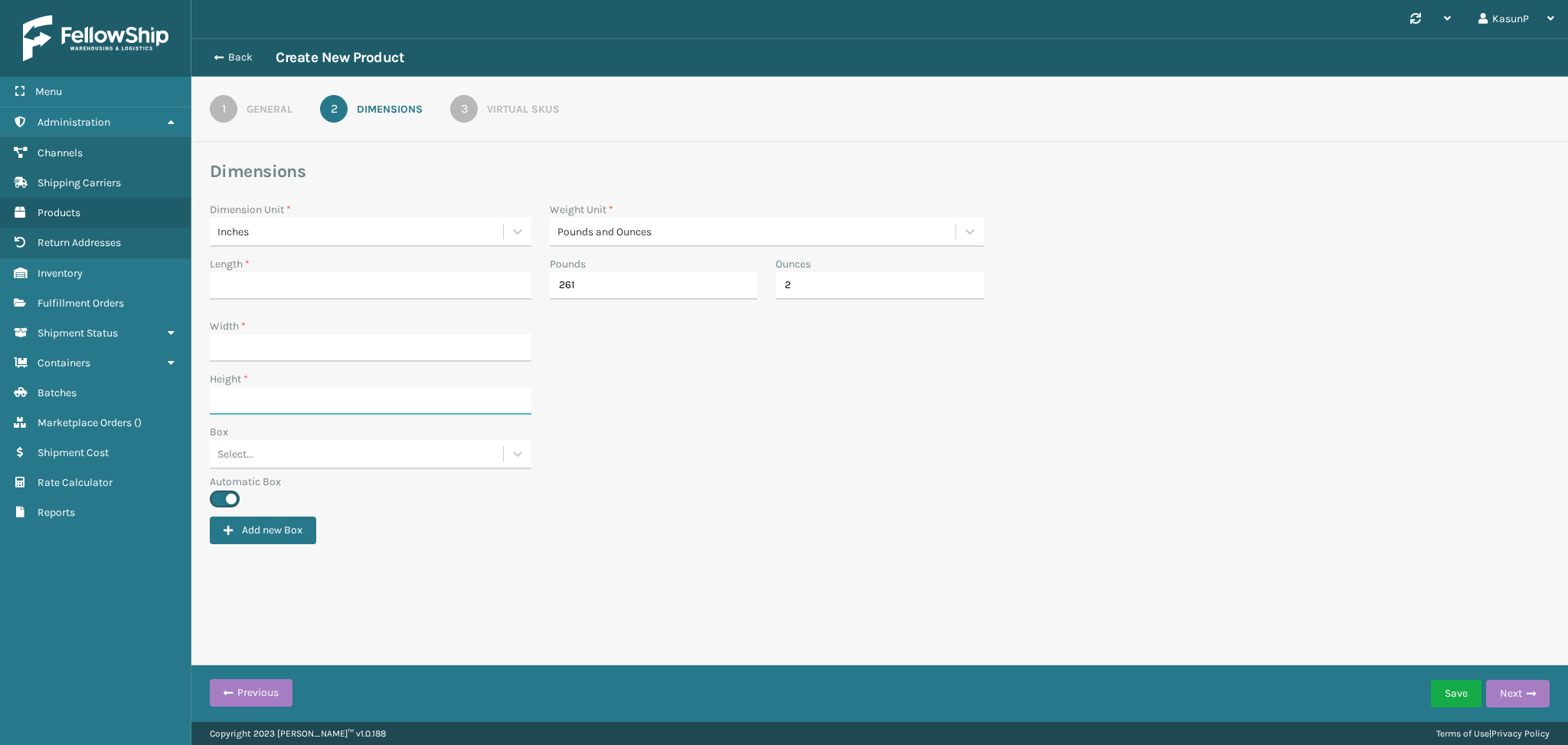
click at [320, 397] on input "Height *" at bounding box center [370, 401] width 322 height 28
paste input "25.59"
type input "25.59"
click at [276, 282] on input "Length *" at bounding box center [370, 286] width 322 height 28
paste input "61.81"
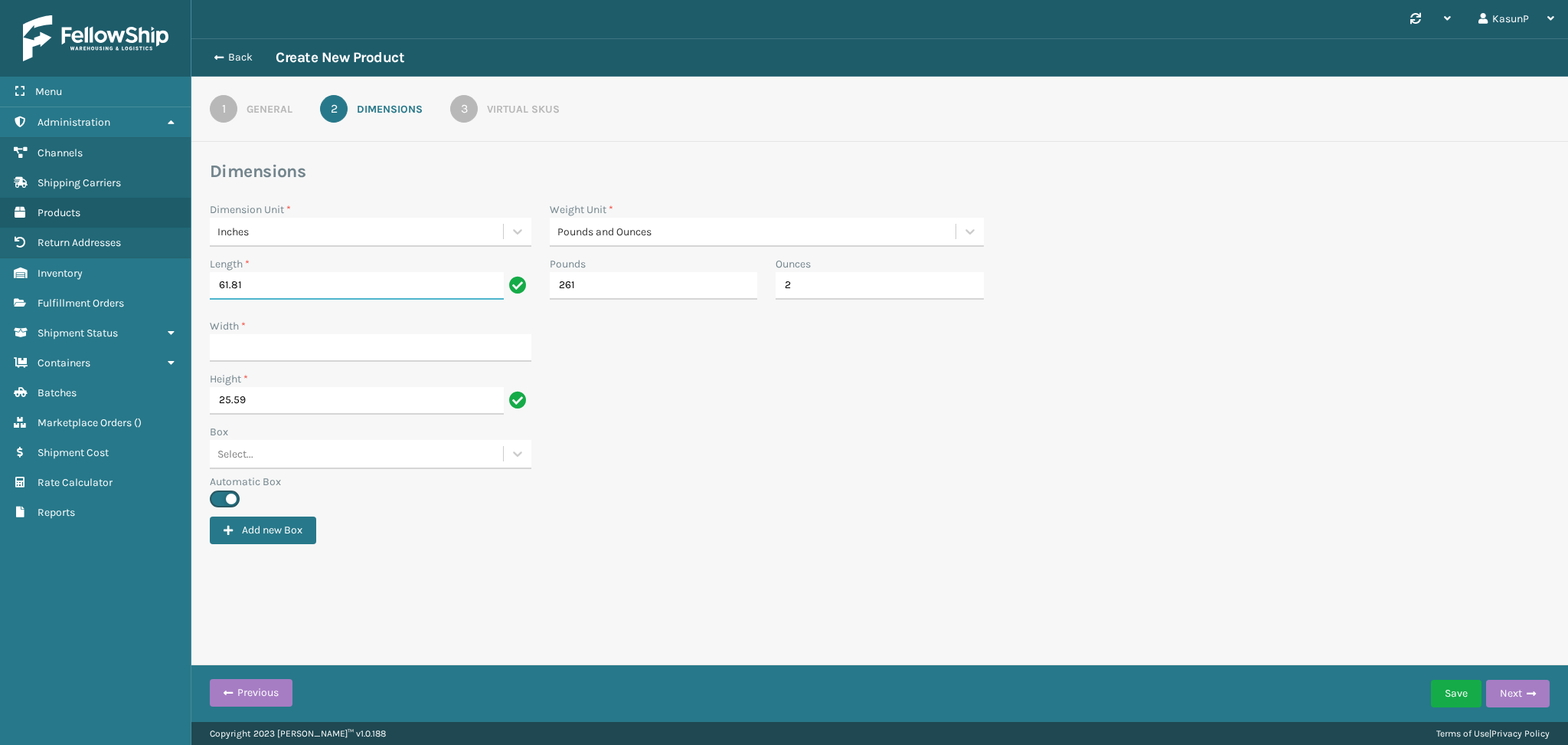
type input "61.81"
click at [819, 445] on div "Box Select..." at bounding box center [879, 449] width 1358 height 49
click at [336, 347] on input "Width *" at bounding box center [370, 348] width 322 height 28
paste input "47.64"
type input "47.64"
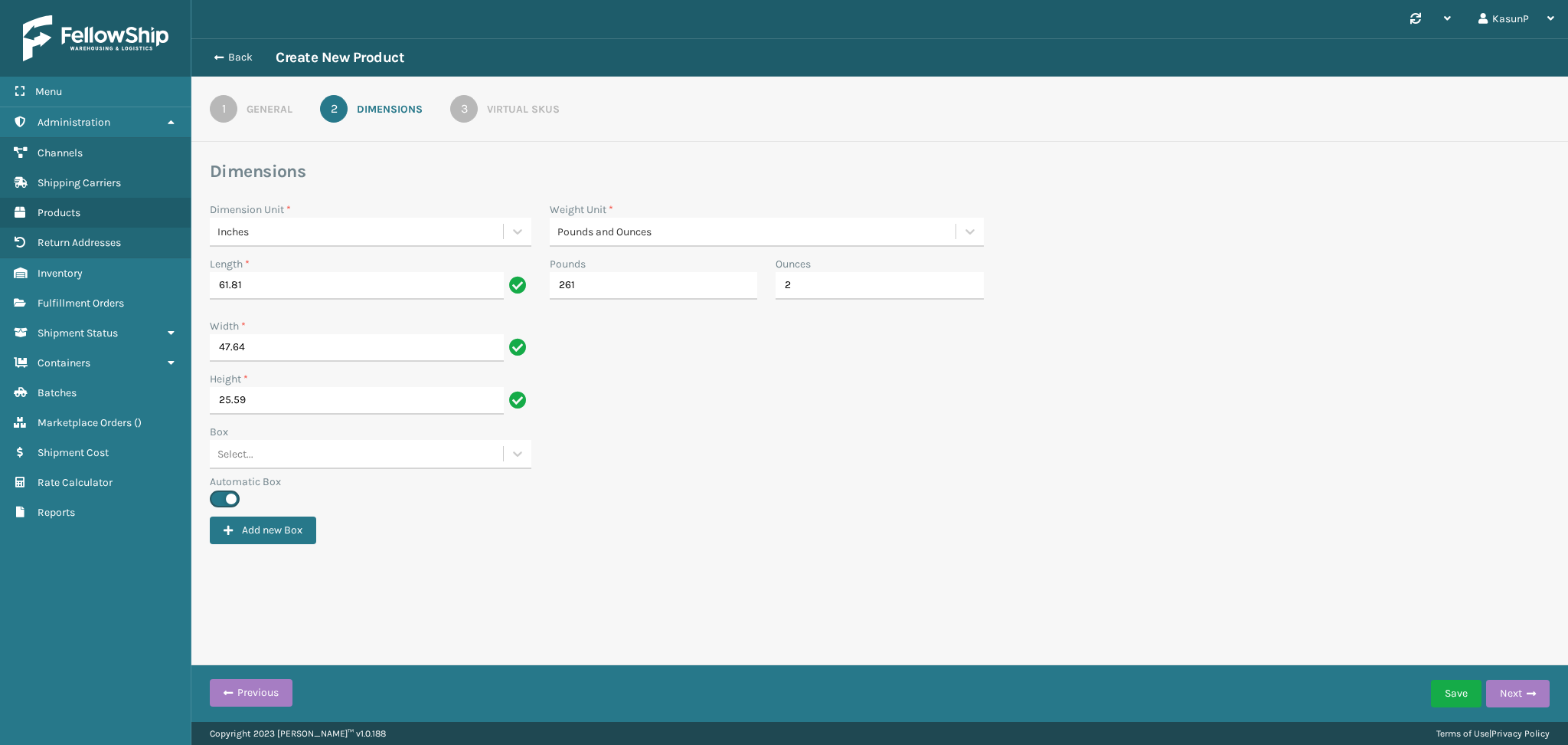
click at [801, 432] on div "Box Select..." at bounding box center [879, 449] width 1358 height 49
click at [1464, 698] on button "Save" at bounding box center [1455, 694] width 50 height 28
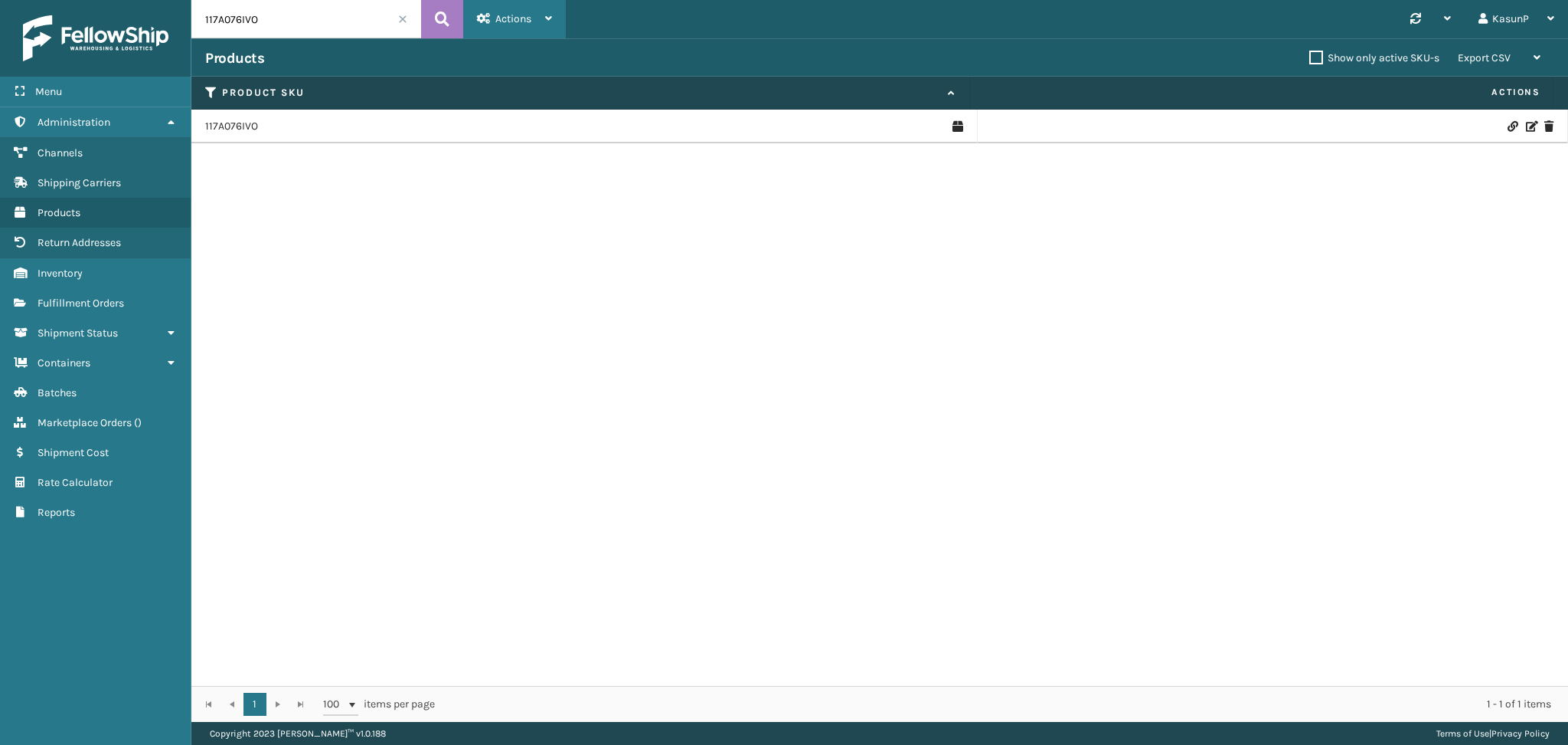
click at [554, 23] on div "Actions New Product Import Products Import Virtual SKUs Settings Remove All Fil…" at bounding box center [514, 19] width 103 height 39
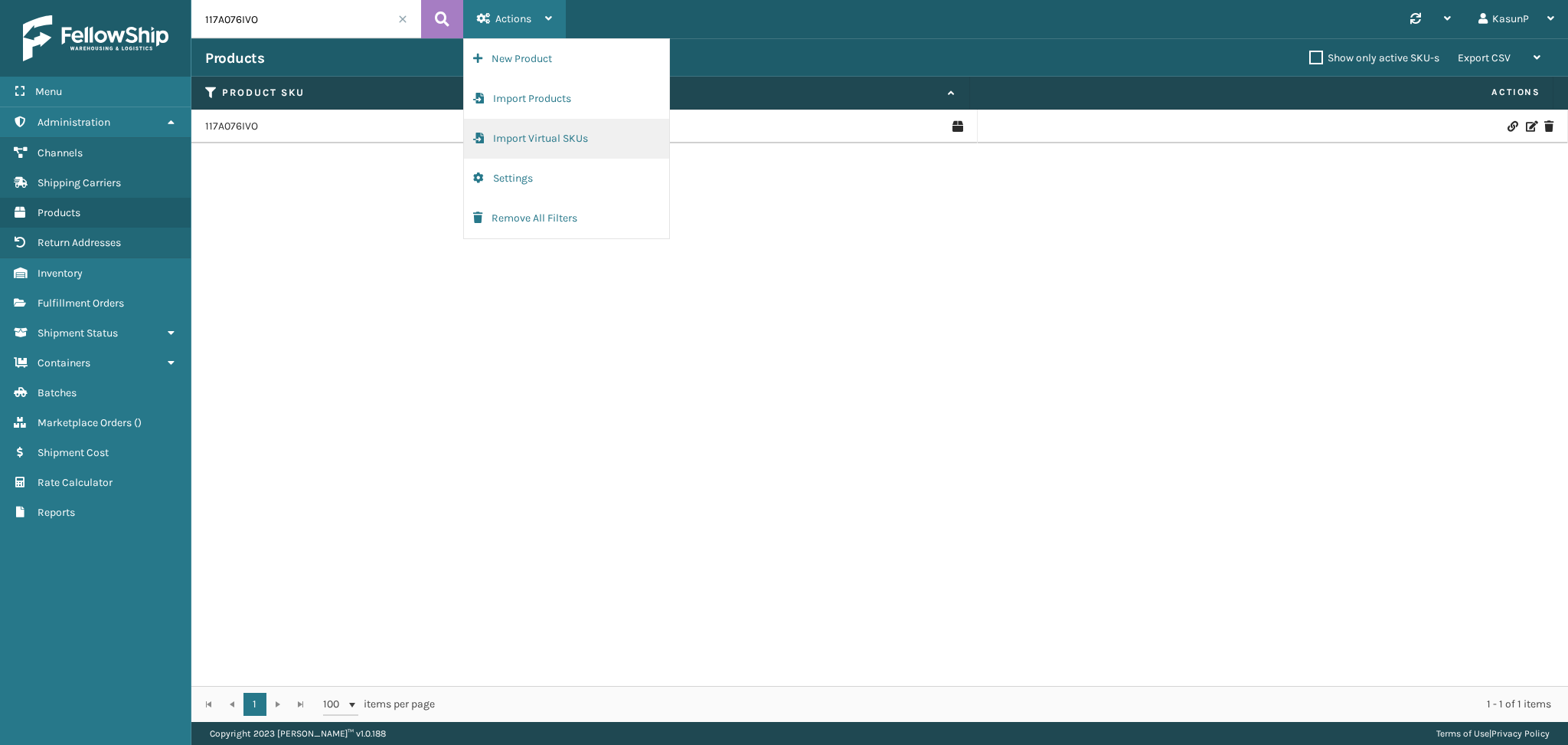
click at [540, 129] on button "Import Virtual SKUs" at bounding box center [567, 138] width 205 height 40
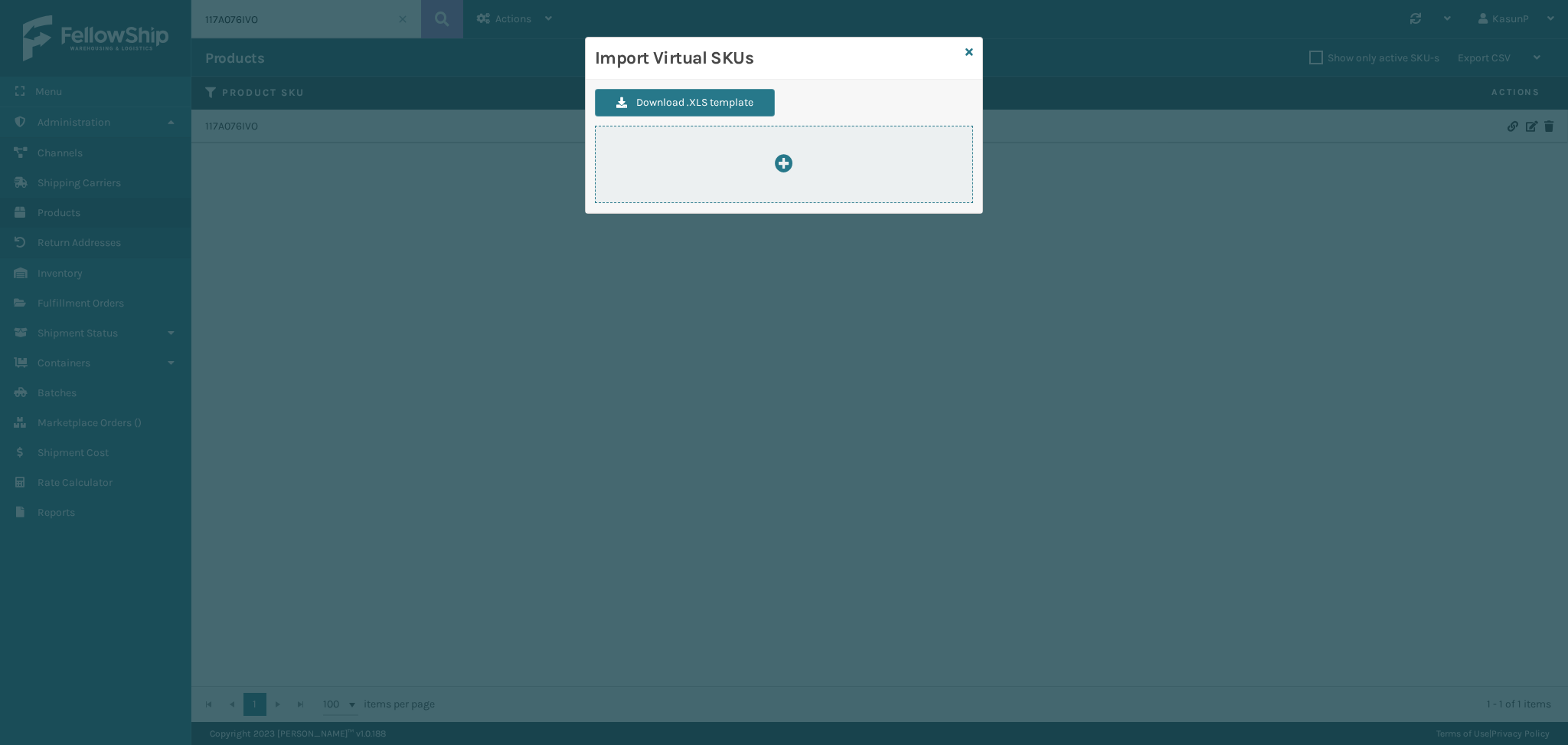
click at [788, 164] on icon at bounding box center [784, 163] width 19 height 19
type input "C:\fakepath\ImportVirtualSkusTemplate (1).xlsx"
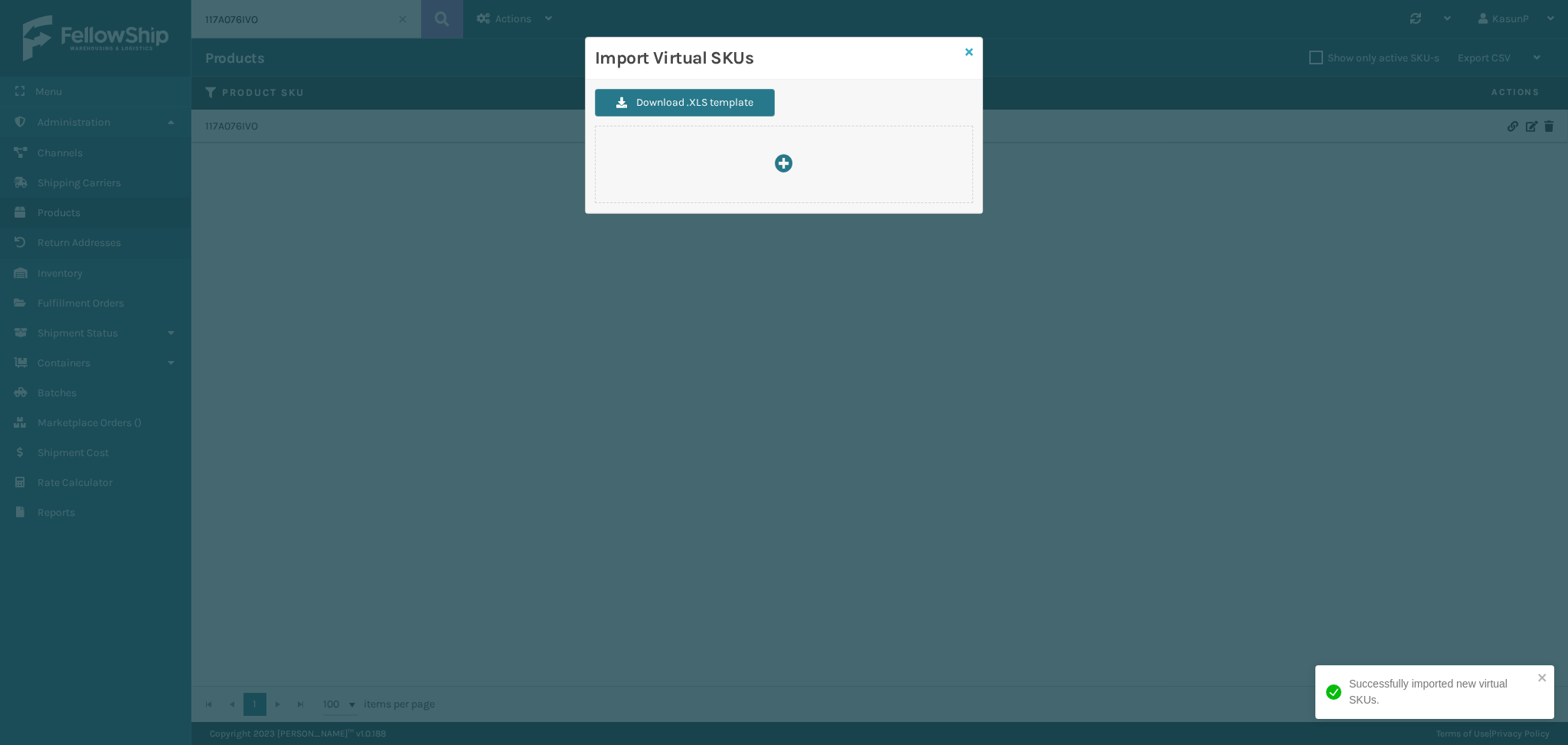
click at [969, 52] on icon at bounding box center [970, 51] width 8 height 11
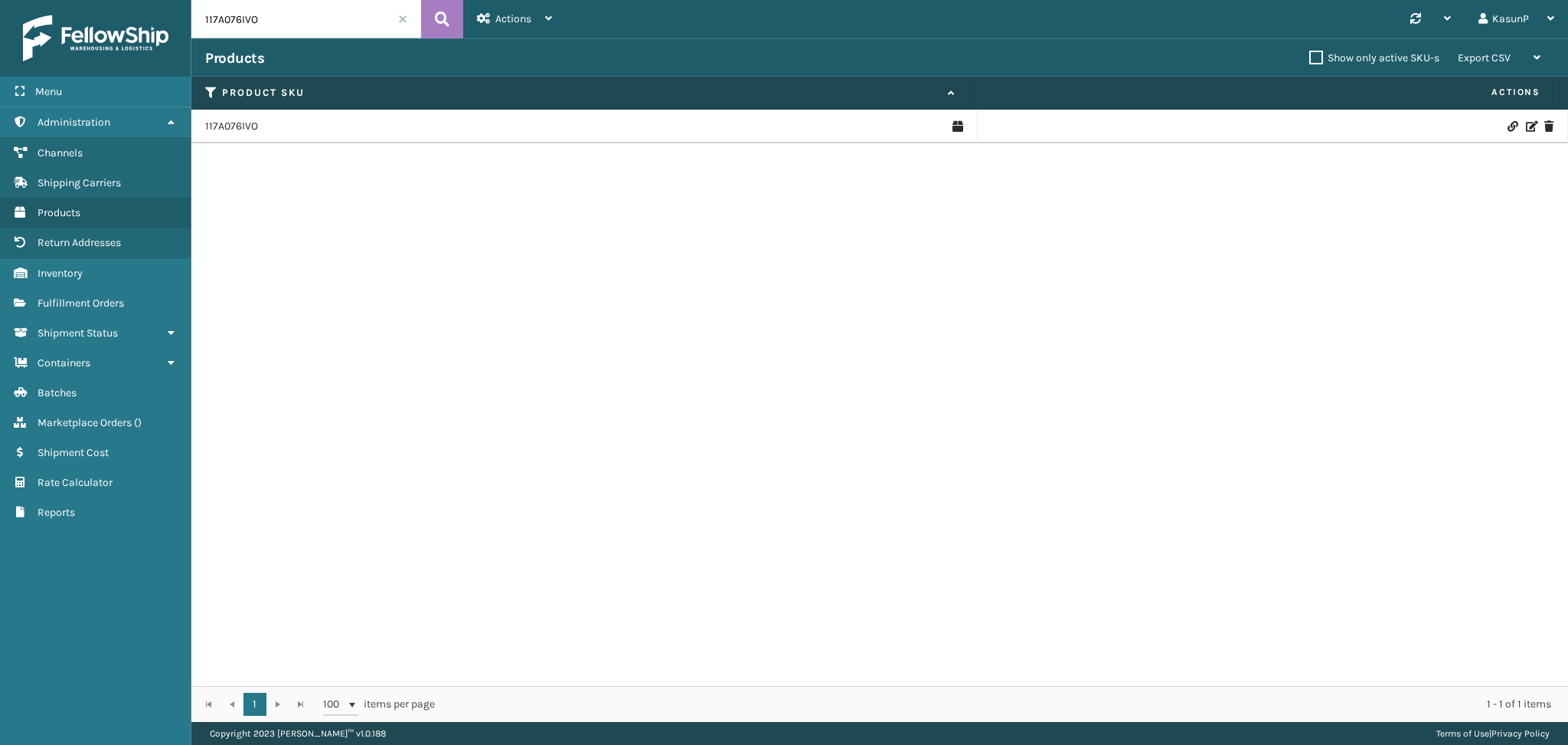
click at [234, 22] on input "117A076IVO" at bounding box center [306, 19] width 230 height 39
paste input "5A075LTG"
type input "115A075LTG"
click at [435, 20] on icon at bounding box center [441, 19] width 15 height 23
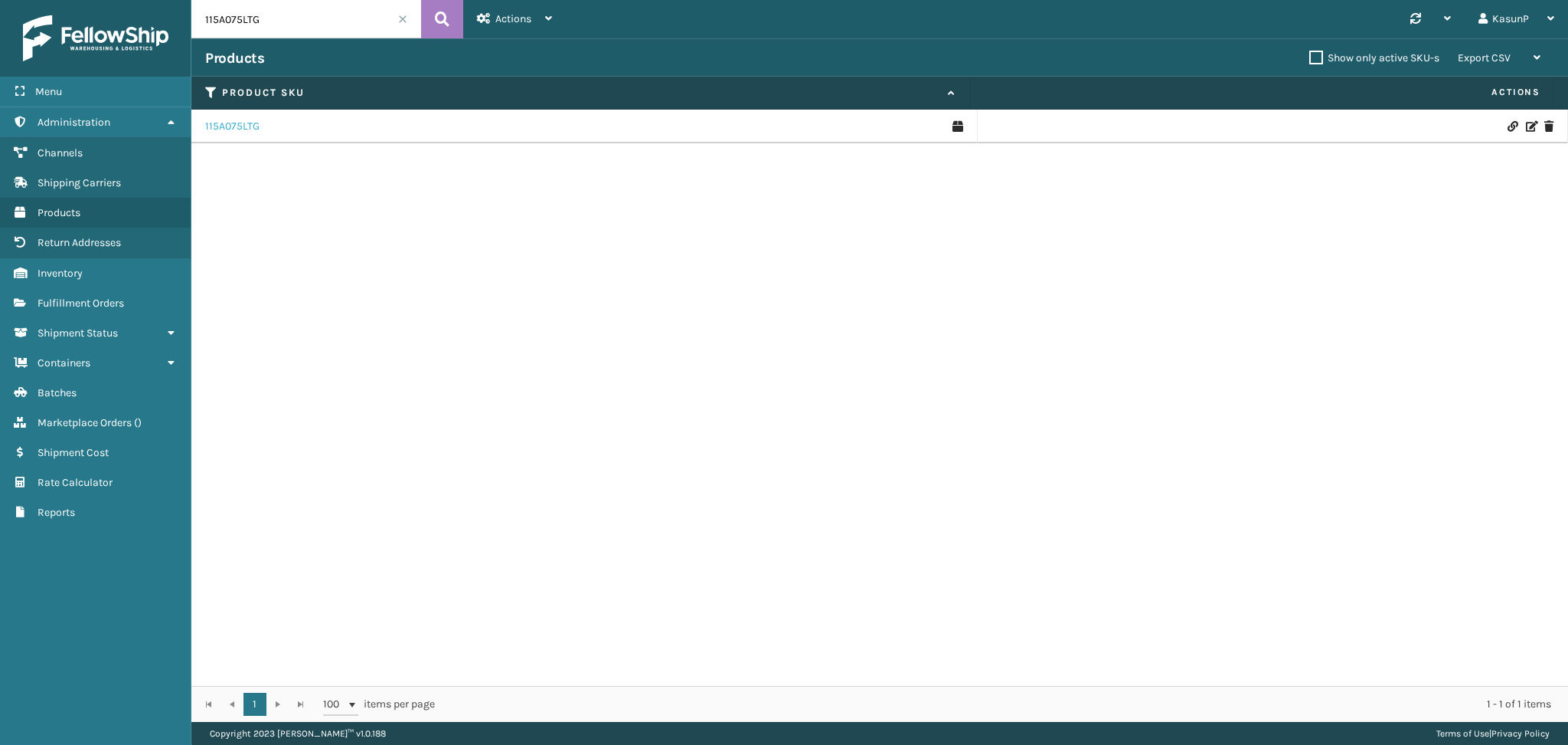
click at [222, 126] on link "115A075LTG" at bounding box center [232, 126] width 54 height 16
